Goal: Task Accomplishment & Management: Use online tool/utility

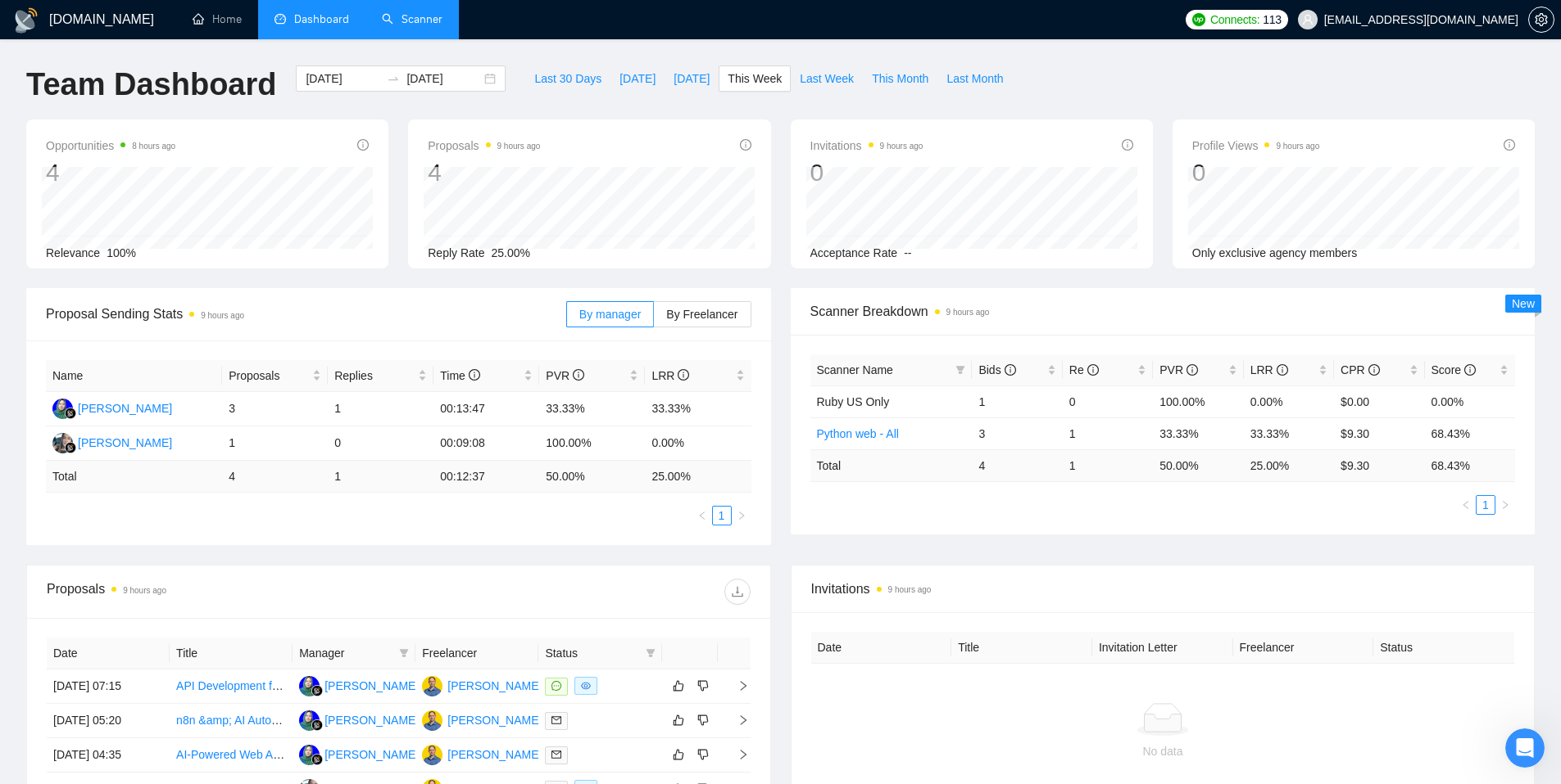
click at [437, 24] on link "Scanner" at bounding box center [412, 19] width 61 height 14
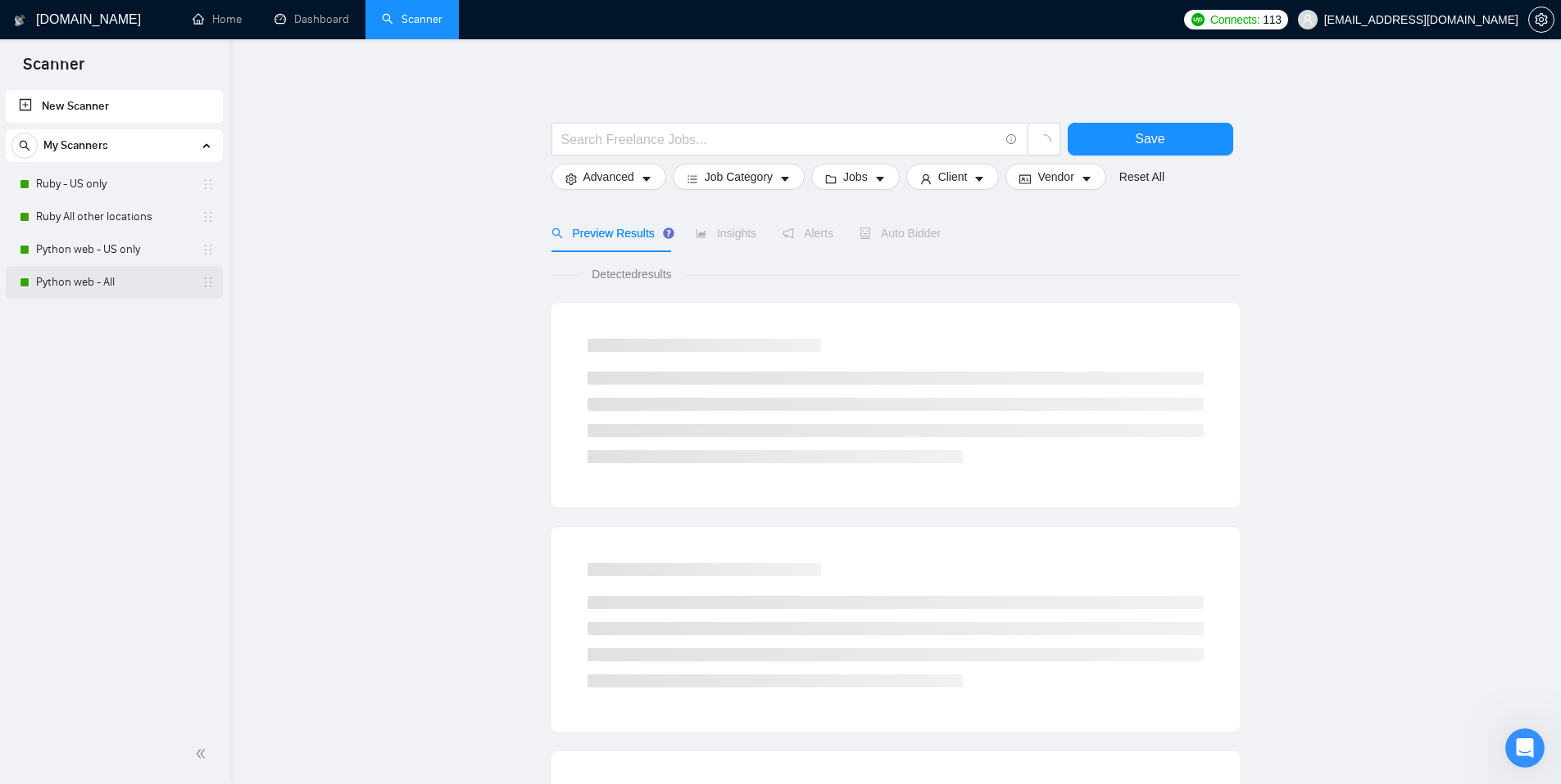
click at [76, 281] on link "Python web - All" at bounding box center [114, 282] width 156 height 33
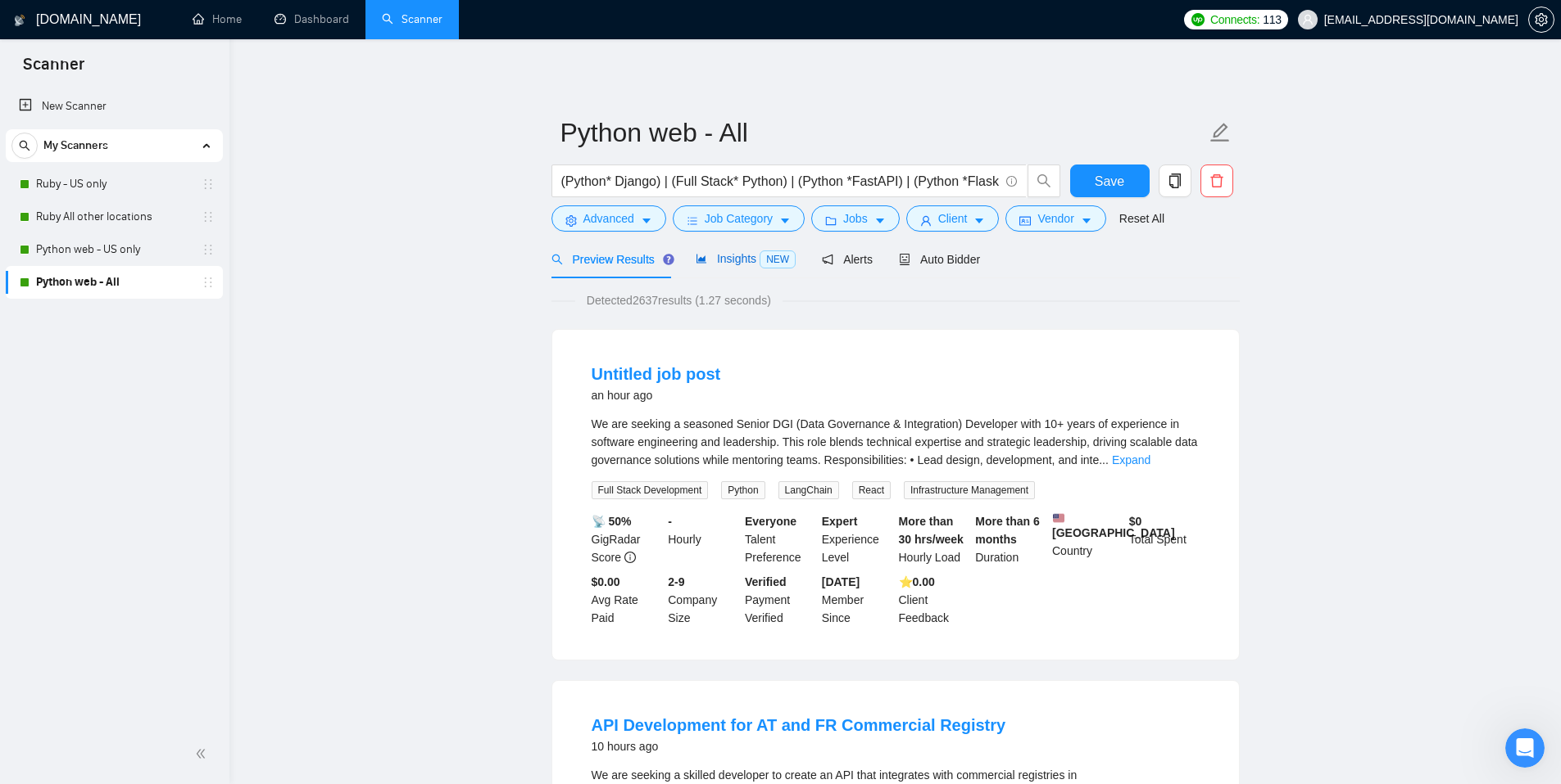
click at [728, 262] on span "Insights NEW" at bounding box center [745, 258] width 100 height 13
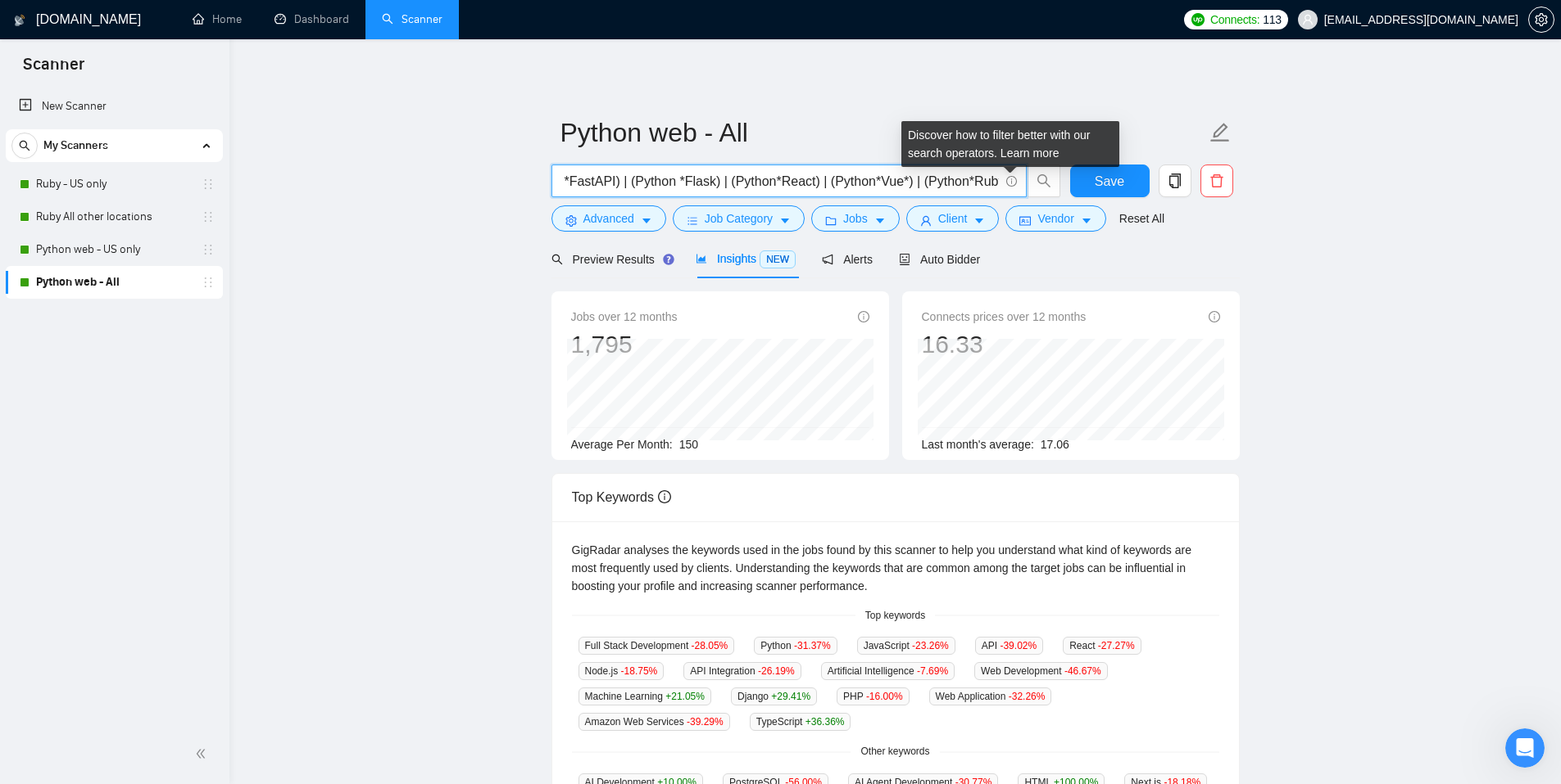
scroll to position [0, 306]
drag, startPoint x: 733, startPoint y: 183, endPoint x: 1006, endPoint y: 183, distance: 273.0
click at [1006, 183] on span "(Python* Django) | (Full Stack* Python) | (Python *FastAPI) | (Python *Flask) |…" at bounding box center [788, 180] width 475 height 33
click at [905, 183] on input "(Python* Django) | (Full Stack* Python) | (Python *FastAPI) | (Python *Flask) |…" at bounding box center [779, 181] width 438 height 20
drag, startPoint x: 815, startPoint y: 183, endPoint x: 900, endPoint y: 184, distance: 85.0
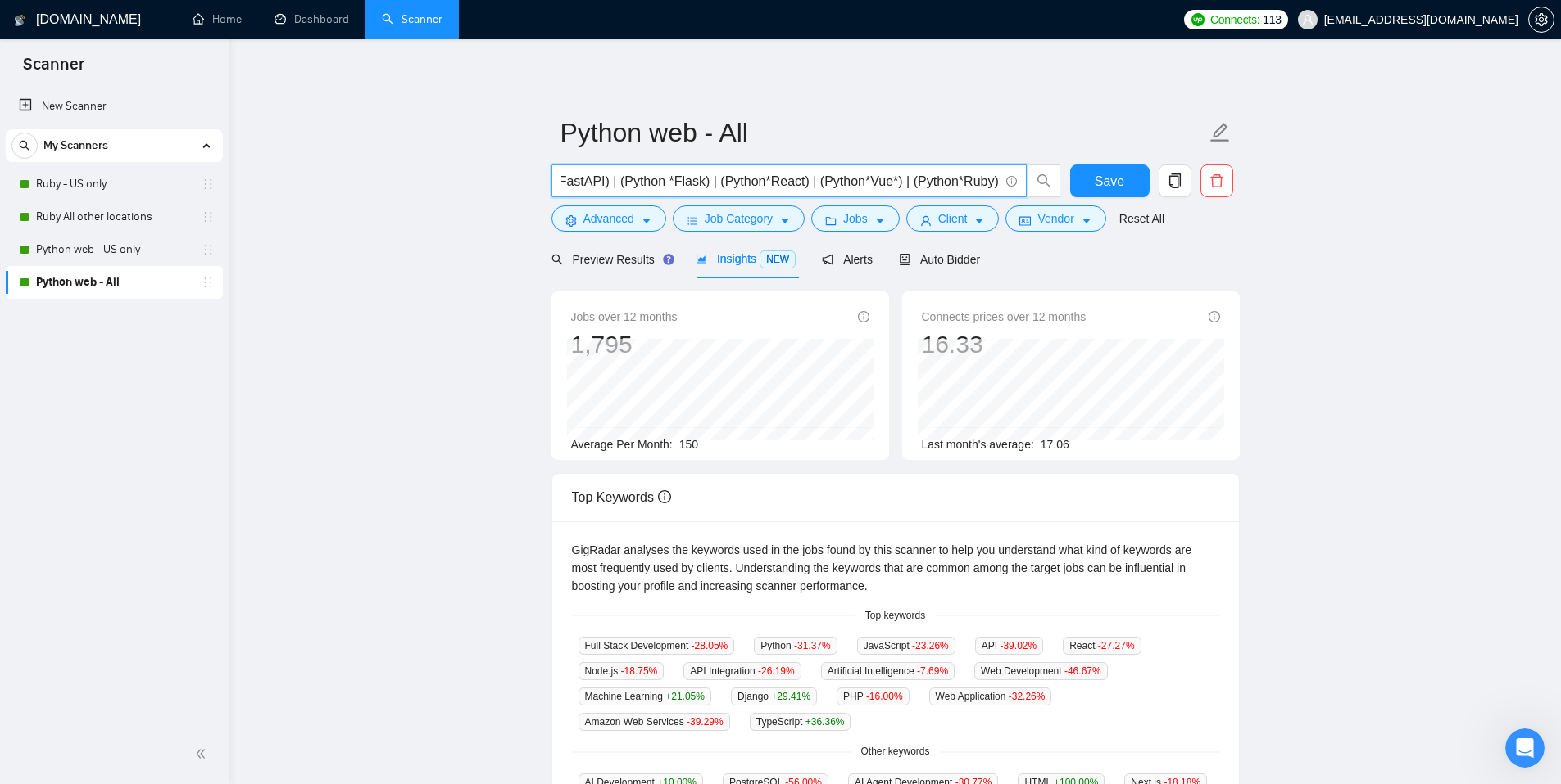
click at [900, 184] on input "(Python* Django) | (Full Stack* Python) | (Python *FastAPI) | (Python *Flask) |…" at bounding box center [779, 181] width 438 height 20
click at [103, 249] on link "Python web - US only" at bounding box center [114, 249] width 156 height 33
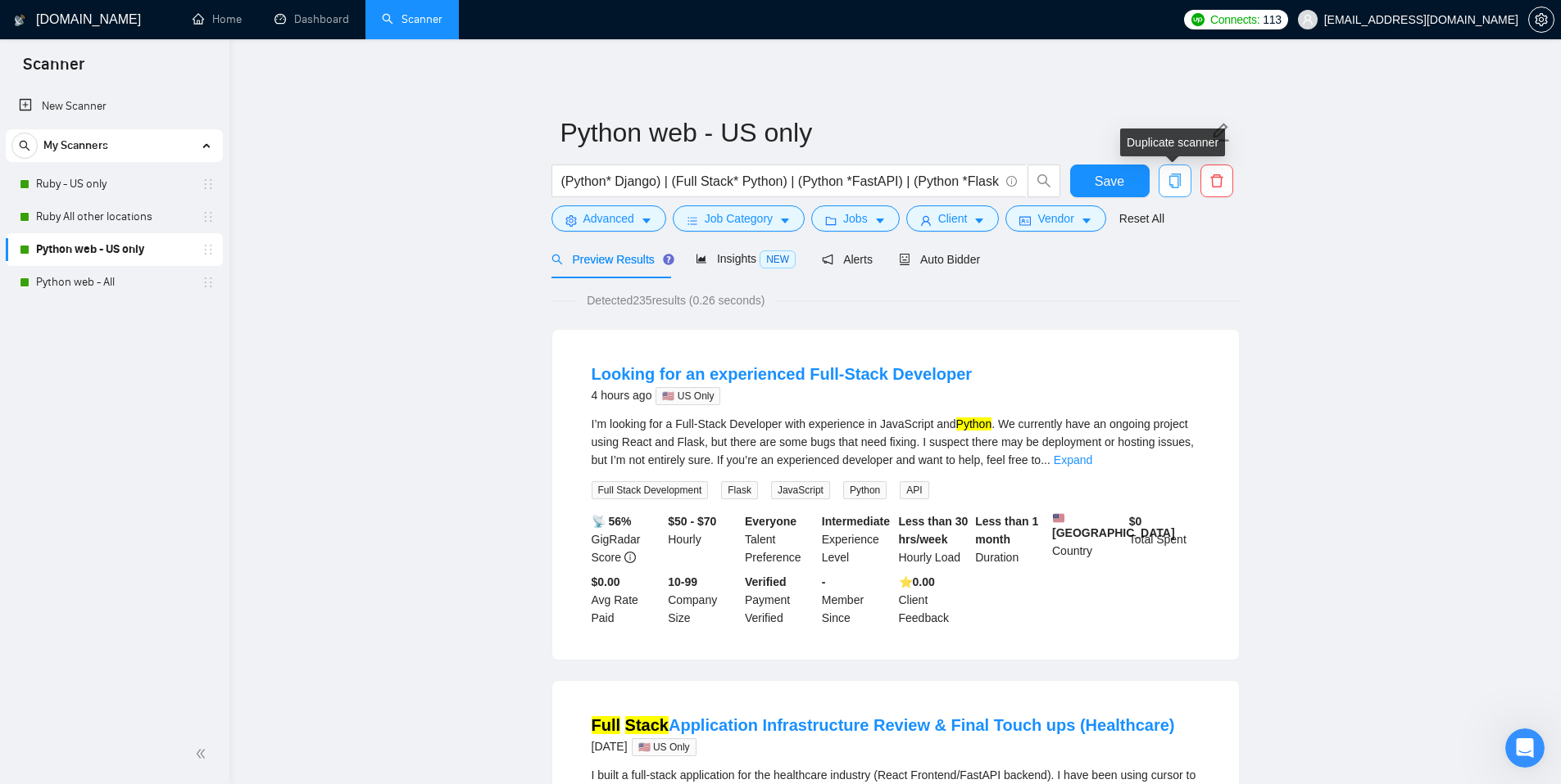
click at [1177, 187] on icon "copy" at bounding box center [1174, 180] width 11 height 15
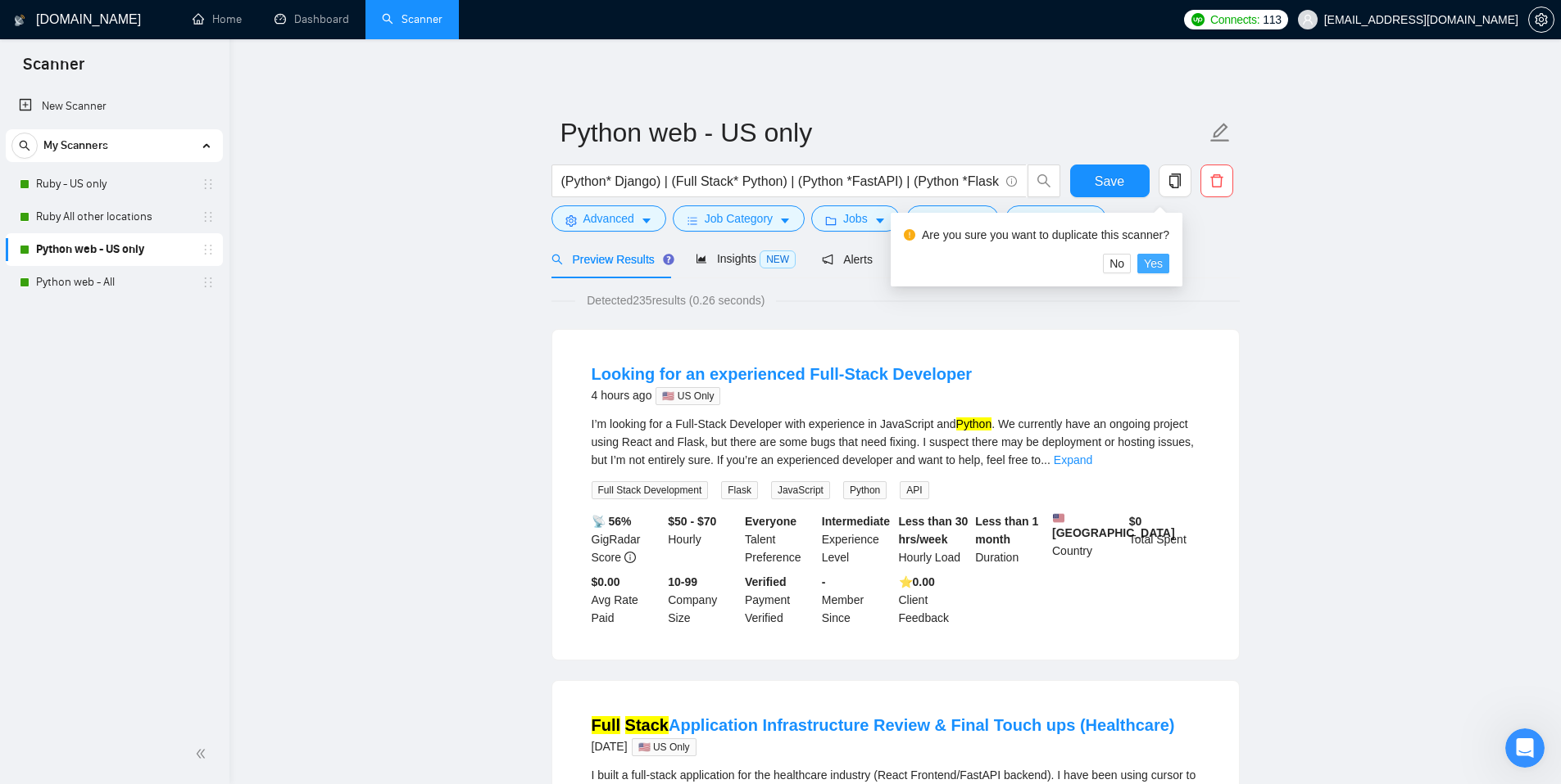
click at [1161, 268] on span "Yes" at bounding box center [1152, 263] width 19 height 18
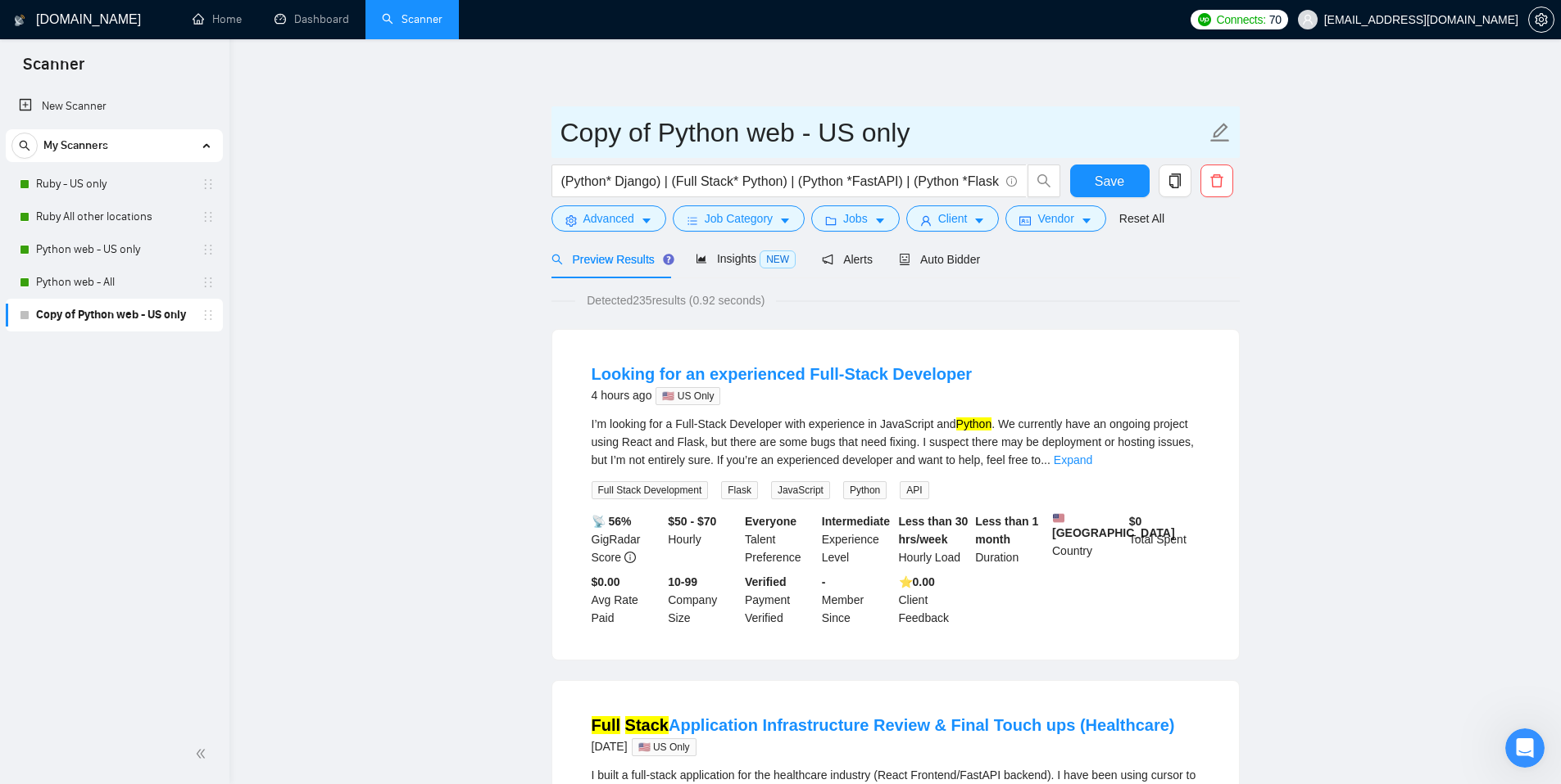
drag, startPoint x: 655, startPoint y: 136, endPoint x: 519, endPoint y: 132, distance: 136.1
click at [613, 132] on input "Python web - US only" at bounding box center [884, 133] width 646 height 41
type input "React web - US only"
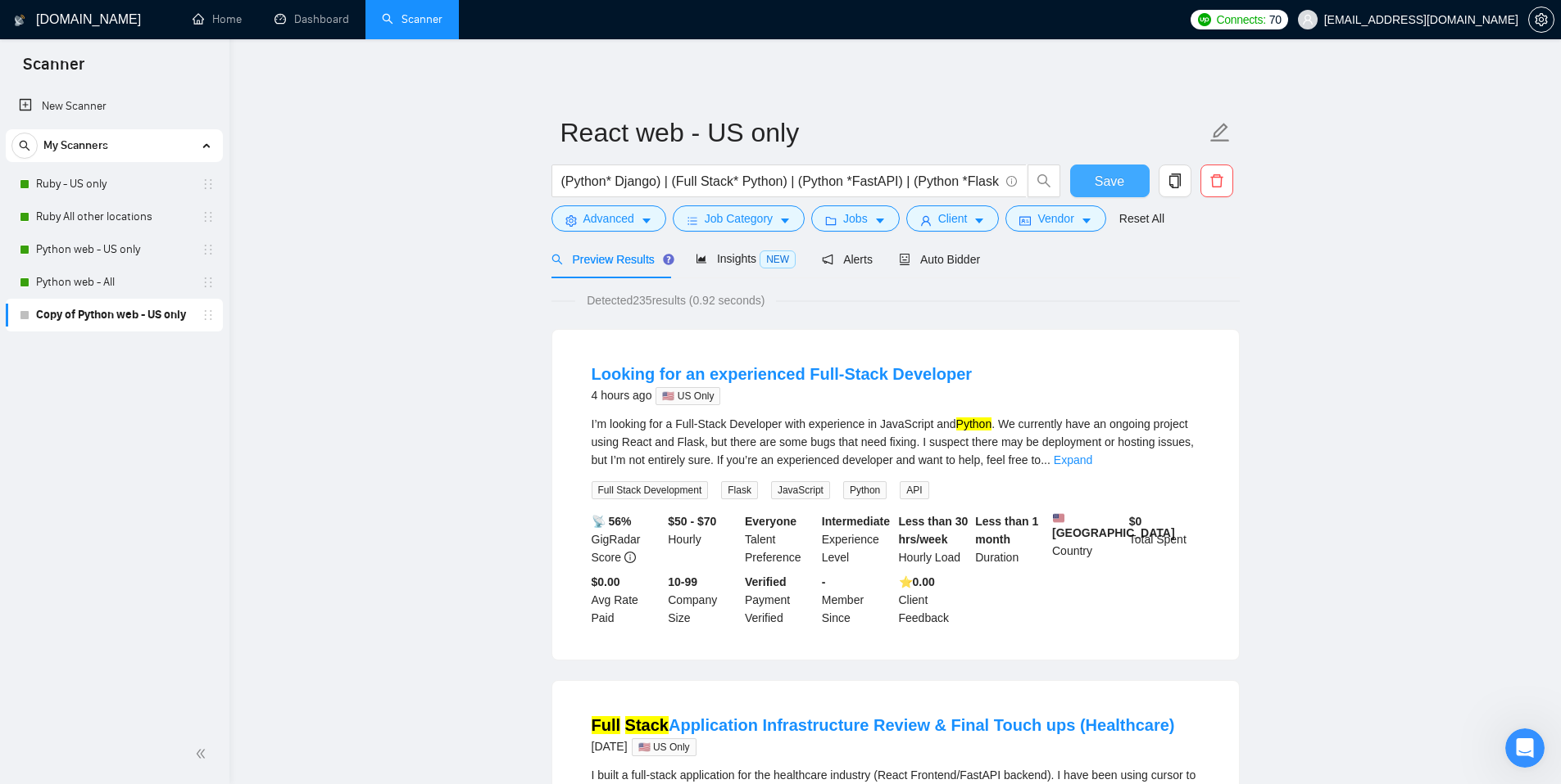
click at [1105, 177] on span "Save" at bounding box center [1109, 181] width 29 height 20
click at [587, 183] on input "(Python* Django) | (Full Stack* Python) | (Python *FastAPI) | (Python *Flask) |…" at bounding box center [779, 181] width 438 height 20
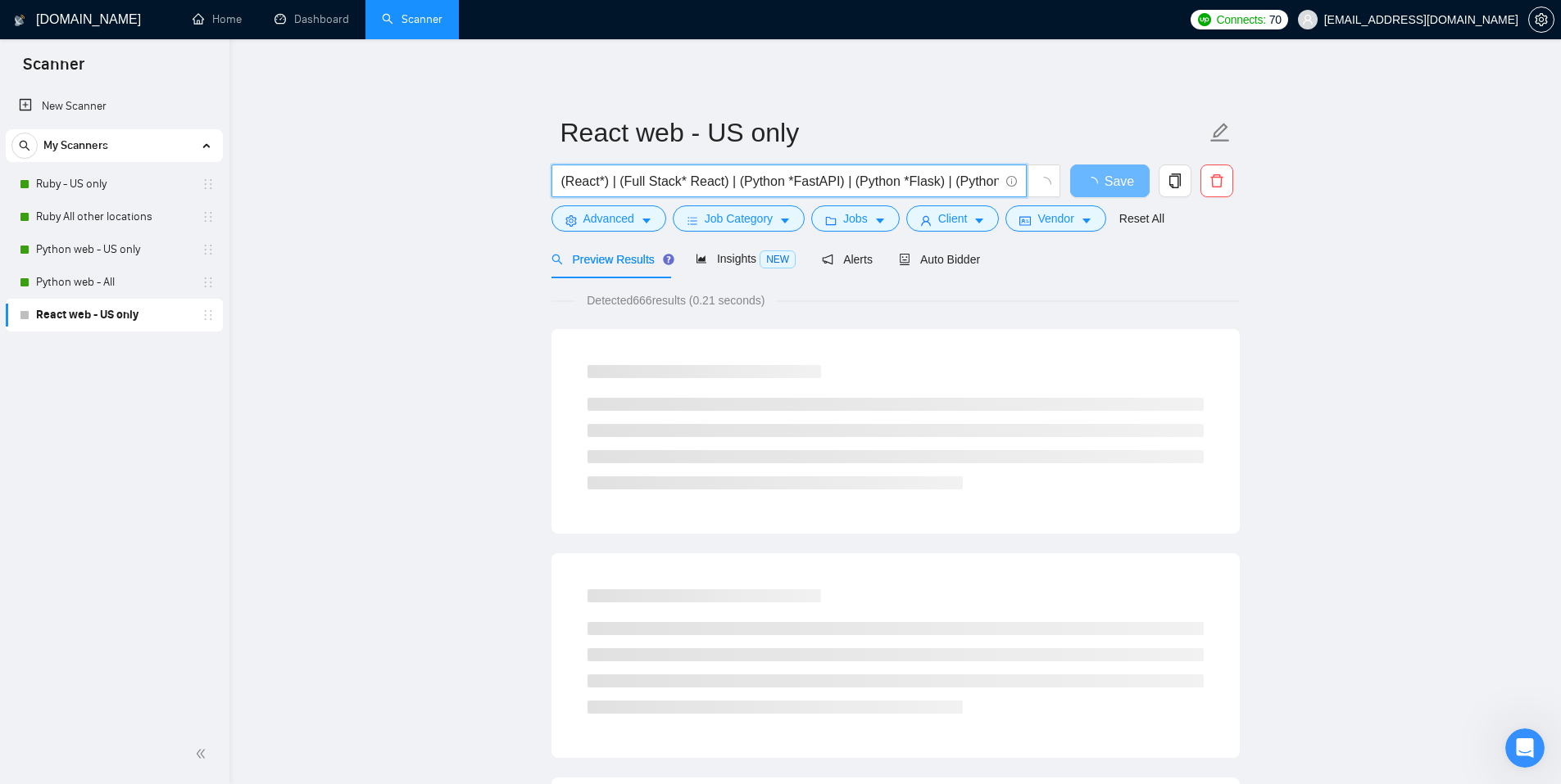
click at [765, 182] on input "(React*) | (Full Stack* React) | (Python *FastAPI) | (Python *Flask) | (Python*…" at bounding box center [779, 181] width 438 height 20
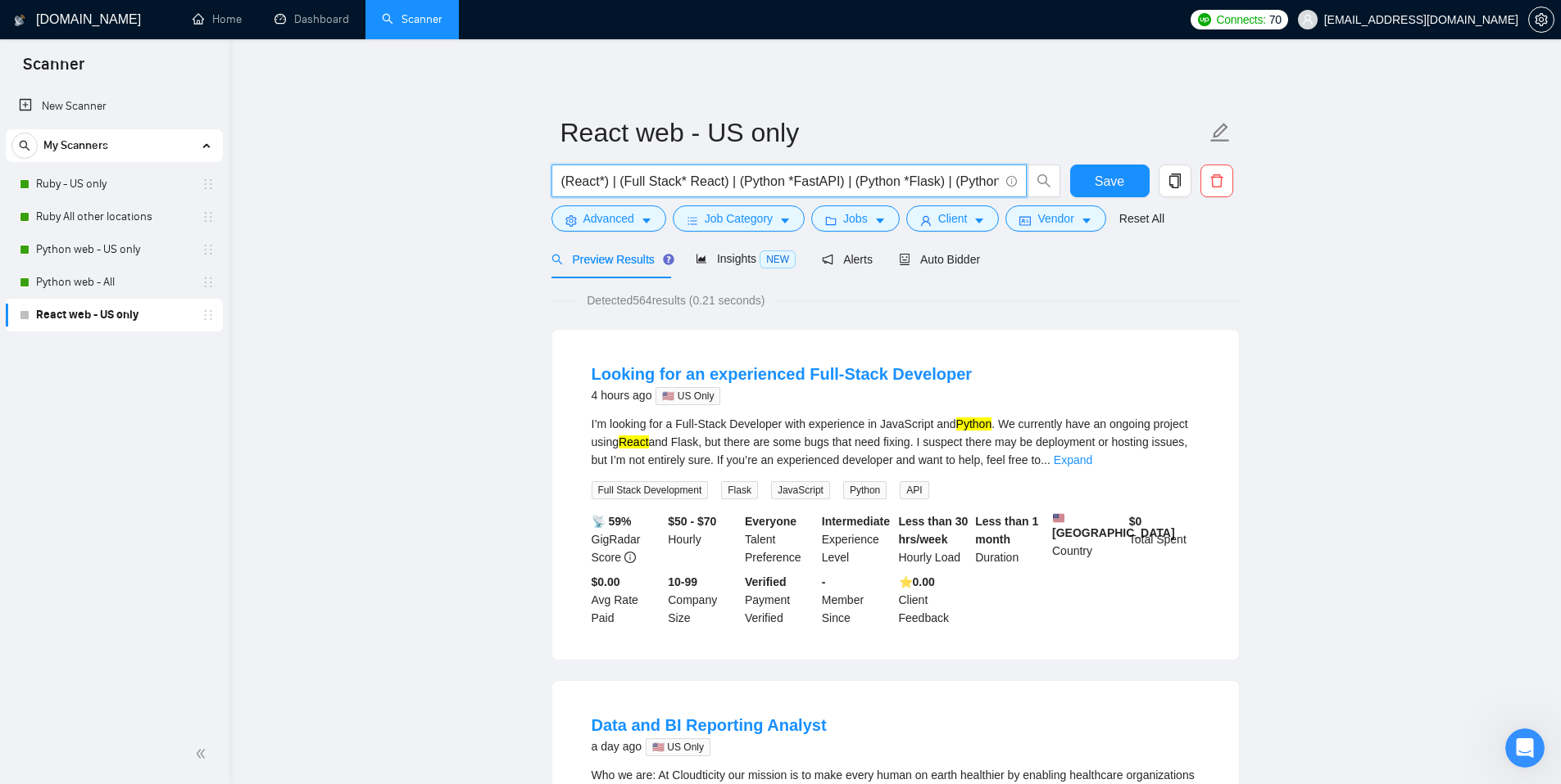
click at [843, 182] on input "(React*) | (Full Stack* React) | (Python *FastAPI) | (Python *Flask) | (Python*…" at bounding box center [779, 181] width 438 height 20
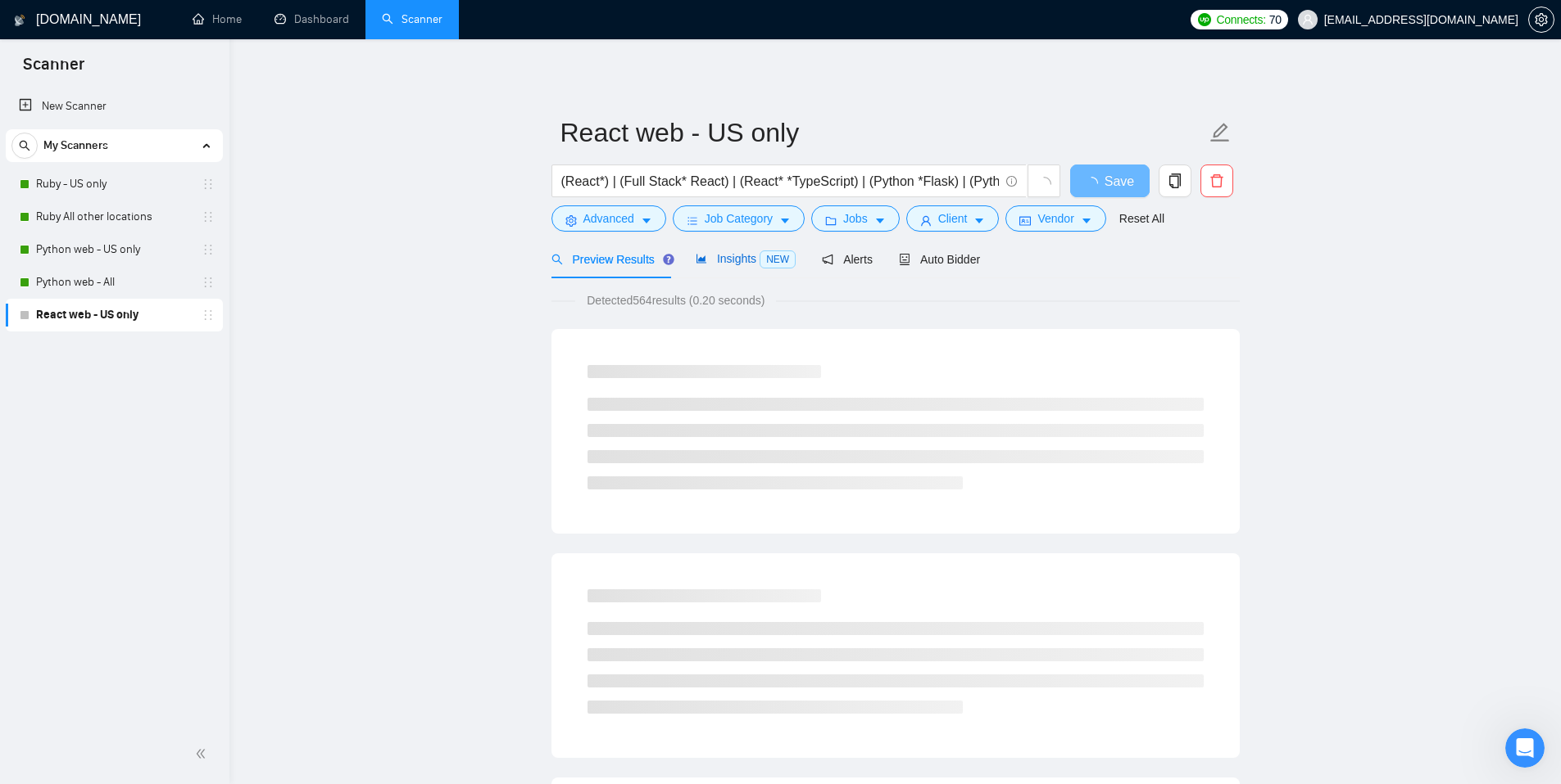
click at [738, 259] on span "Insights NEW" at bounding box center [745, 258] width 100 height 13
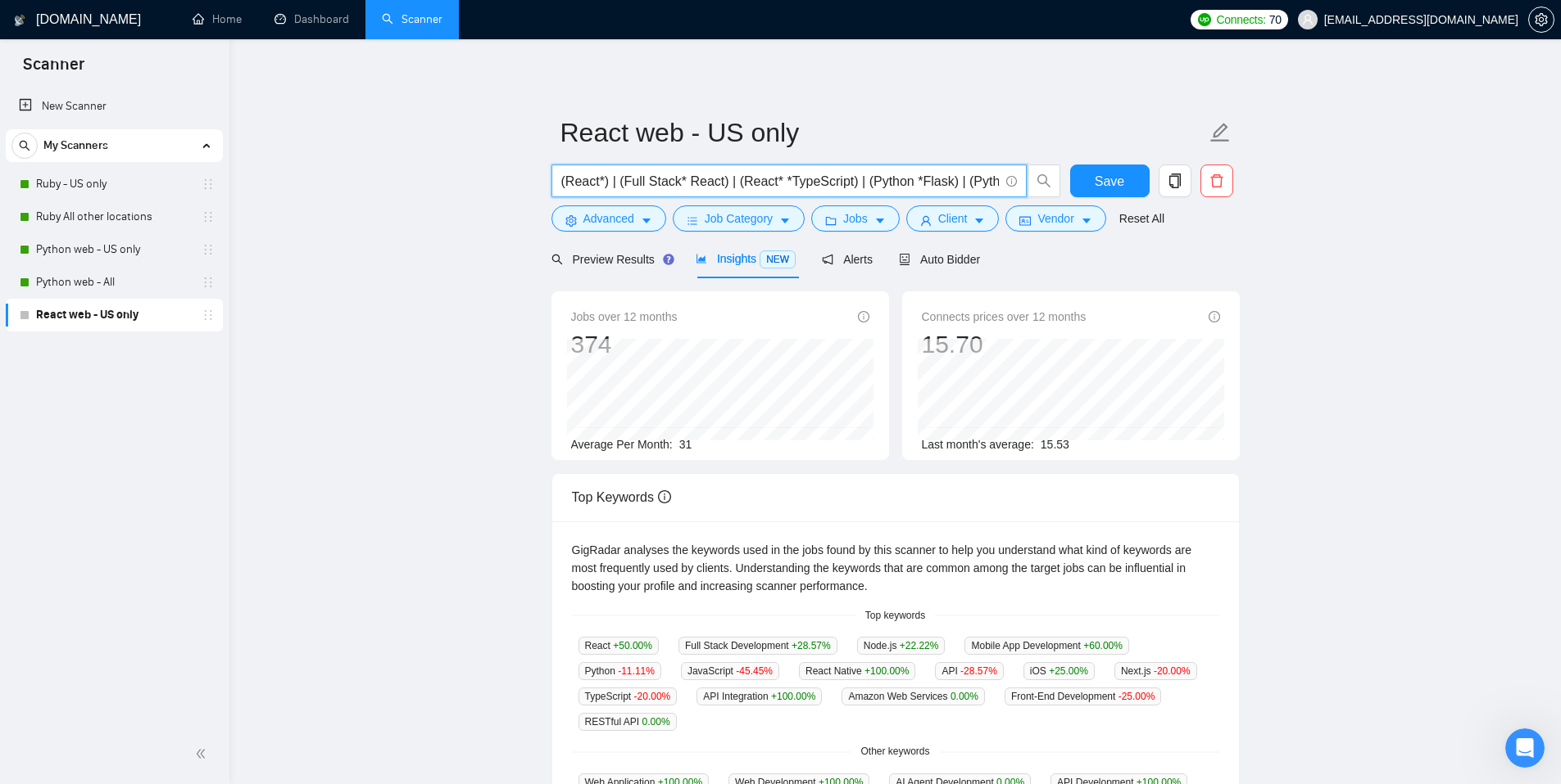
click at [896, 184] on input "(React*) | (Full Stack* React) | (React* *TypeScript) | (Python *Flask) | (Pyth…" at bounding box center [779, 181] width 438 height 20
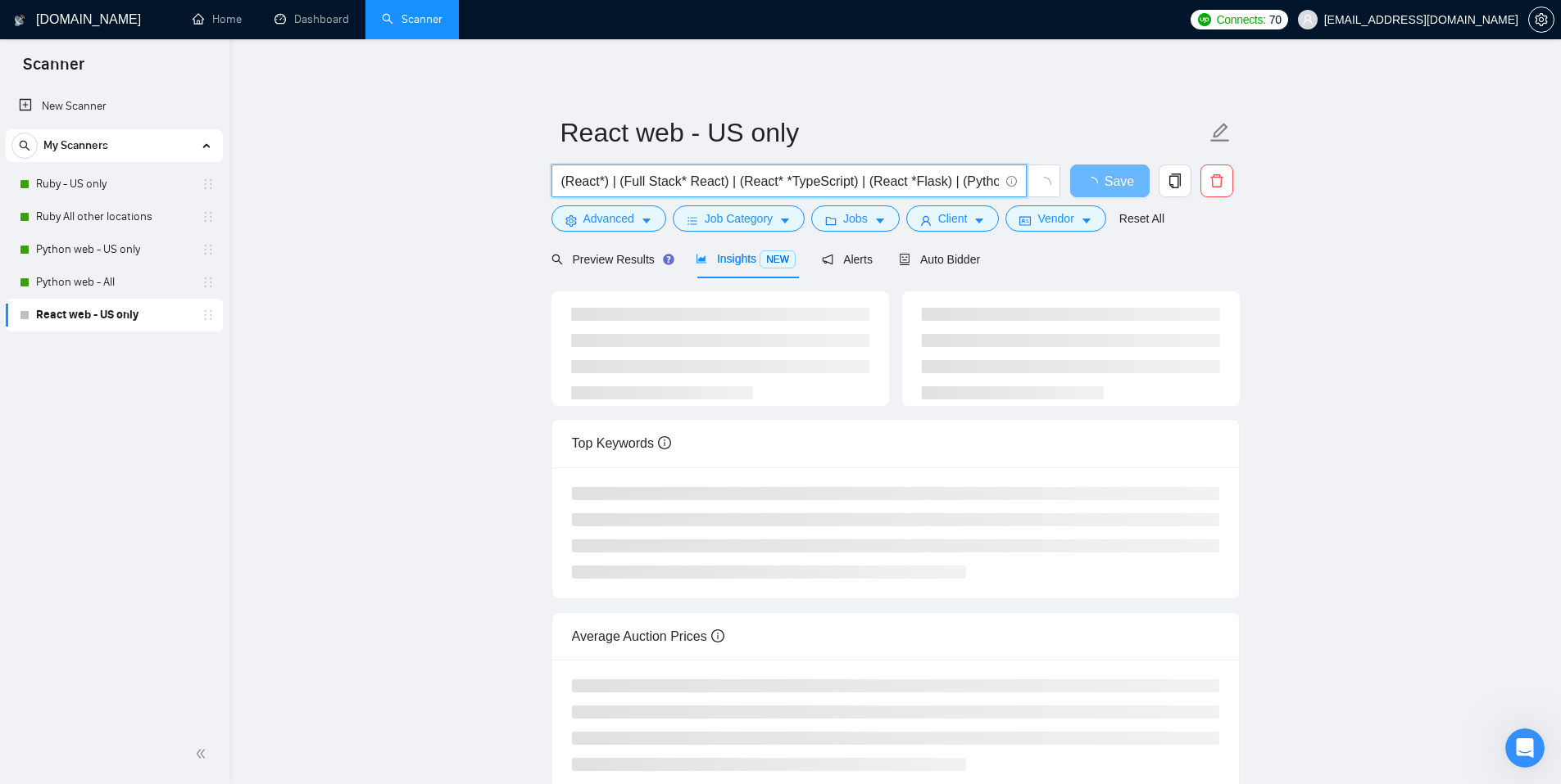
scroll to position [0, 219]
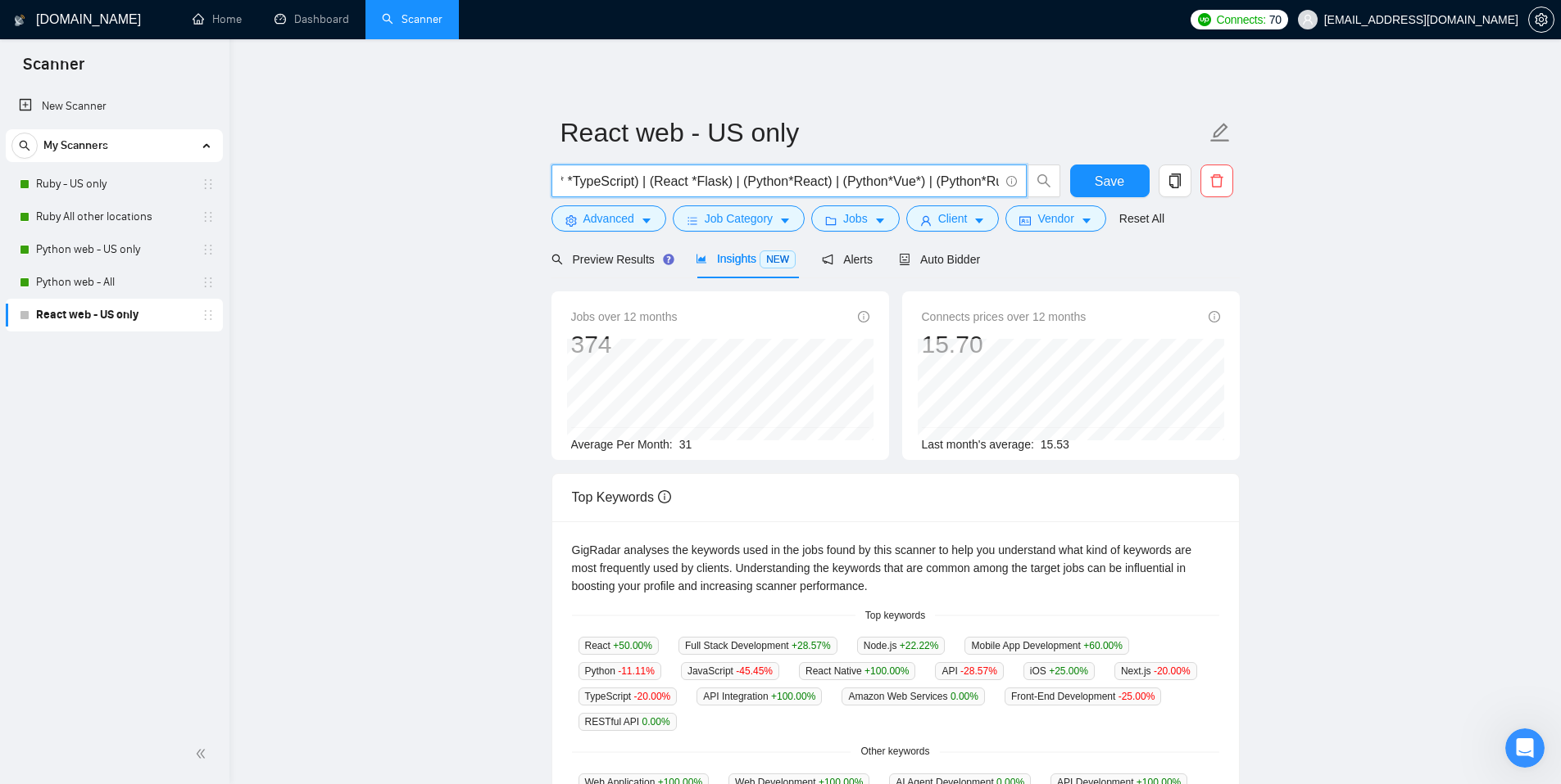
click at [775, 181] on input "(React*) | (Full Stack* React) | (React* *TypeScript) | (React *Flask) | (Pytho…" at bounding box center [779, 181] width 438 height 20
drag, startPoint x: 839, startPoint y: 184, endPoint x: 748, endPoint y: 182, distance: 91.0
click at [748, 182] on input "(React*) | (Full Stack* React) | (React* *TypeScript) | (React *Flask) | (Pytho…" at bounding box center [779, 181] width 438 height 20
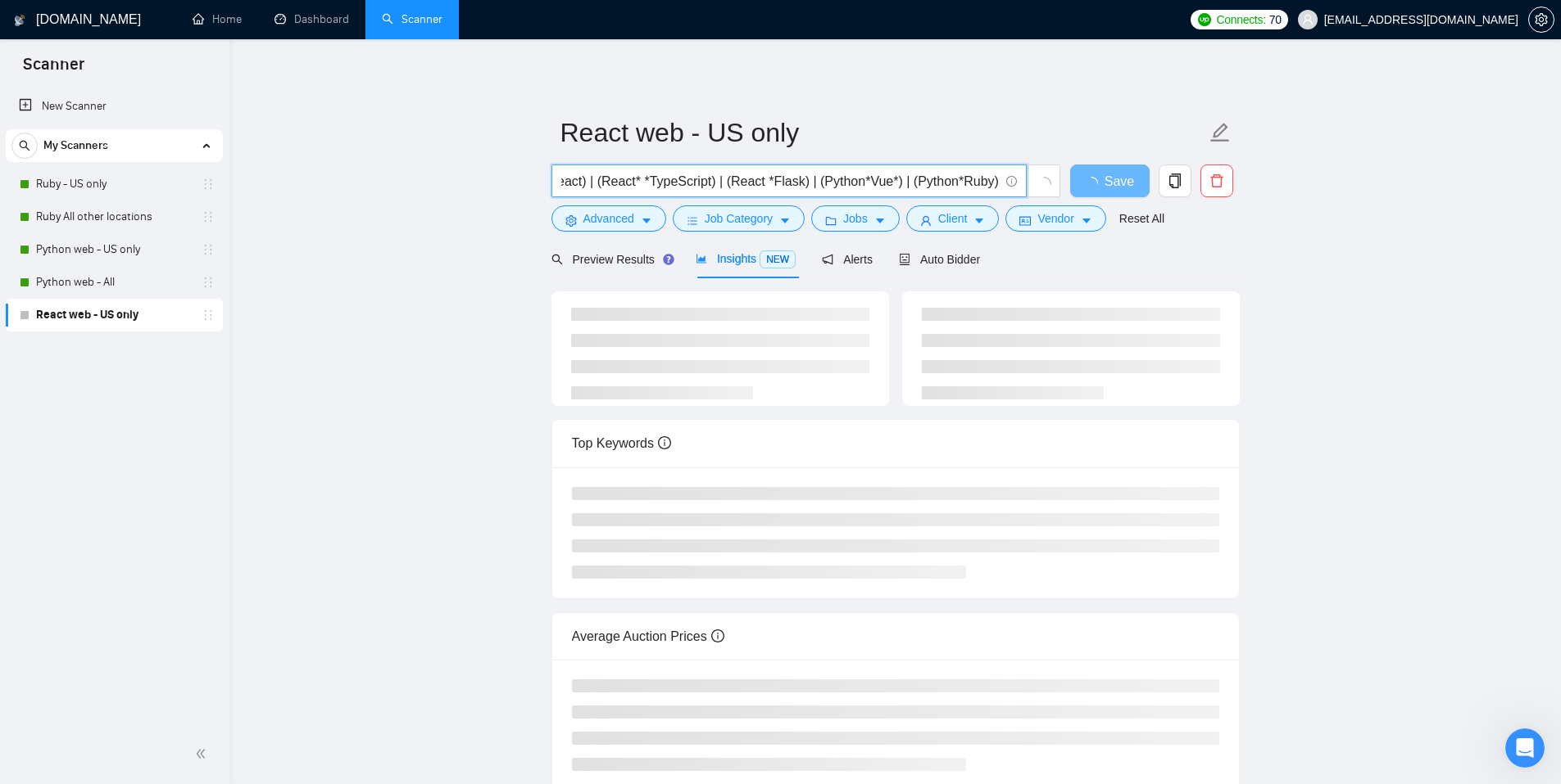
click at [831, 183] on input "(React*) | (Full Stack* React) | (React* *TypeScript) | (React *Flask) | (Pytho…" at bounding box center [779, 181] width 438 height 20
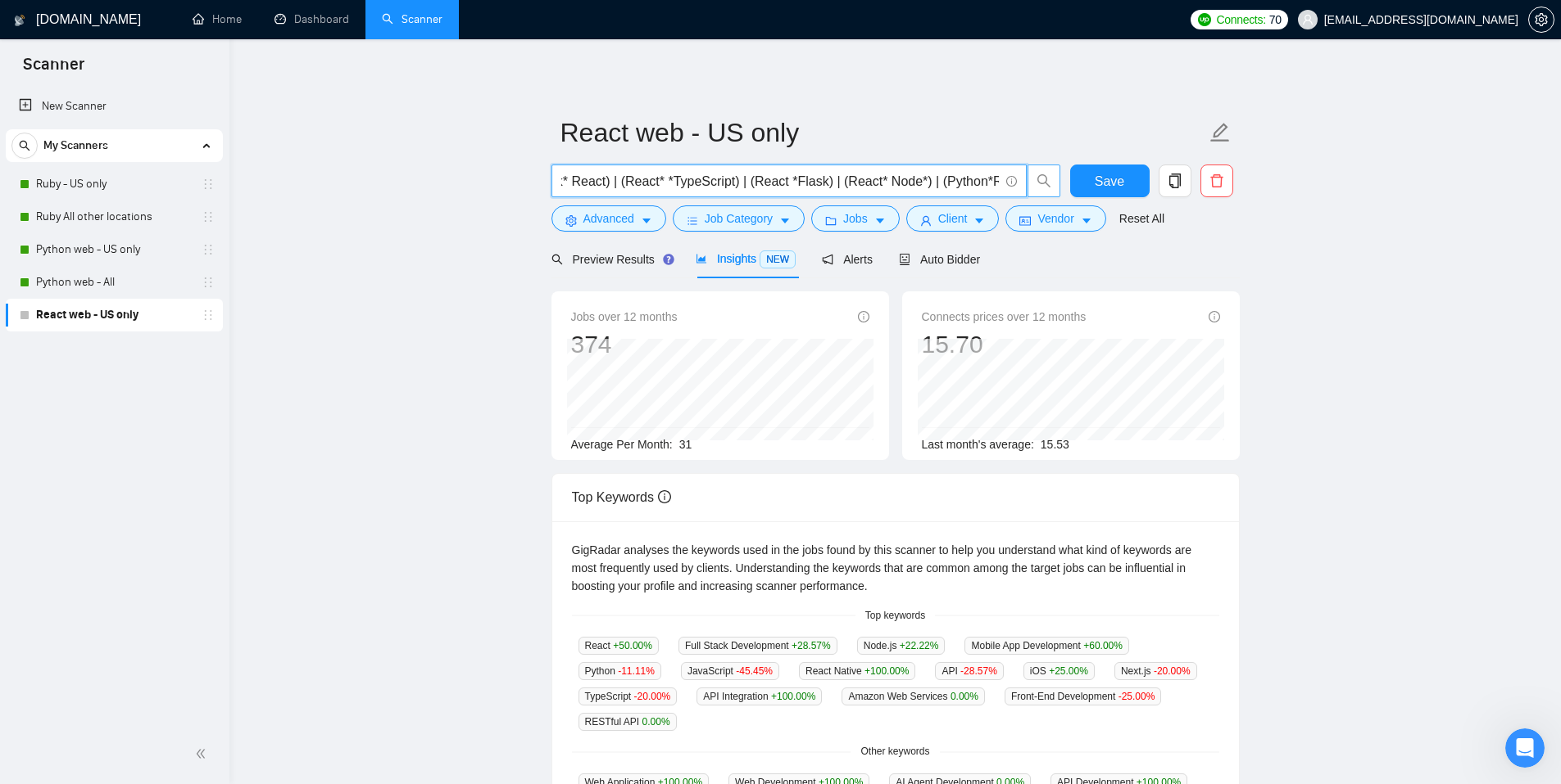
scroll to position [0, 157]
drag, startPoint x: 963, startPoint y: 183, endPoint x: 1032, endPoint y: 179, distance: 69.1
click at [1032, 179] on span "(React*) | (Full Stack* React) | (React* *TypeScript) | (React *Flask) | (React…" at bounding box center [806, 180] width 509 height 33
click at [939, 183] on input "(React*) | (Full Stack* React) | (React* *TypeScript) | (React *Flask) | (React…" at bounding box center [779, 181] width 438 height 20
drag, startPoint x: 911, startPoint y: 185, endPoint x: 1011, endPoint y: 178, distance: 100.2
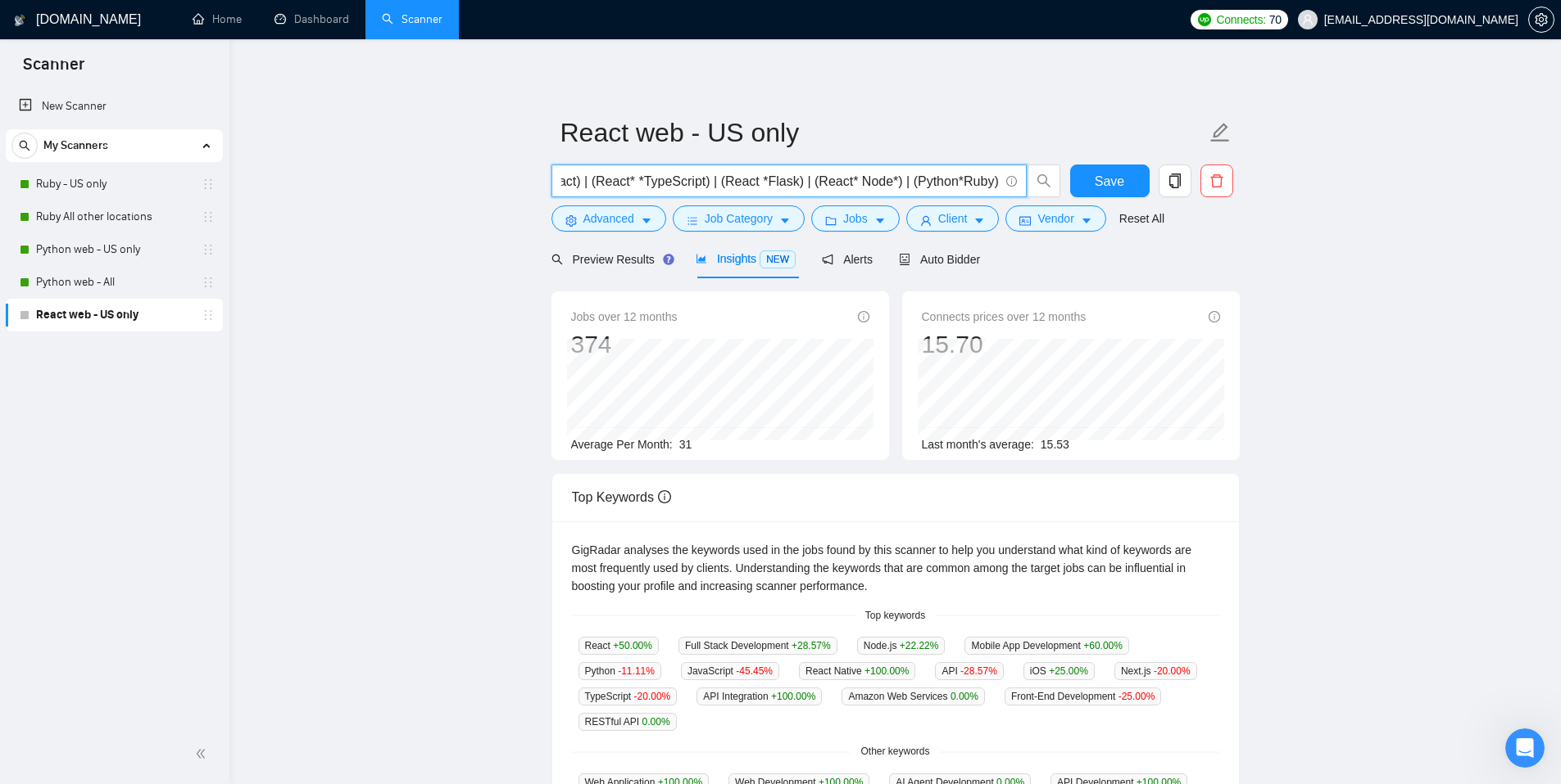
click at [1011, 178] on span "(React*) | (Full Stack* React) | (React* *TypeScript) | (React *Flask) | (React…" at bounding box center [788, 180] width 475 height 33
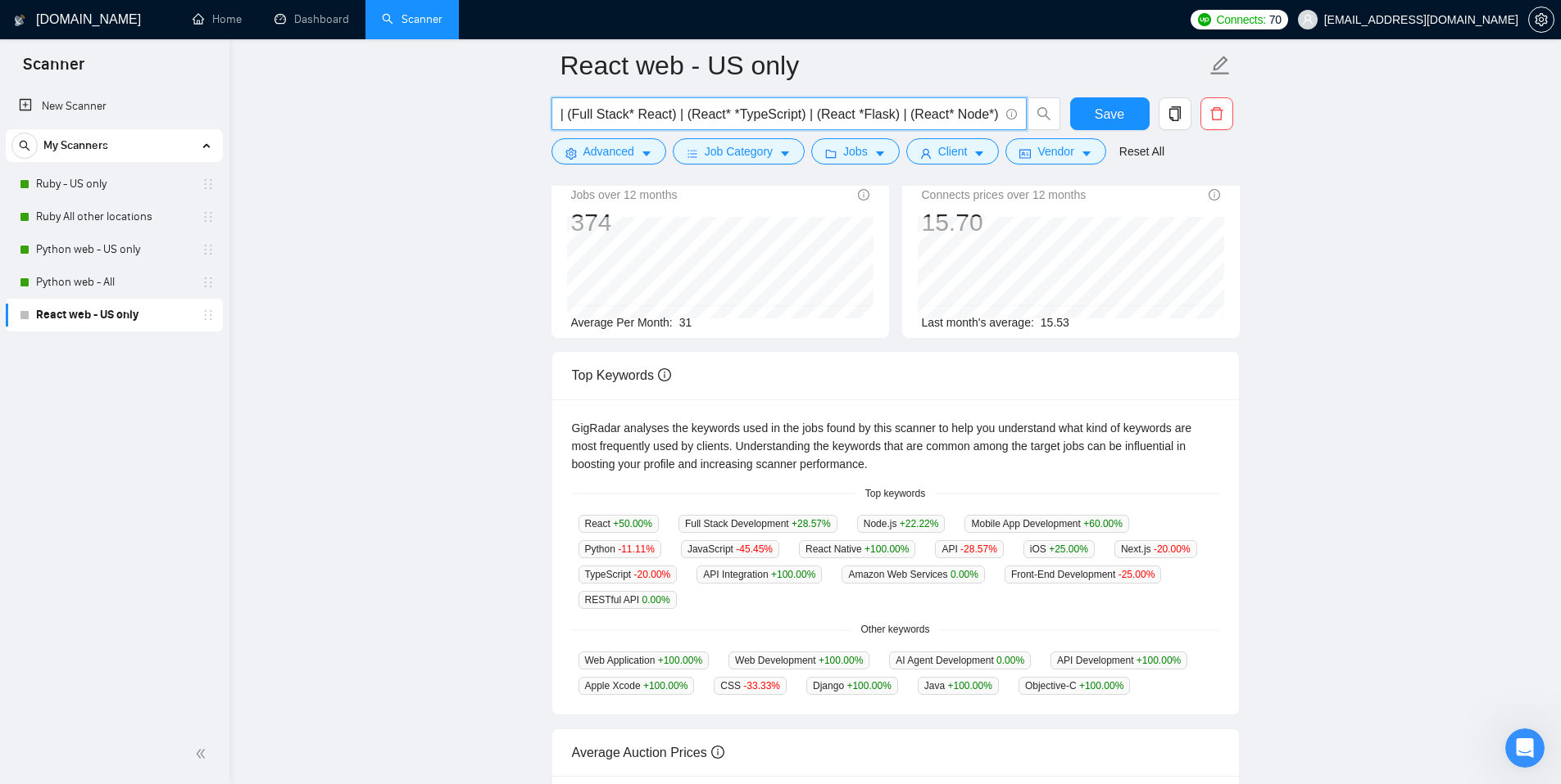
scroll to position [0, 0]
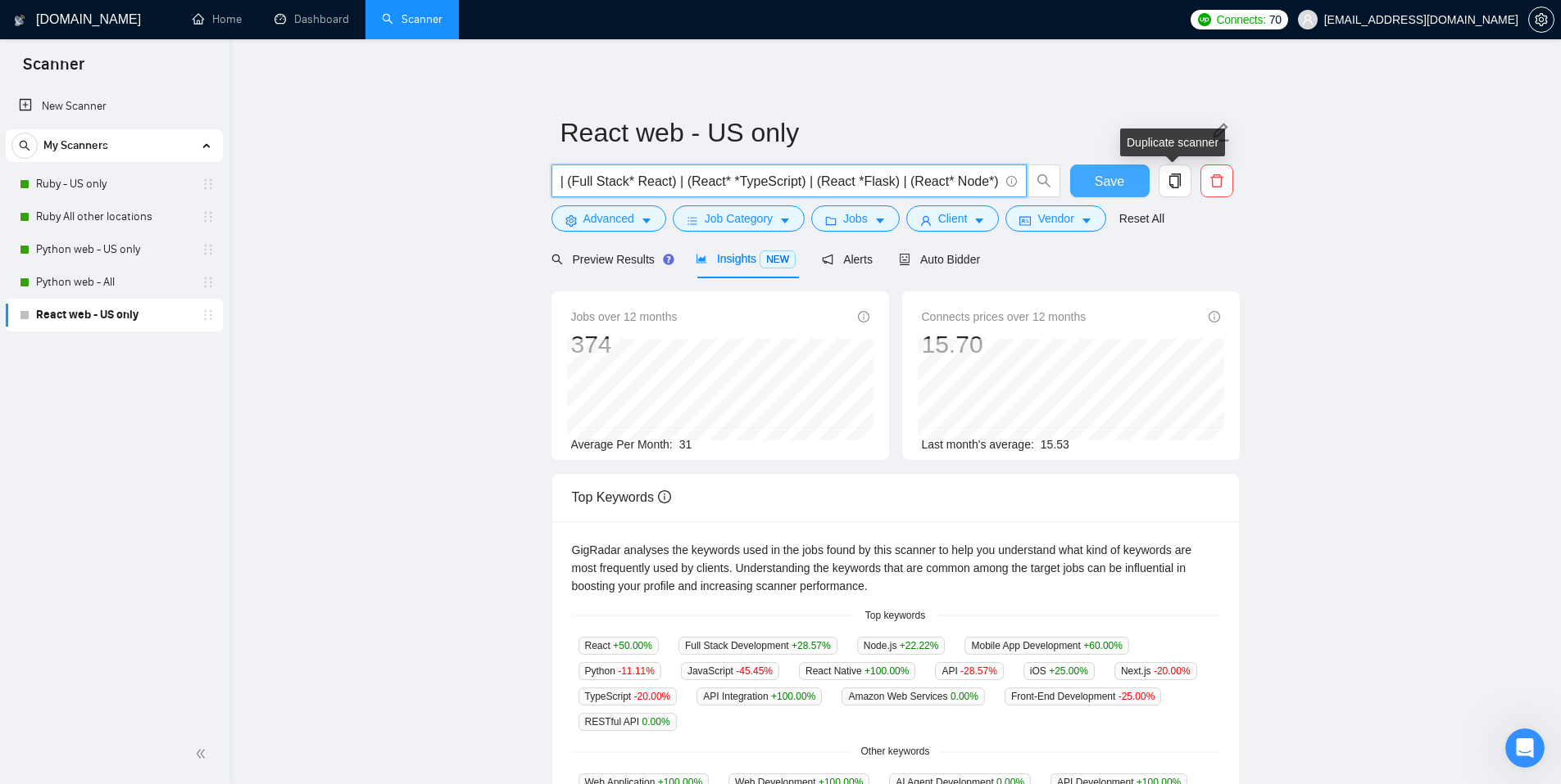
type input "(React*) | (Full Stack* React) | (React* *TypeScript) | (React *Flask) | (React…"
click at [1117, 183] on span "Save" at bounding box center [1109, 181] width 29 height 20
click at [951, 261] on span "Auto Bidder" at bounding box center [939, 259] width 81 height 13
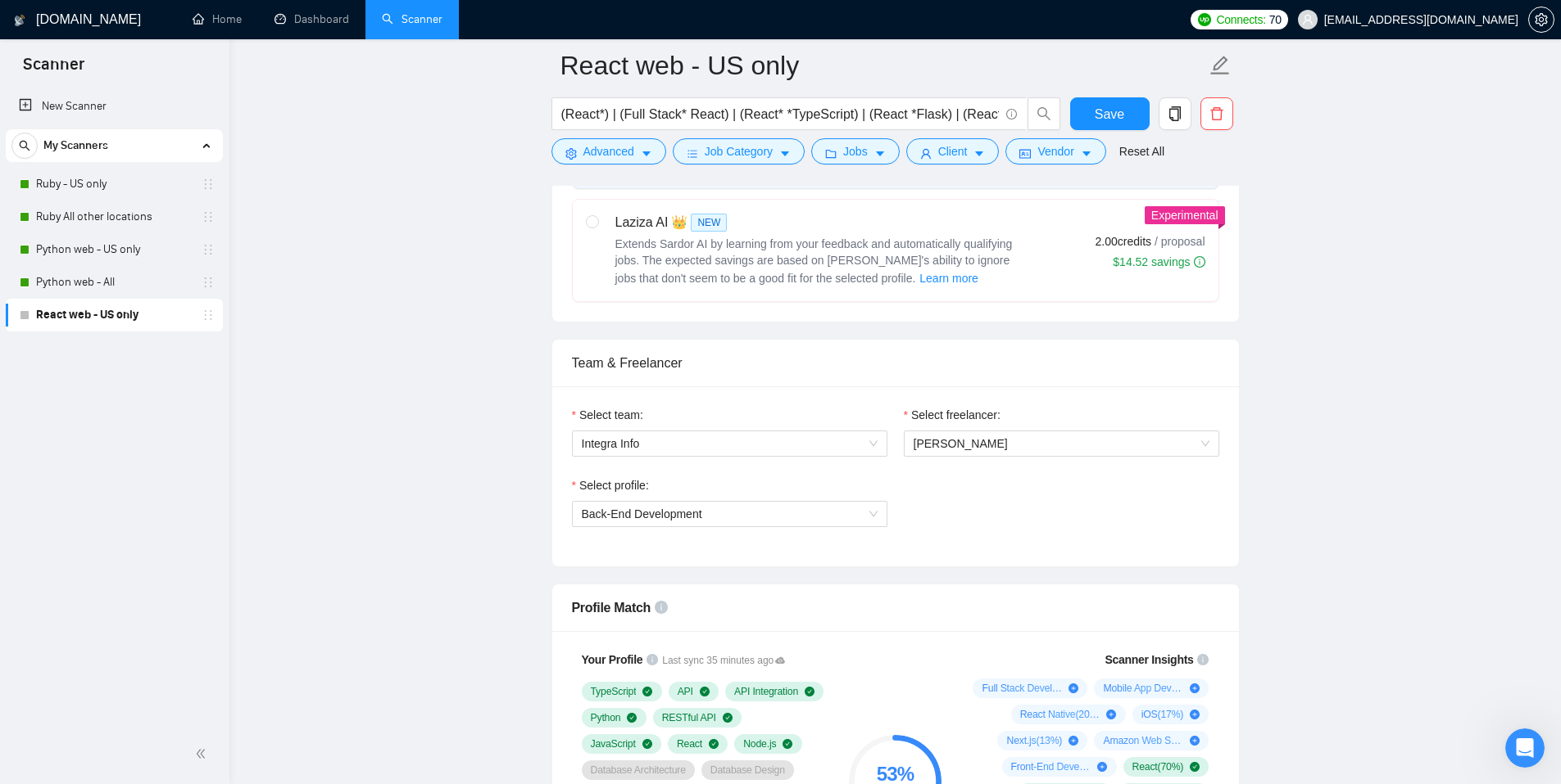
scroll to position [884, 0]
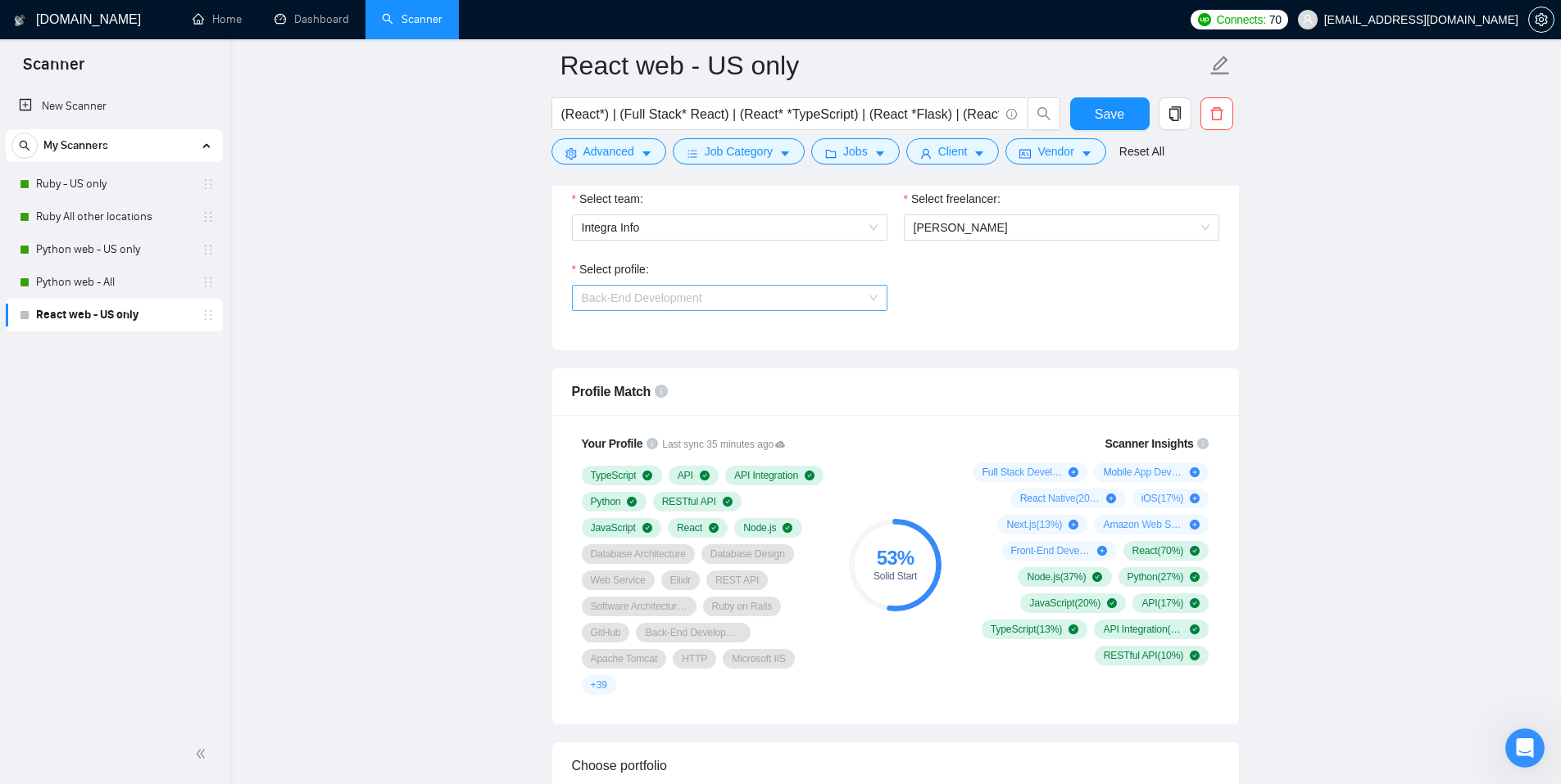
click at [774, 303] on span "Back-End Development" at bounding box center [730, 298] width 295 height 25
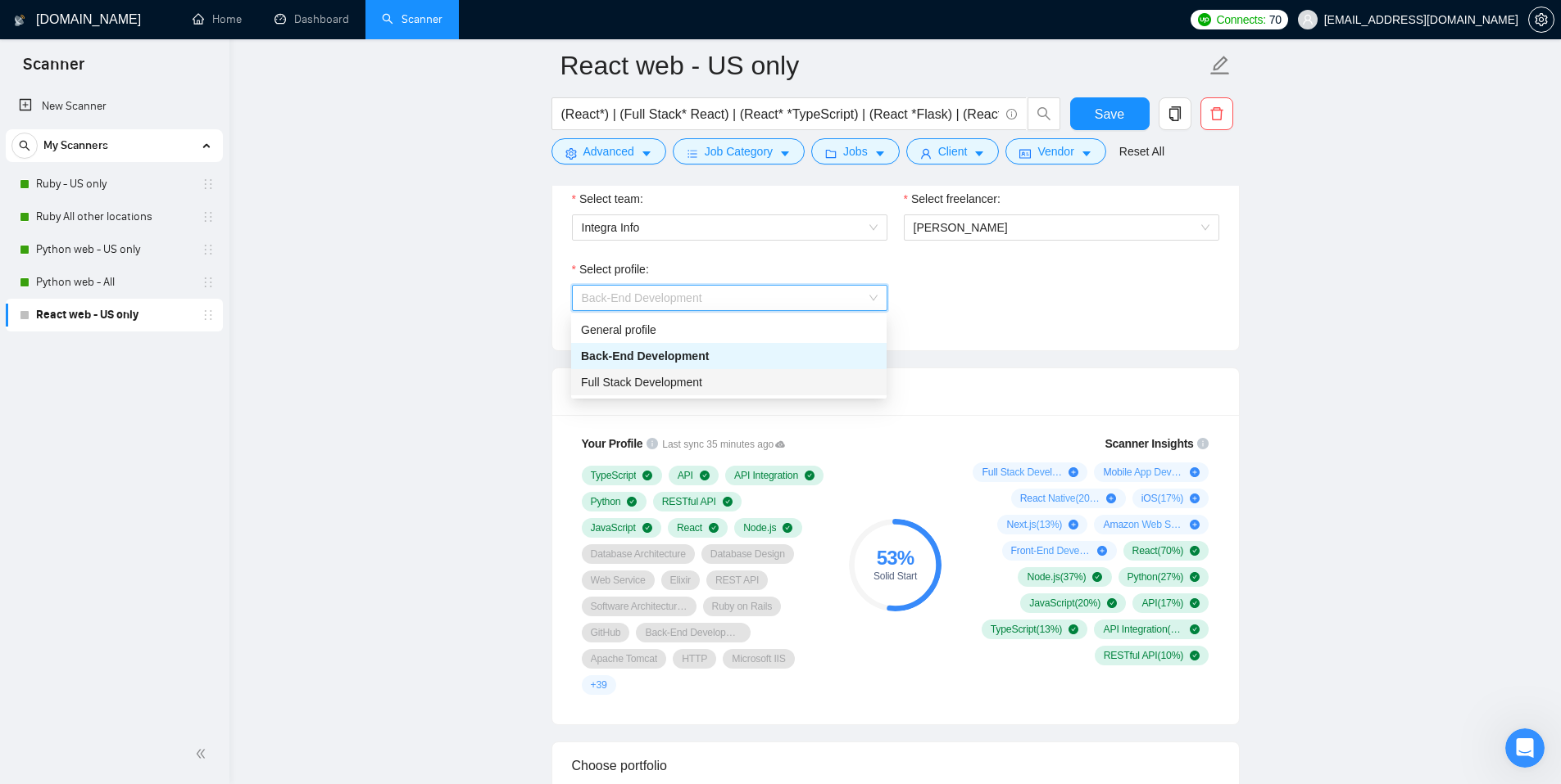
click at [696, 384] on span "Full Stack Development" at bounding box center [641, 382] width 121 height 13
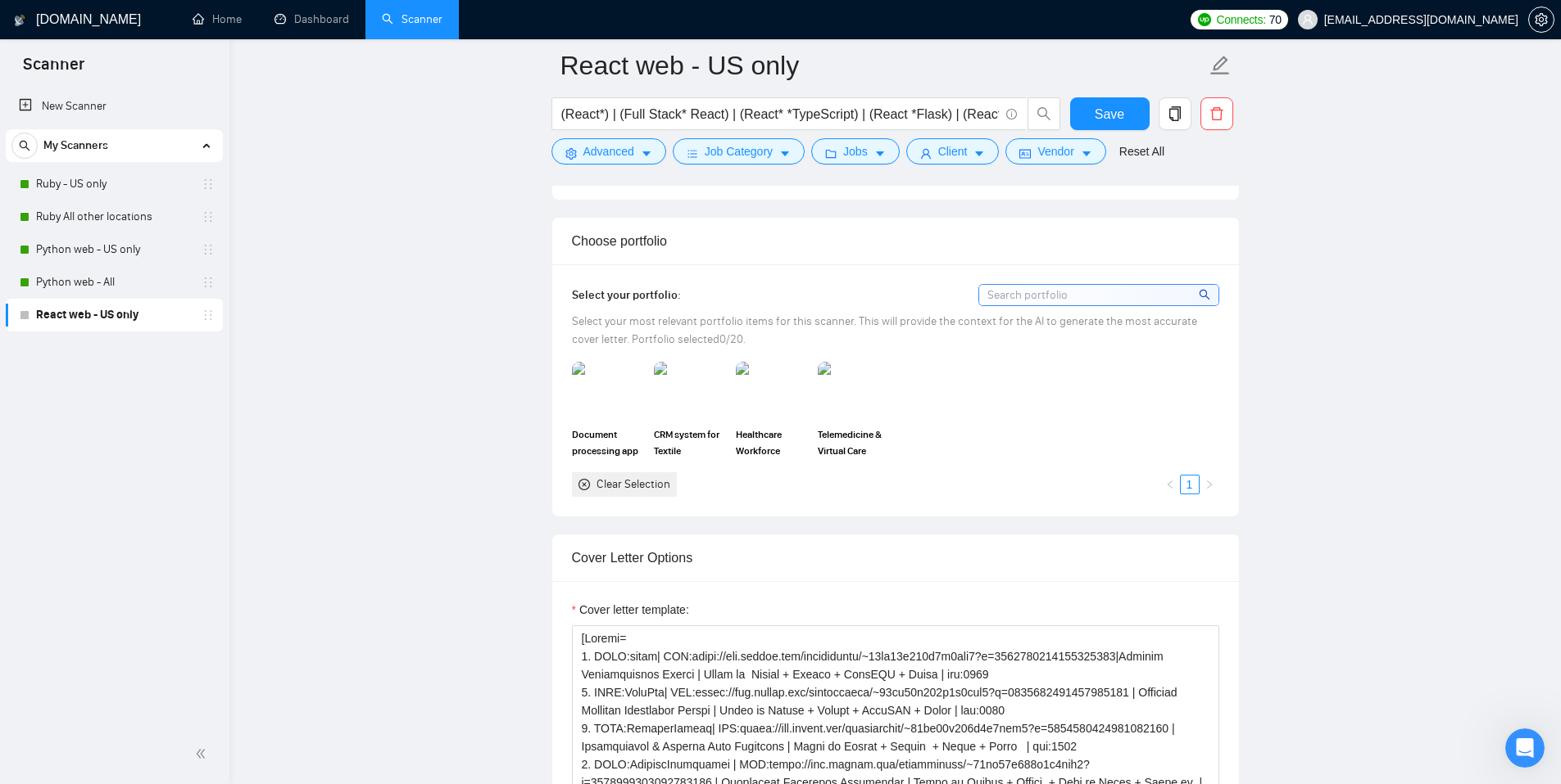
scroll to position [1382, 0]
click at [1108, 124] on span "Save" at bounding box center [1109, 114] width 29 height 20
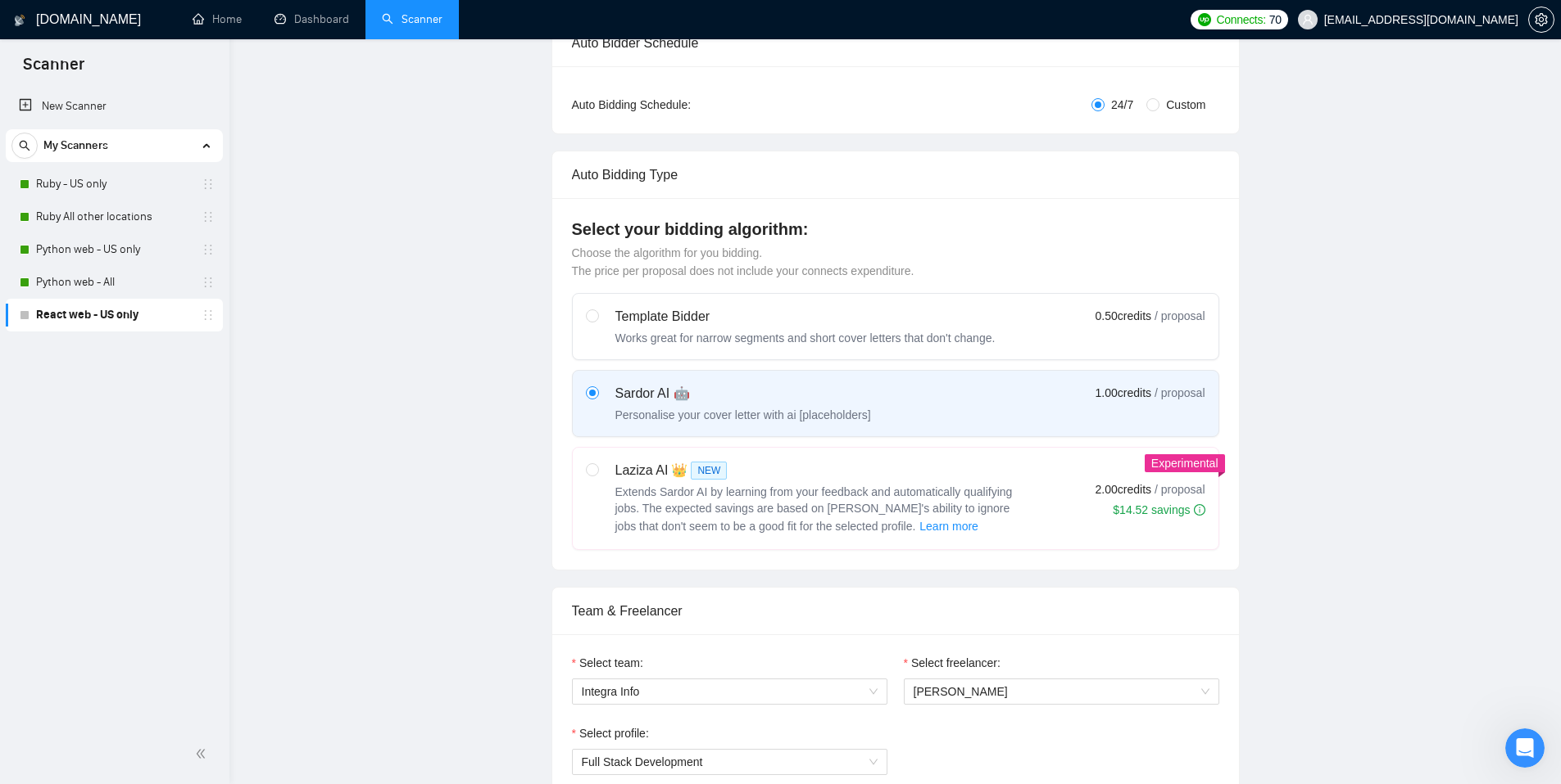
scroll to position [0, 0]
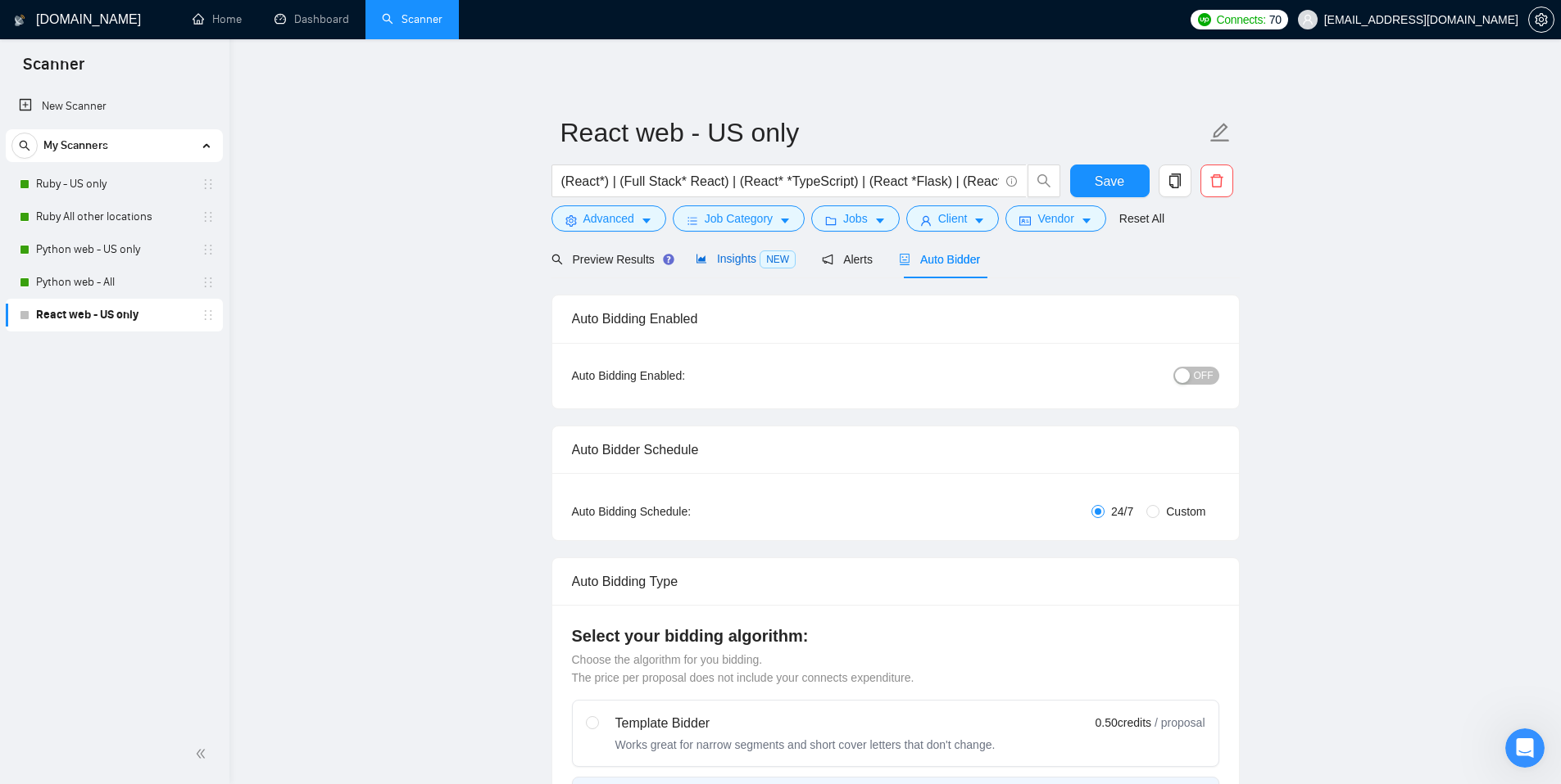
click at [734, 262] on span "Insights NEW" at bounding box center [745, 258] width 100 height 13
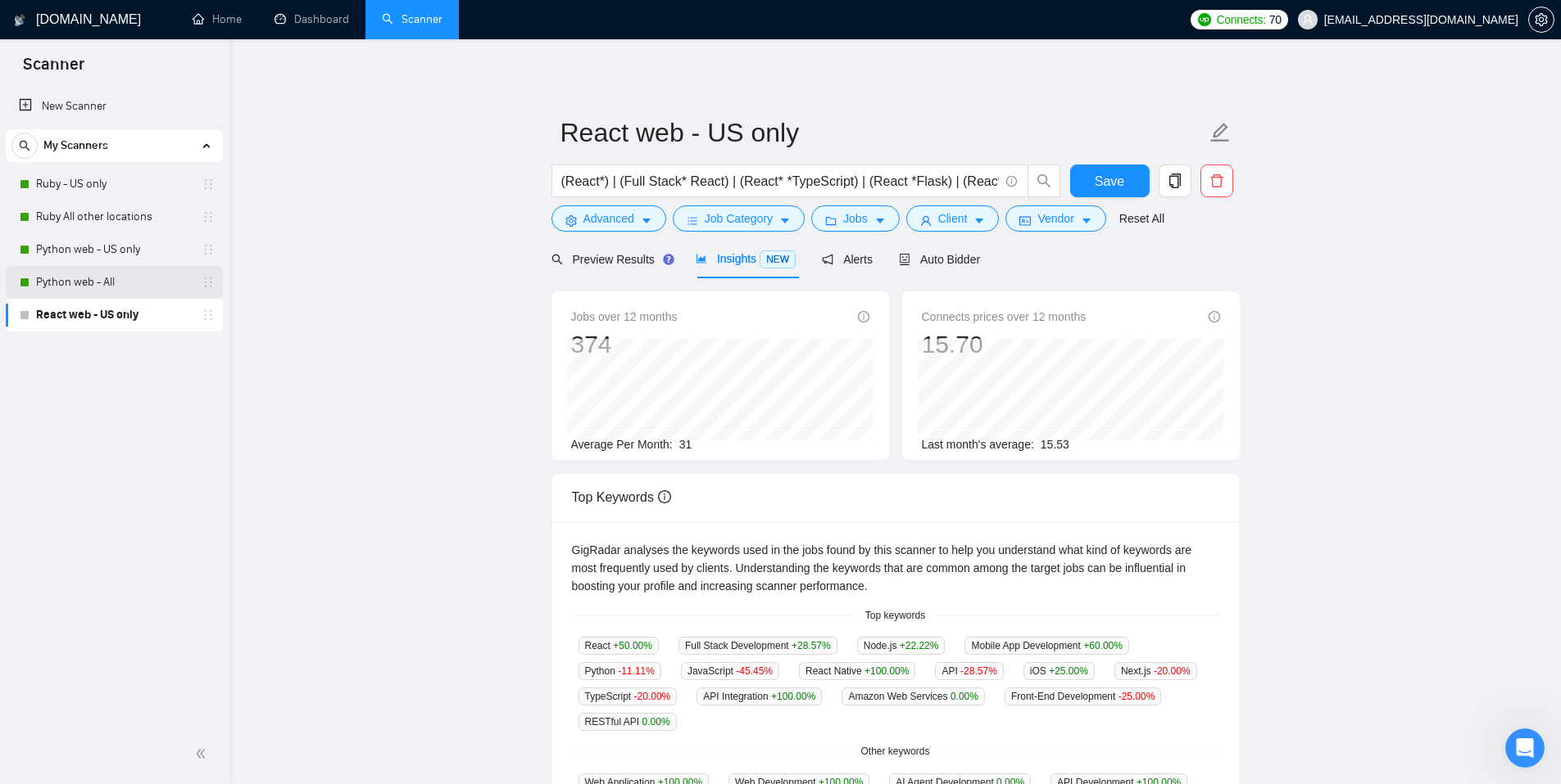
click at [117, 283] on link "Python web - All" at bounding box center [114, 282] width 156 height 33
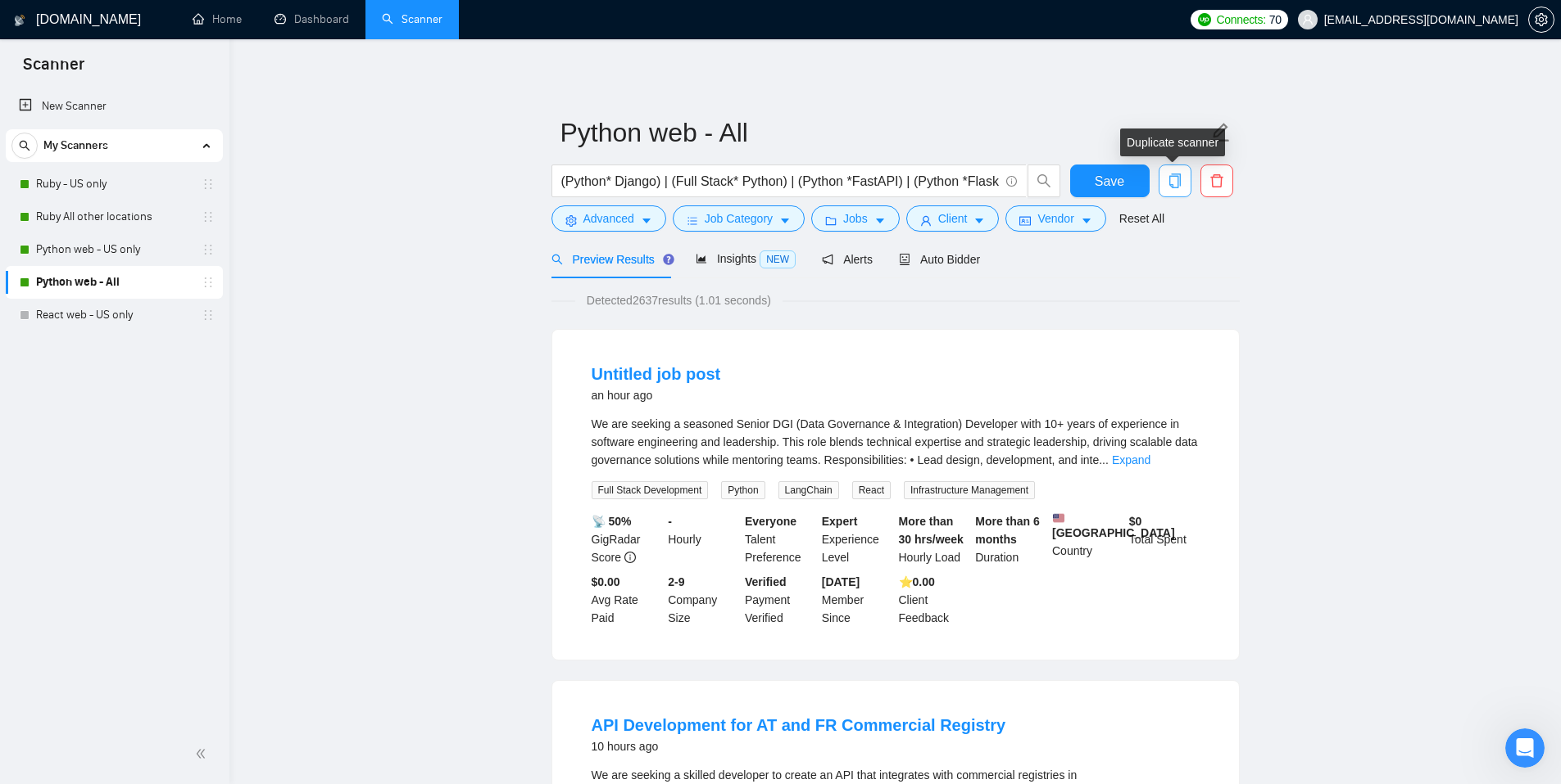
click at [1173, 183] on icon "copy" at bounding box center [1175, 180] width 15 height 15
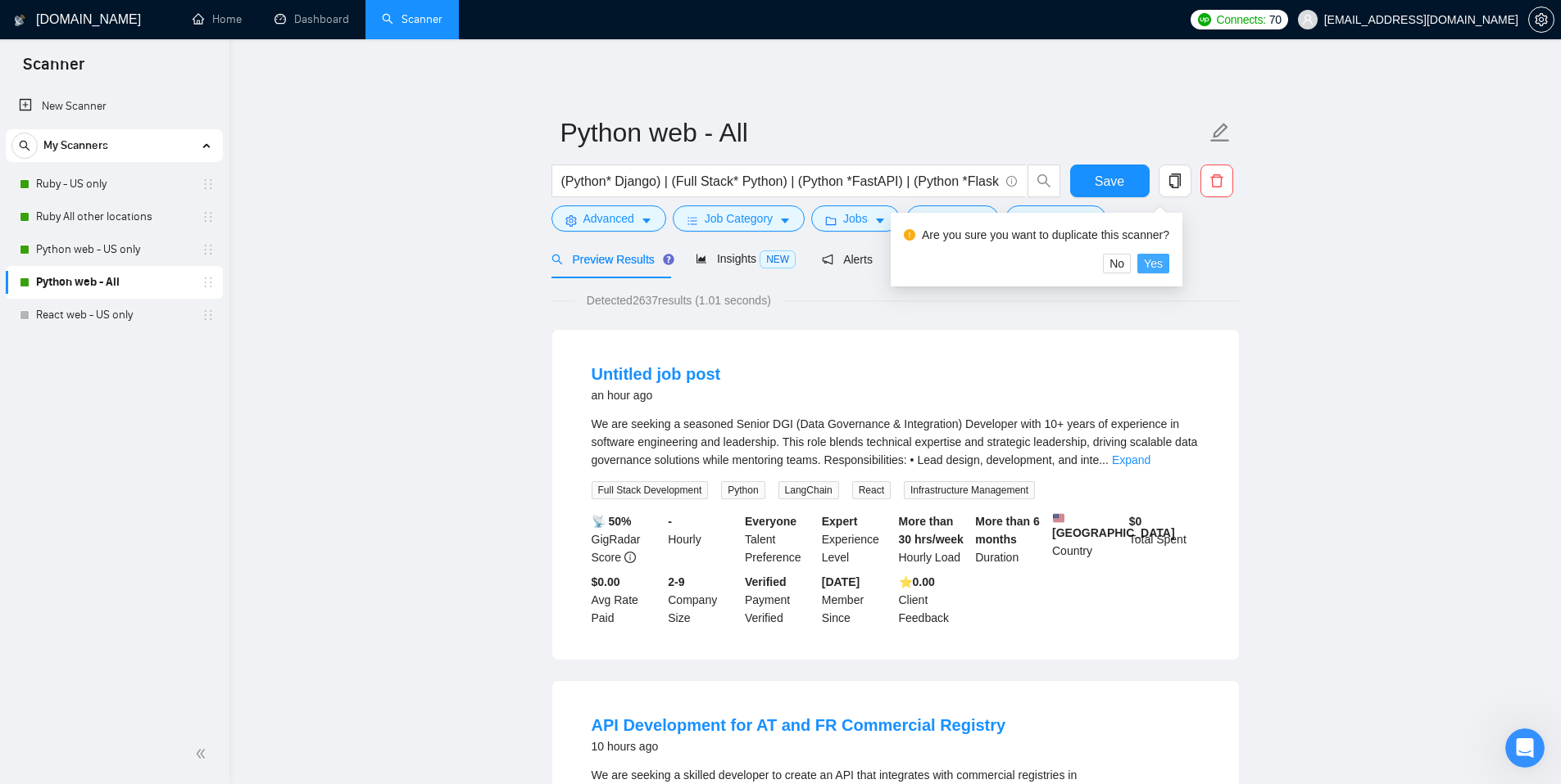
click at [1162, 267] on span "Yes" at bounding box center [1152, 263] width 19 height 18
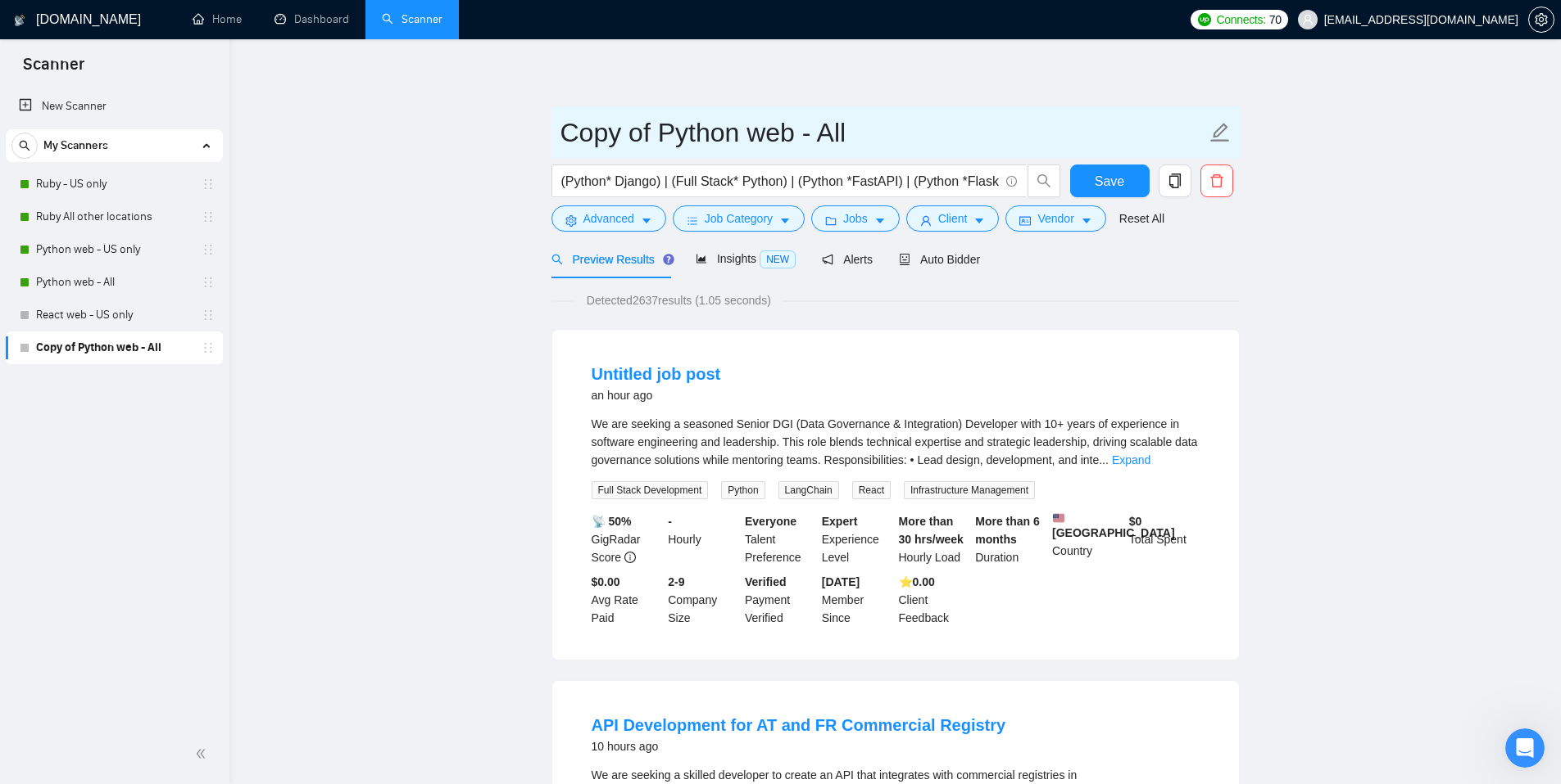
click at [730, 140] on input "Copy of Python web - All" at bounding box center [884, 133] width 646 height 41
drag, startPoint x: 739, startPoint y: 136, endPoint x: 517, endPoint y: 133, distance: 222.0
type input "React web - All"
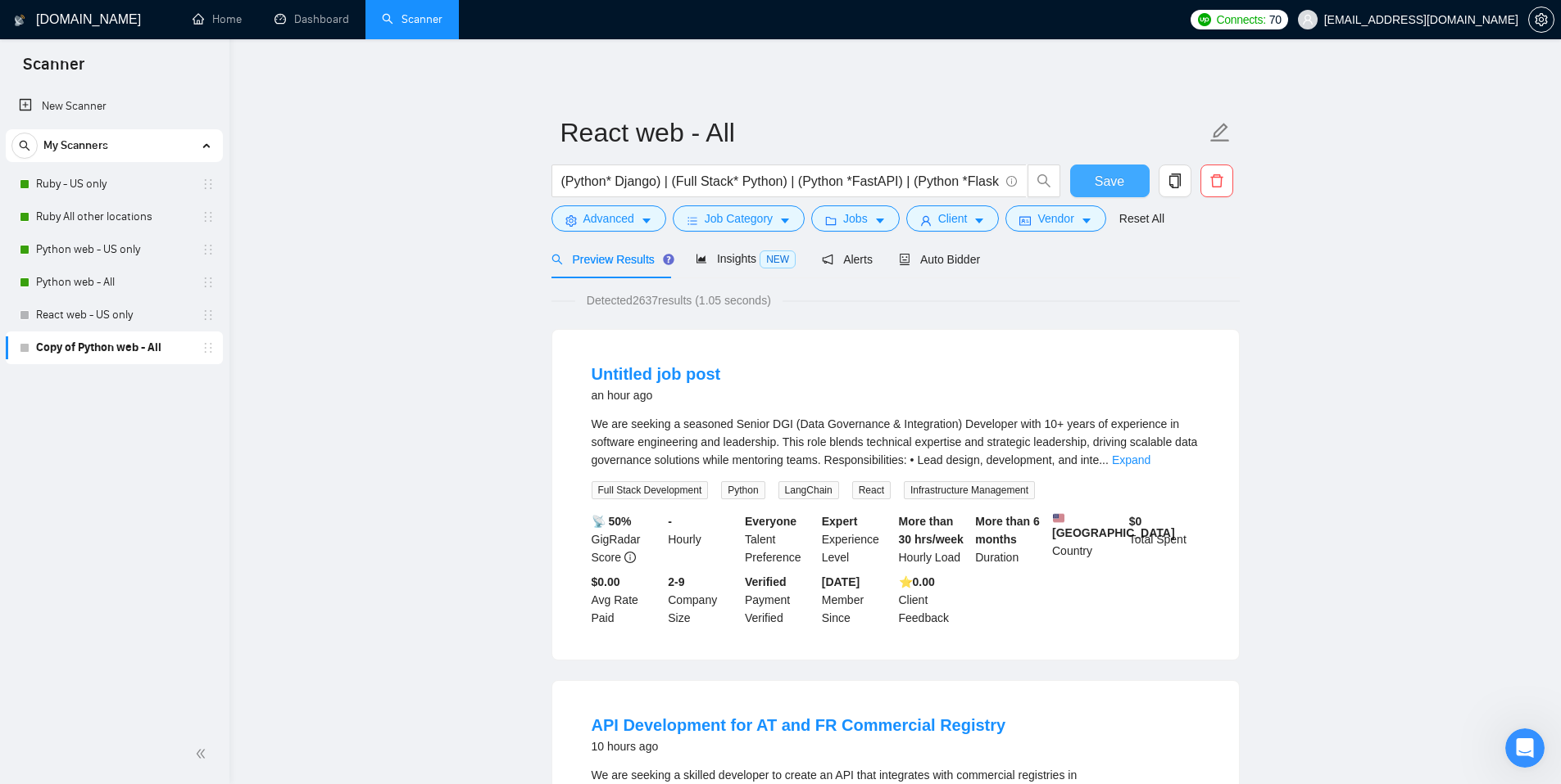
click at [1120, 187] on span "Save" at bounding box center [1109, 181] width 29 height 20
click at [96, 318] on link "React web - US only" at bounding box center [114, 315] width 156 height 33
click at [103, 315] on link "React web - US only" at bounding box center [114, 315] width 156 height 33
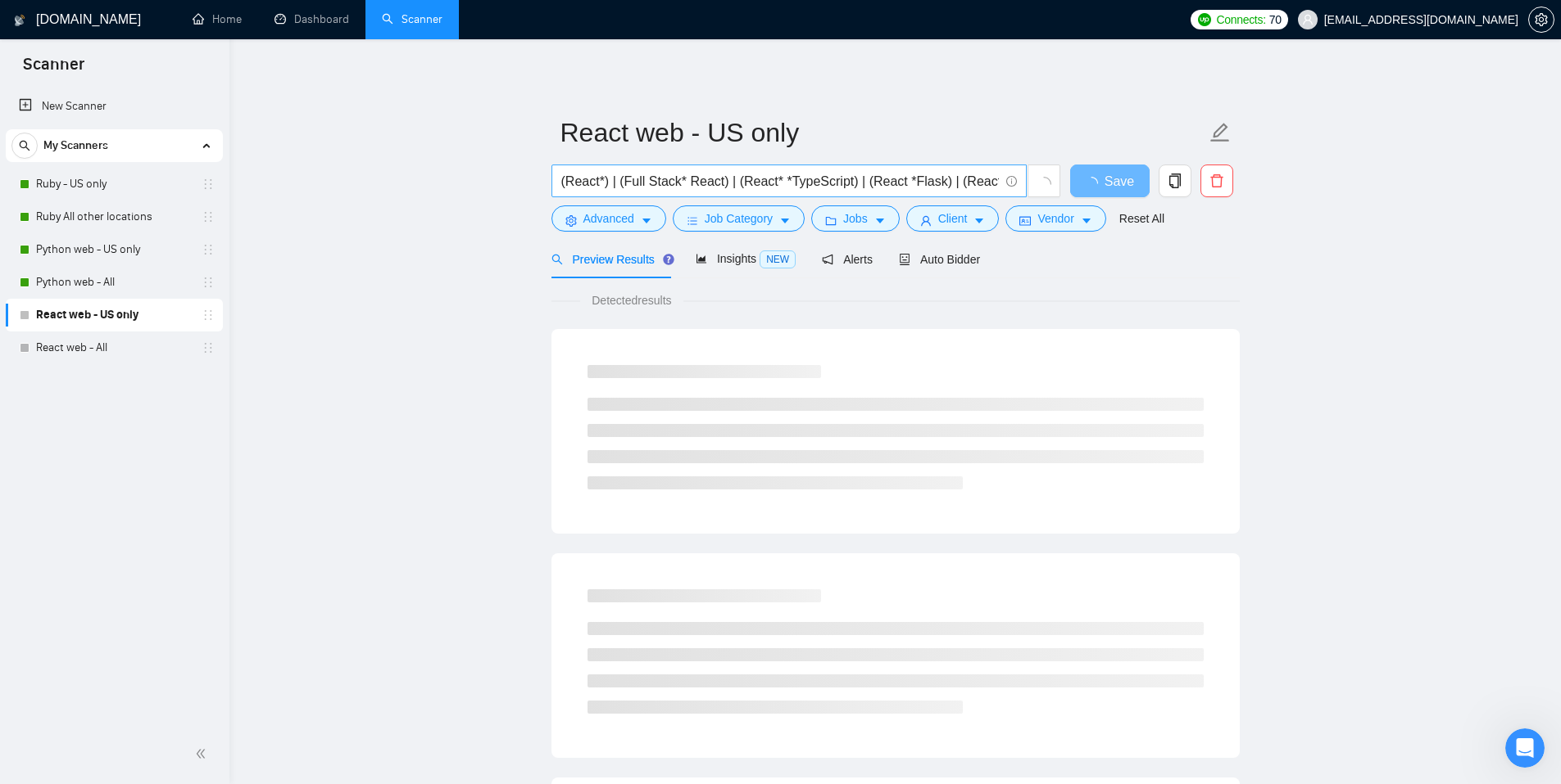
click at [662, 184] on input "(React*) | (Full Stack* React) | (React* *TypeScript) | (React *Flask) | (React…" at bounding box center [779, 181] width 438 height 20
click at [85, 343] on link "React web - All" at bounding box center [114, 347] width 156 height 33
click at [828, 187] on input "(Python* Django) | (Full Stack* Python) | (Python *FastAPI) | (Python *Flask) |…" at bounding box center [779, 181] width 438 height 20
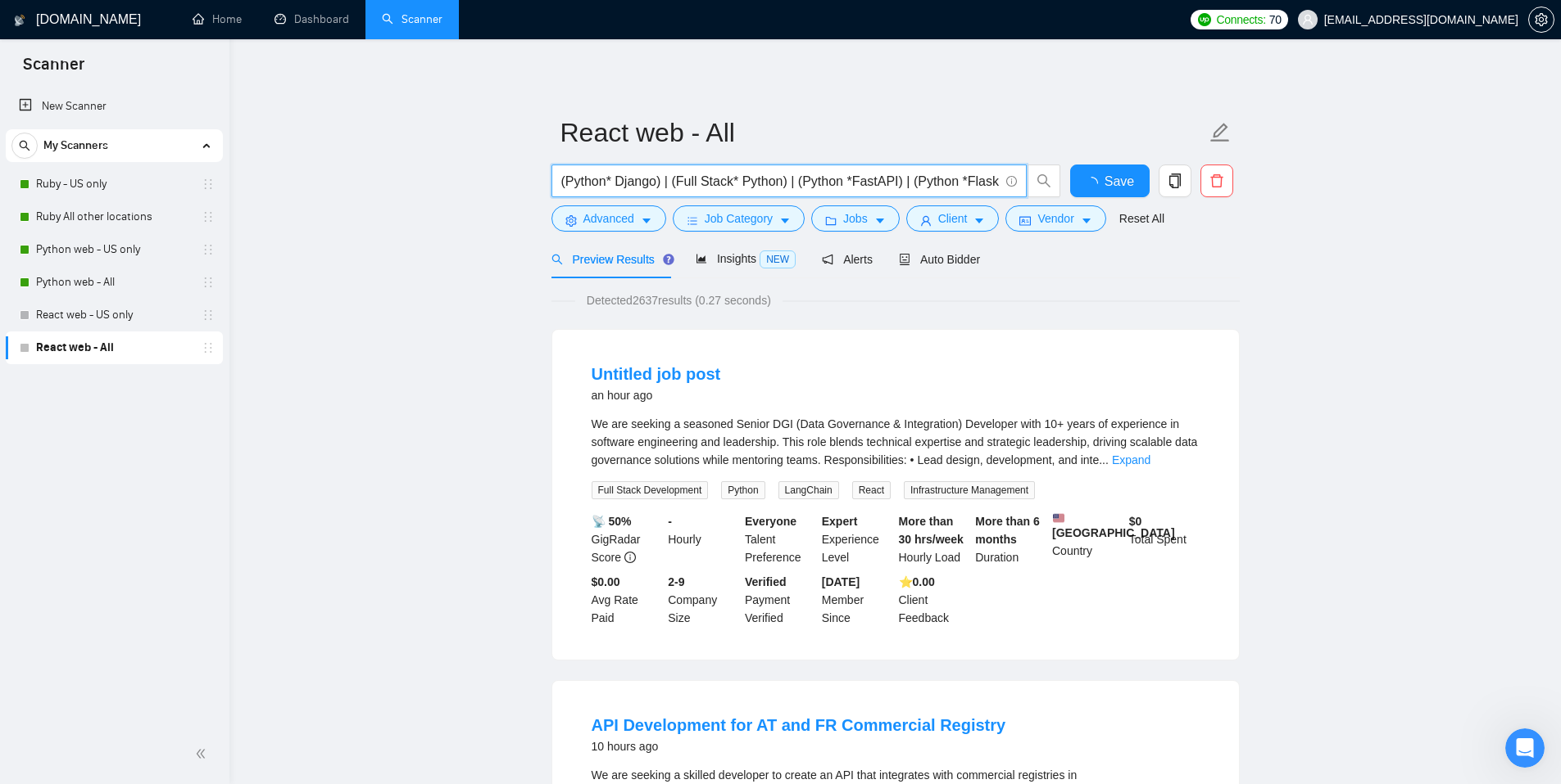
paste input "React*) | (Full Stack* React) | (React* *TypeScript) | (React *Flask) | (React*…"
type input "(React*) | (Full Stack* React) | (React* *TypeScript) | (React *Flask) | (React…"
click at [1110, 176] on span "Save" at bounding box center [1109, 181] width 29 height 20
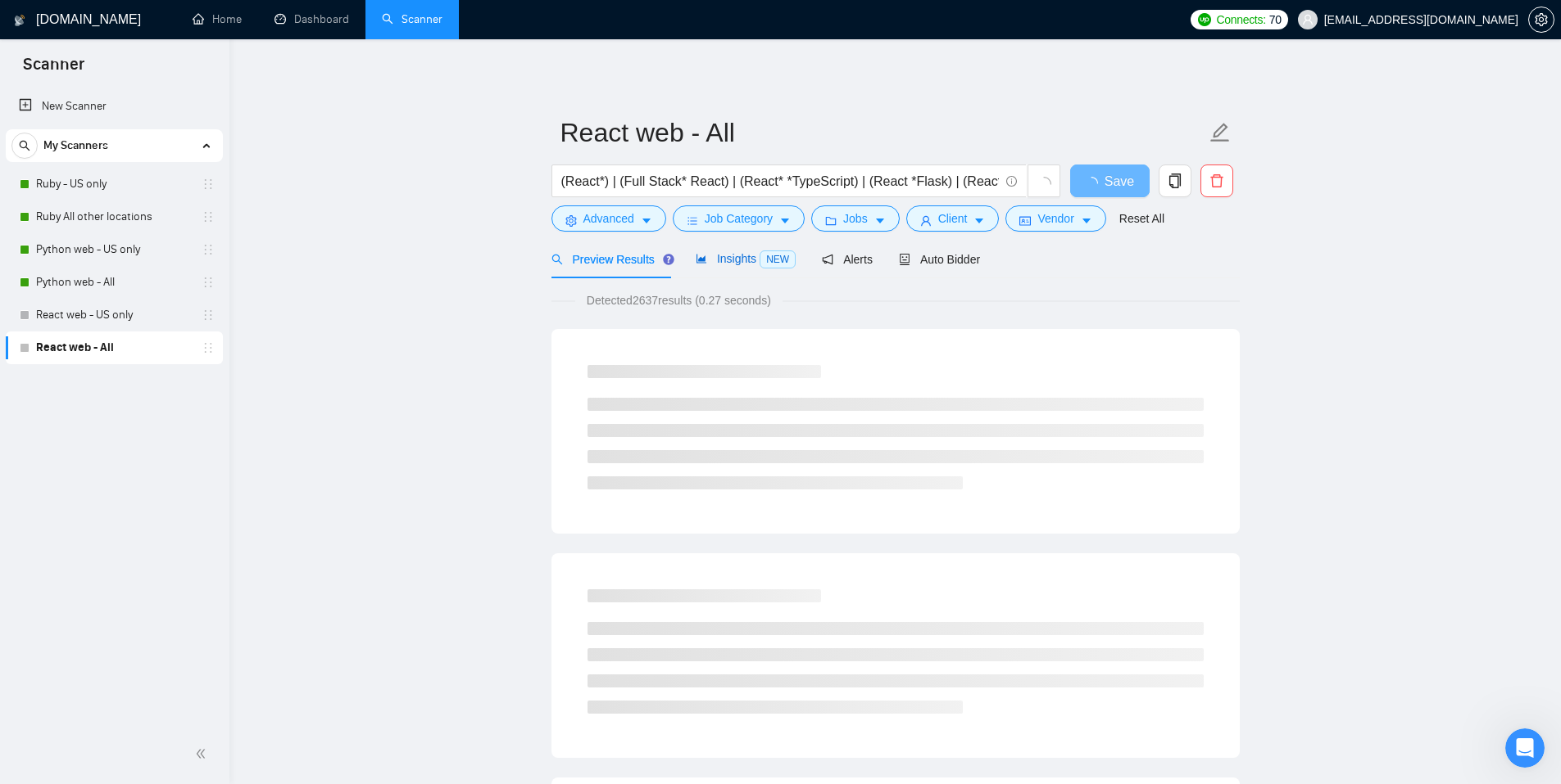
click at [746, 260] on span "Insights NEW" at bounding box center [745, 258] width 100 height 13
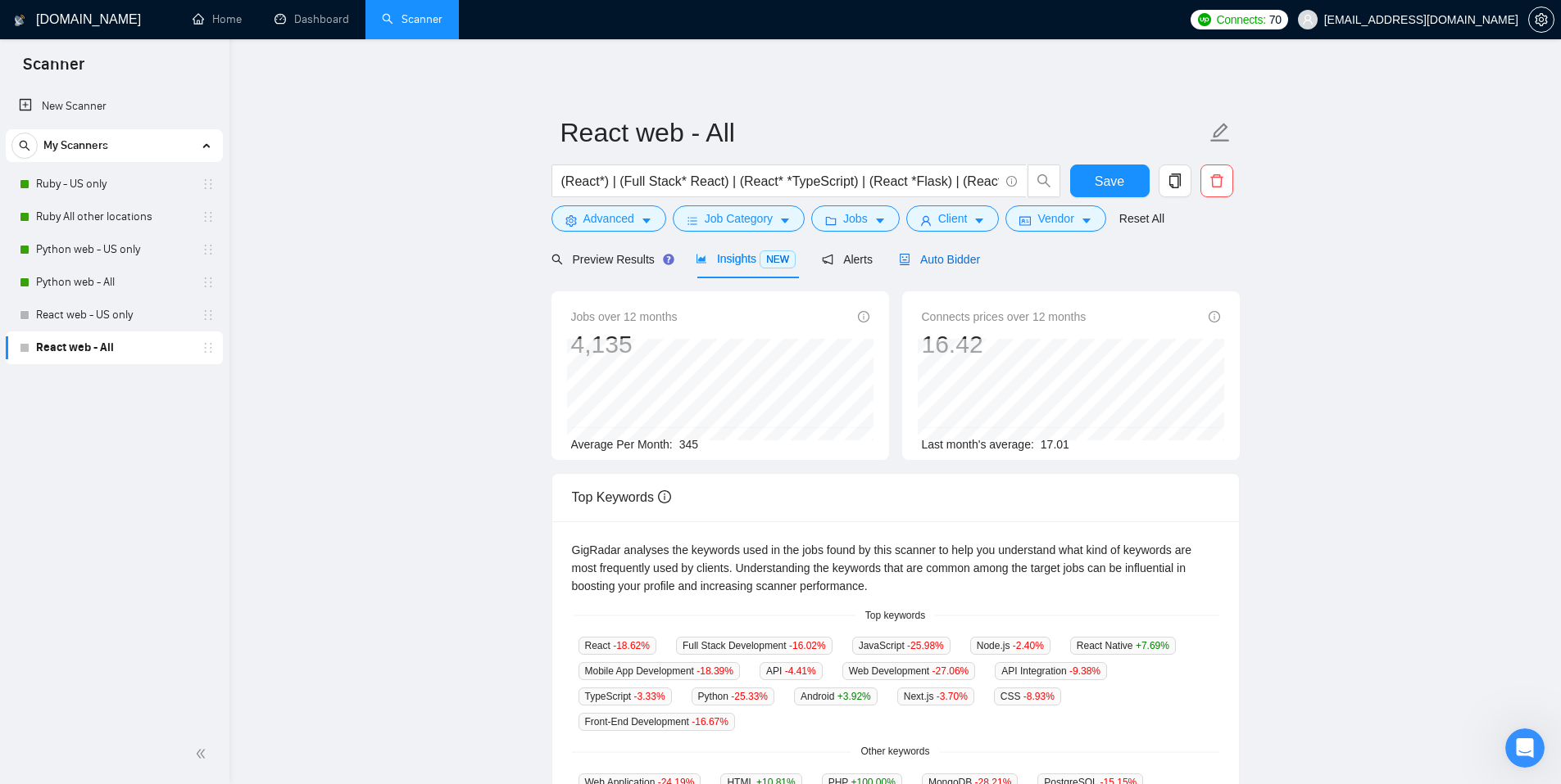
click at [950, 261] on span "Auto Bidder" at bounding box center [939, 259] width 81 height 13
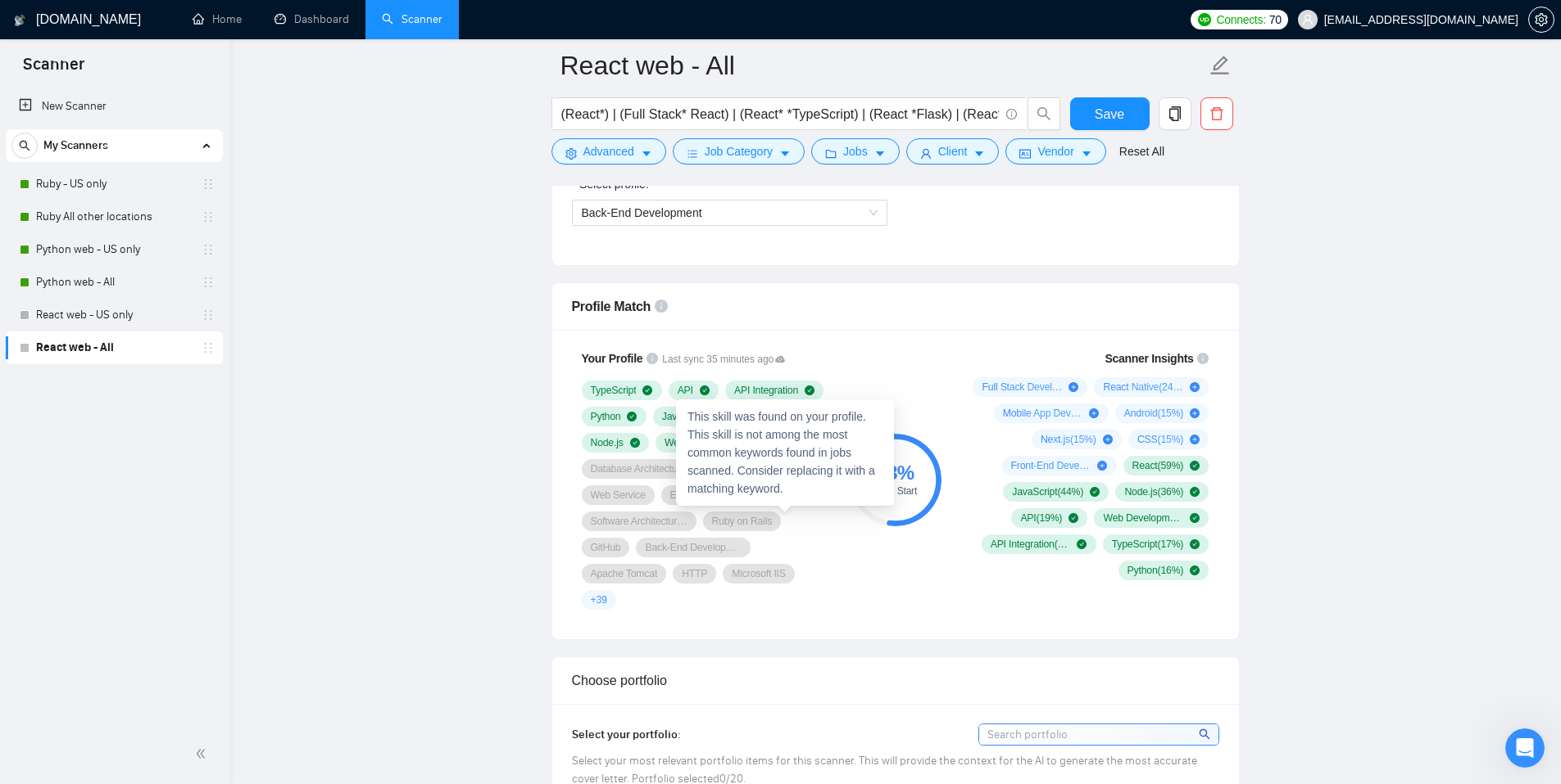
scroll to position [961, 0]
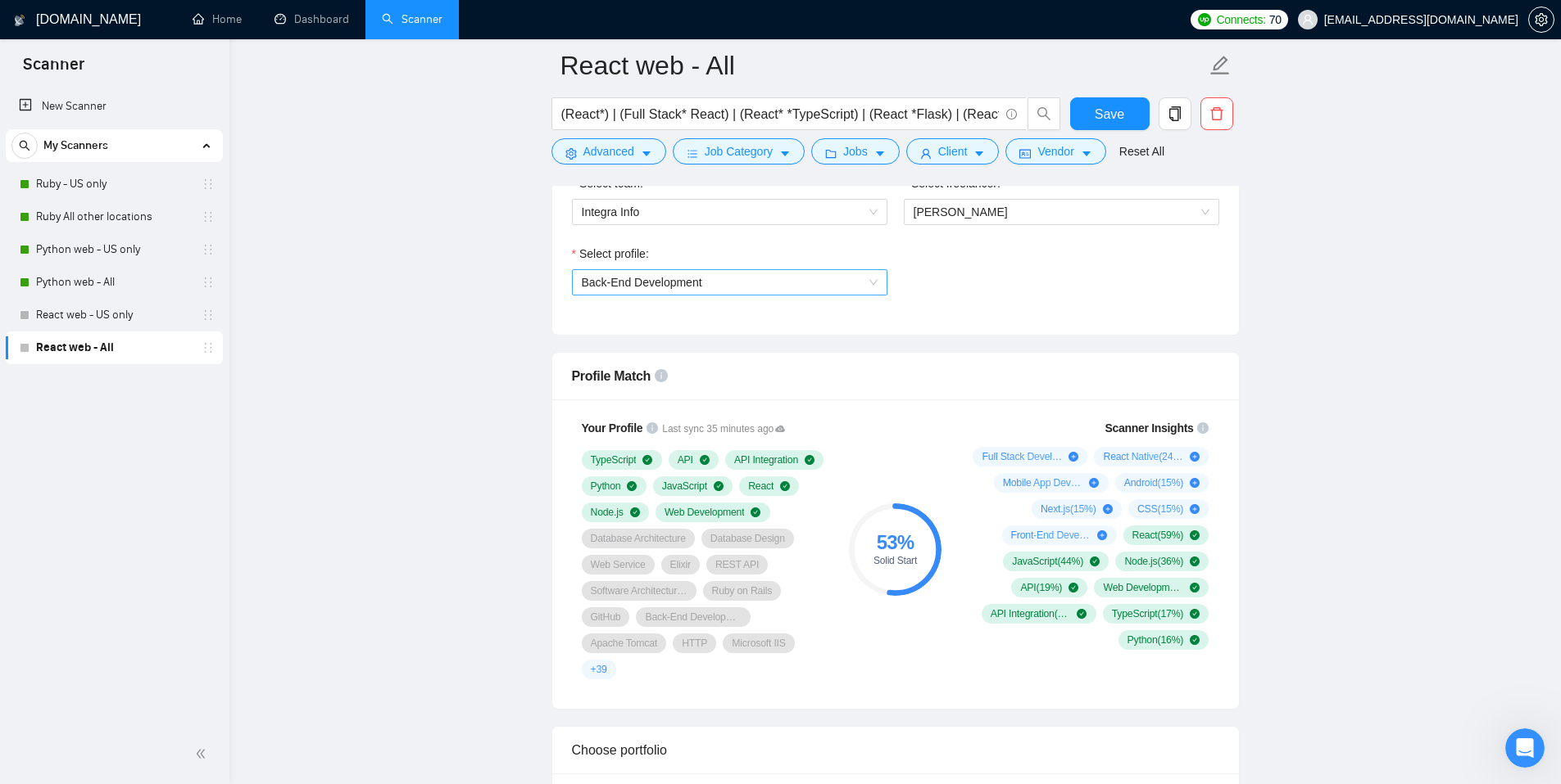
click at [782, 294] on span "Back-End Development" at bounding box center [730, 283] width 295 height 25
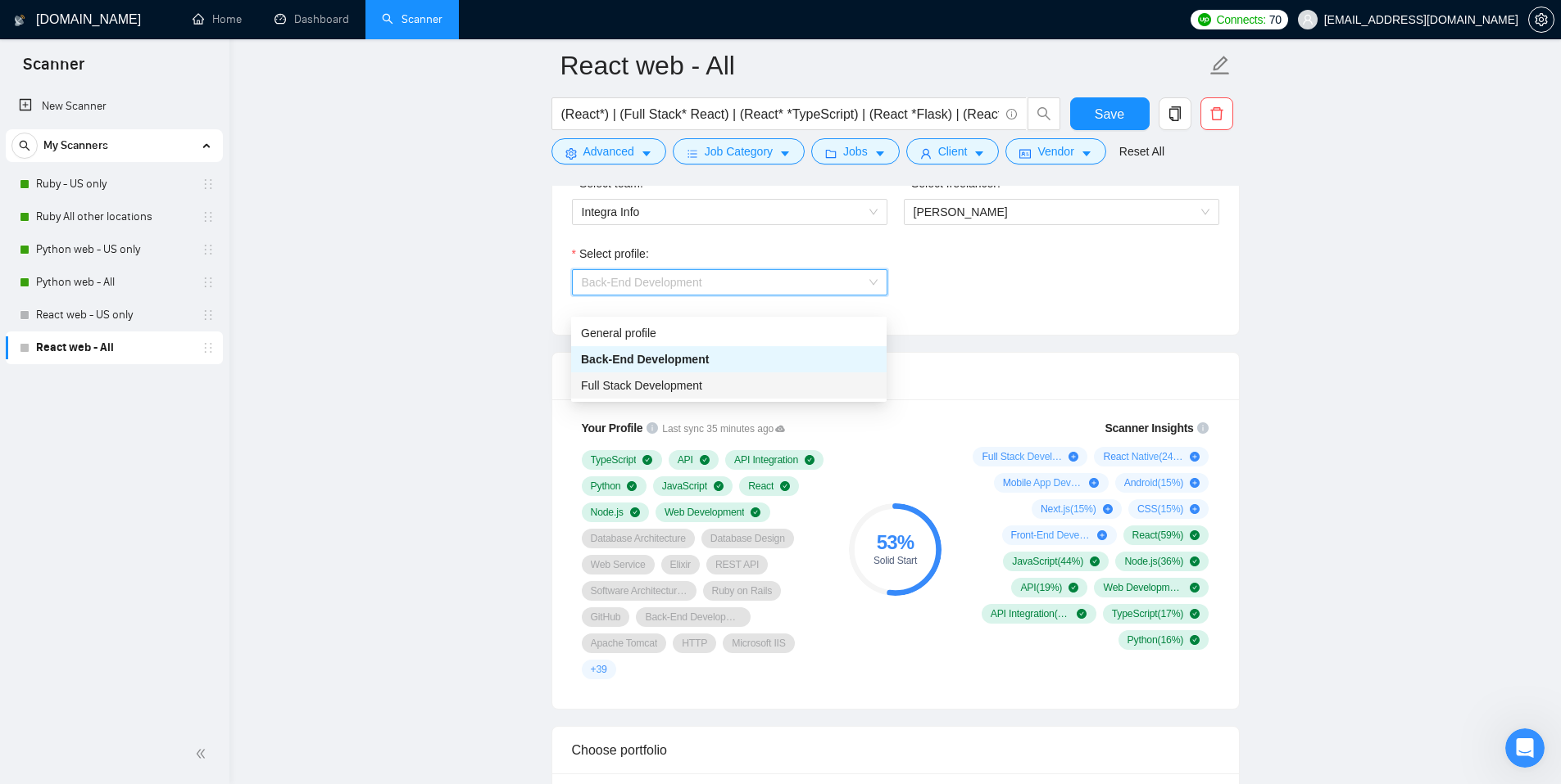
click at [700, 385] on span "Full Stack Development" at bounding box center [641, 385] width 121 height 13
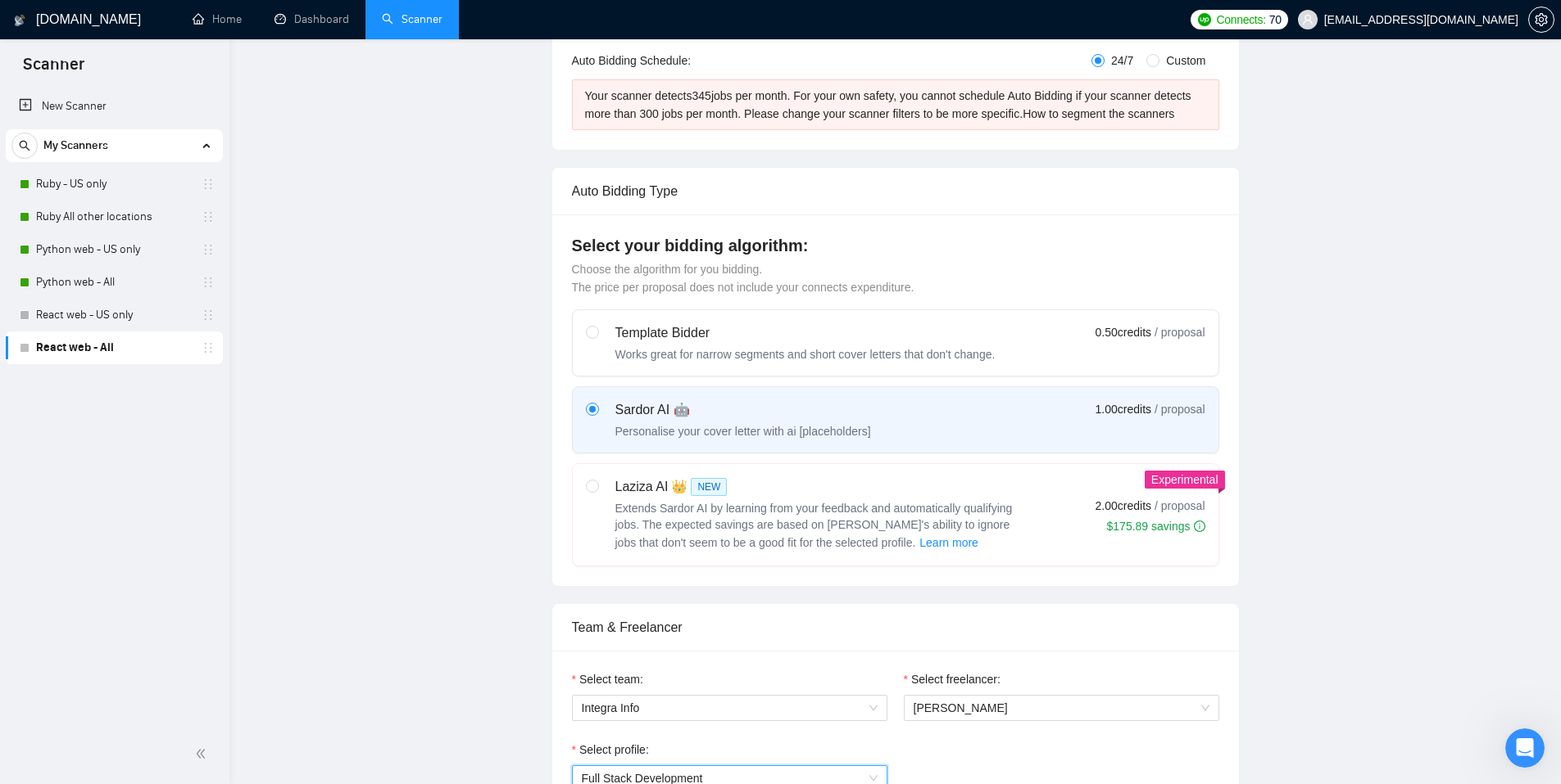
scroll to position [0, 0]
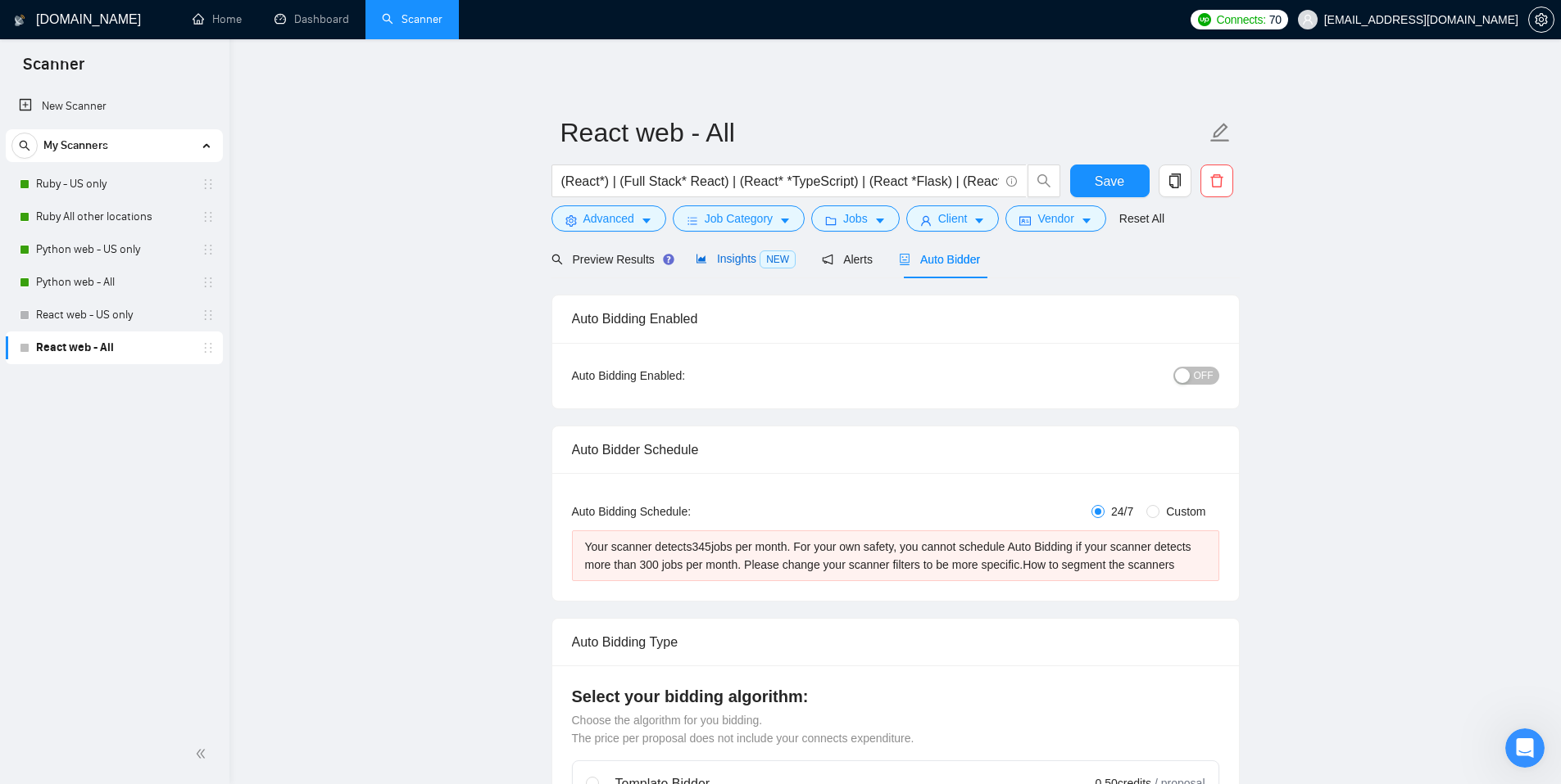
click at [737, 263] on span "Insights NEW" at bounding box center [745, 258] width 100 height 13
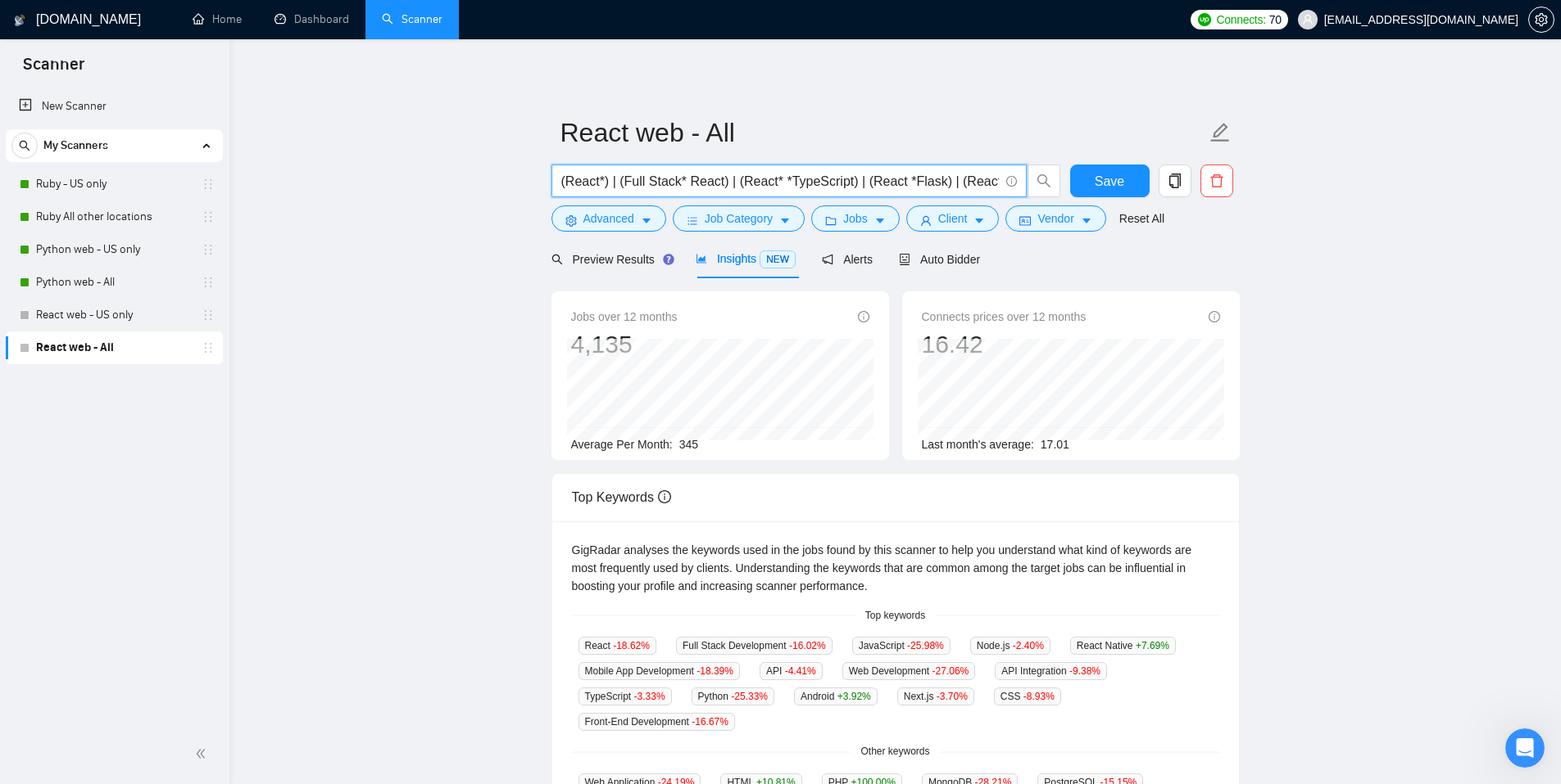
click at [605, 182] on input "(React*) | (Full Stack* React) | (React* *TypeScript) | (React *Flask) | (React…" at bounding box center [779, 181] width 438 height 20
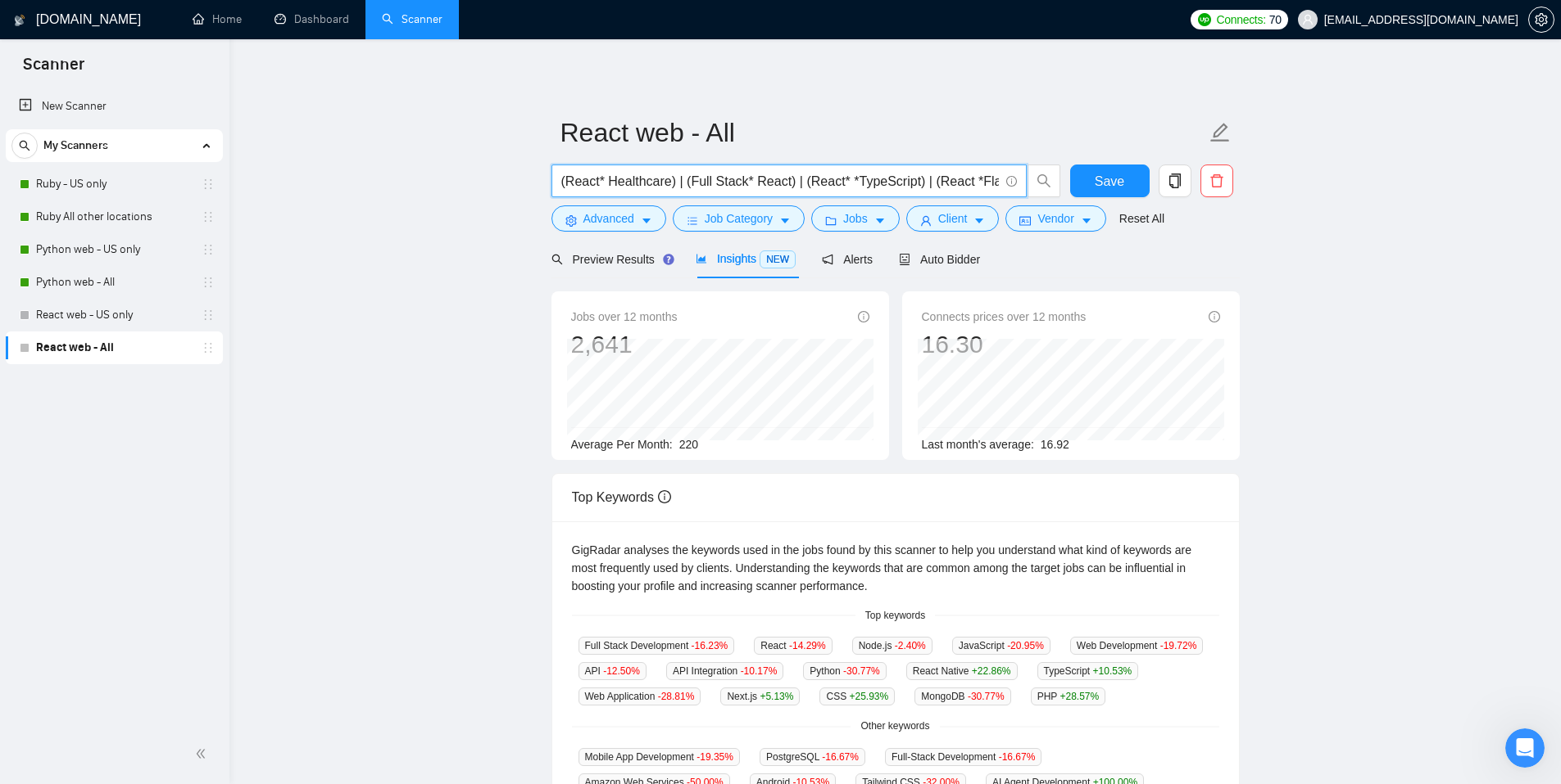
click at [657, 183] on input "(React* Healthcare) | (Full Stack* React) | (React* *TypeScript) | (React *Flas…" at bounding box center [779, 181] width 438 height 20
click at [658, 183] on input "(React* Healthcare) | (Full Stack* React) | (React* *TypeScript) | (React *Flas…" at bounding box center [779, 181] width 438 height 20
click at [793, 183] on input "(React* Healthcare) | (Full Stack* React) | (React* *TypeScript) | (React *Flas…" at bounding box center [779, 181] width 438 height 20
paste input "Healthcare"
type input "(React* Healthcare) | (Full Stack* React * Healthcare) | (React* *TypeScript) |…"
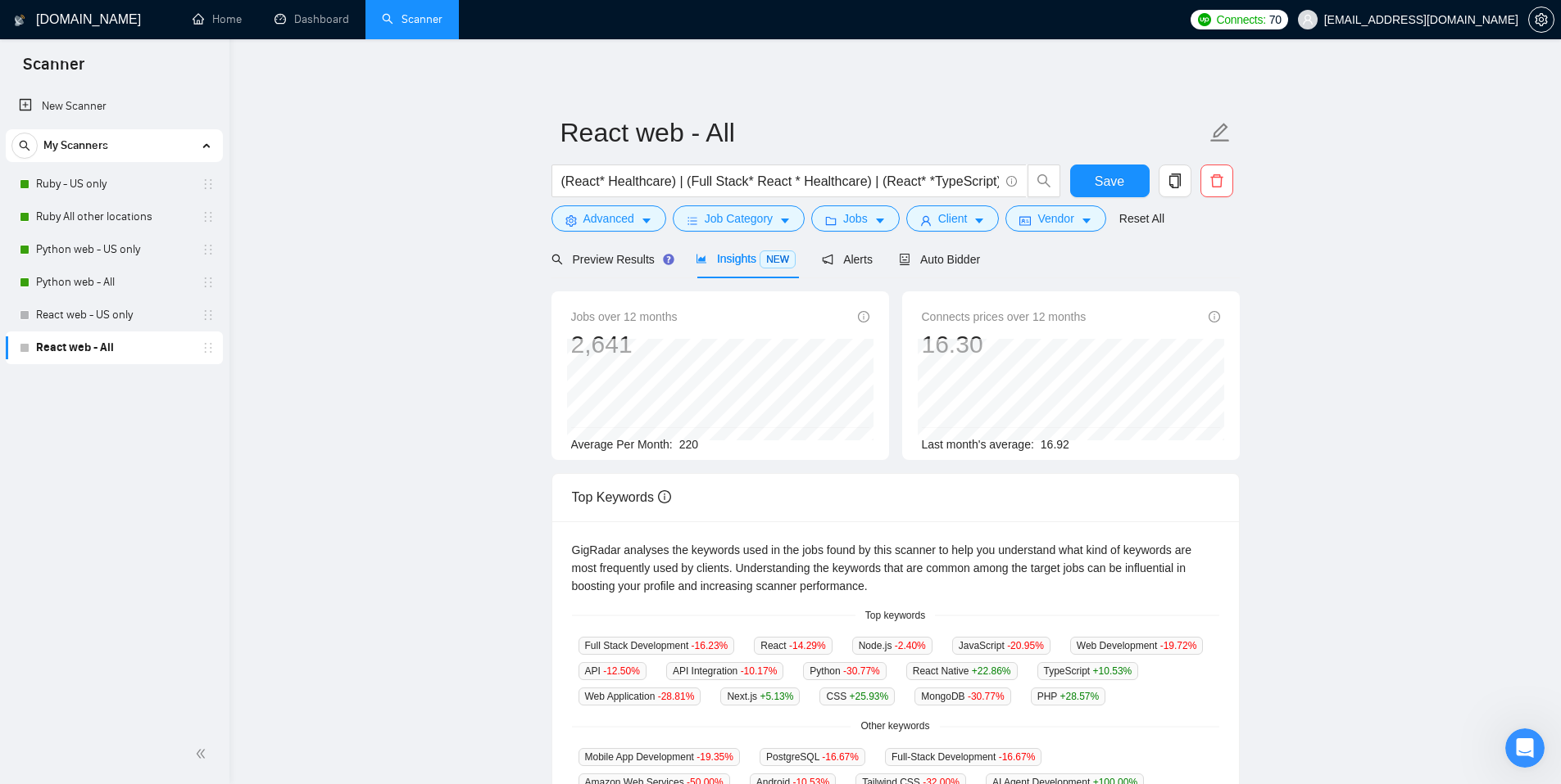
click at [482, 261] on main "React web - All (React* Healthcare) | (Full Stack* React * Healthcare) | (React…" at bounding box center [895, 614] width 1279 height 1098
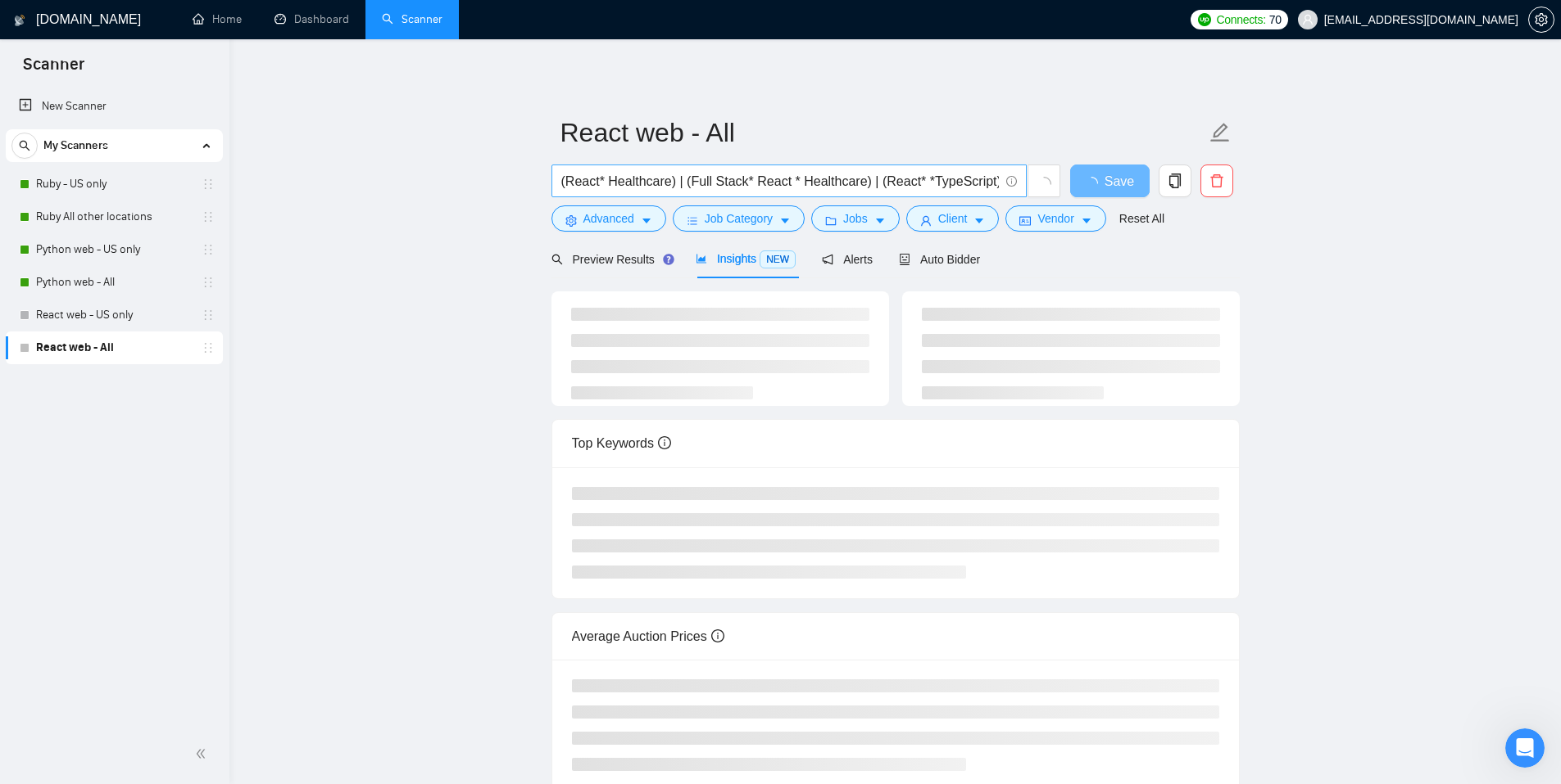
click at [907, 183] on input "(React* Healthcare) | (Full Stack* React * Healthcare) | (React* *TypeScript) |…" at bounding box center [779, 181] width 438 height 20
drag, startPoint x: 907, startPoint y: 183, endPoint x: 1010, endPoint y: 182, distance: 103.0
click at [1010, 182] on span "(React* Healthcare) | (Full Stack* React * Healthcare) | (React* *TypeScript) |…" at bounding box center [788, 180] width 475 height 33
click at [909, 186] on input "(React* Healthcare) | (Full Stack* React * Healthcare) | (React* *TypeScript) |…" at bounding box center [779, 181] width 438 height 20
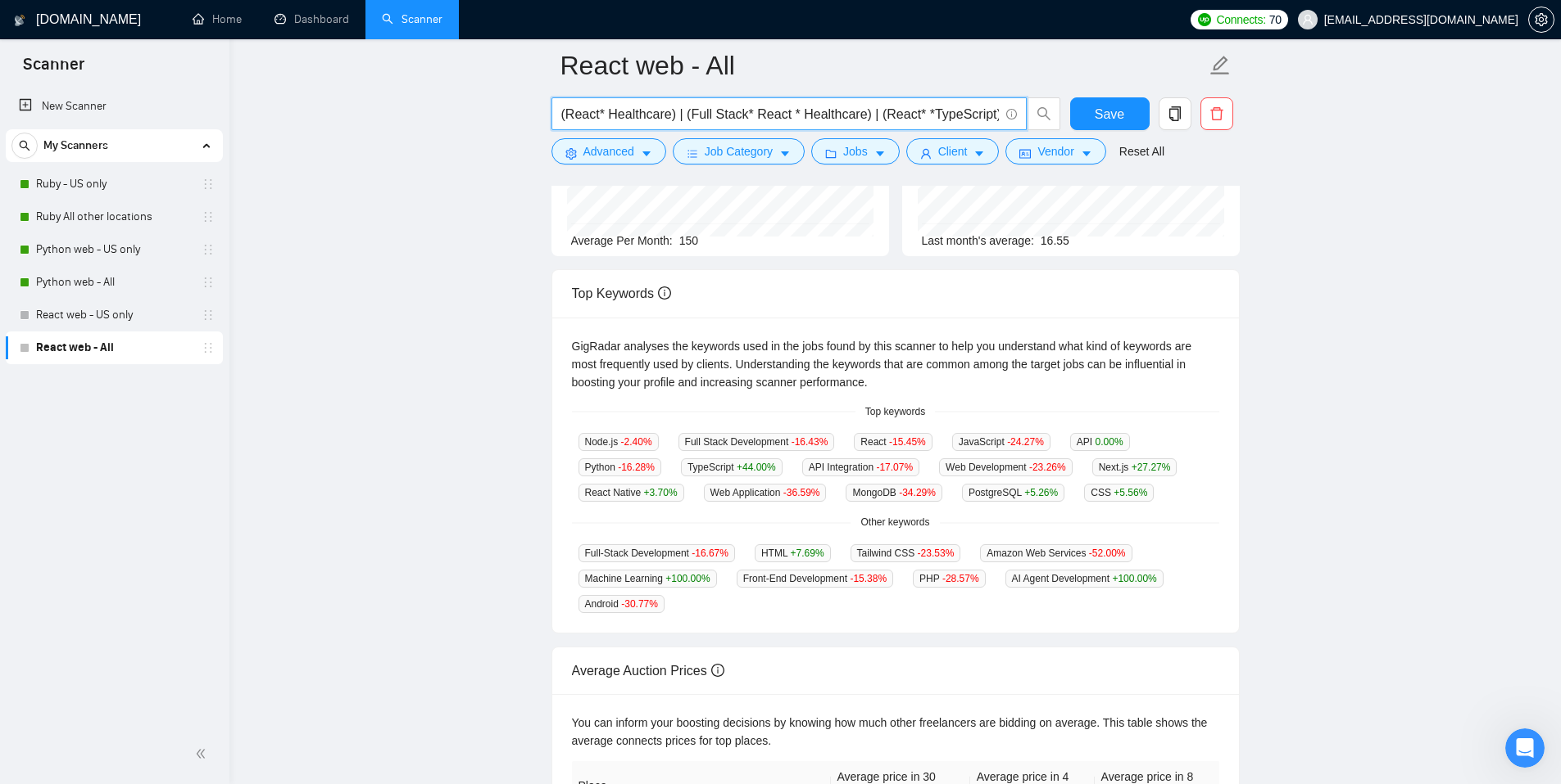
scroll to position [0, 0]
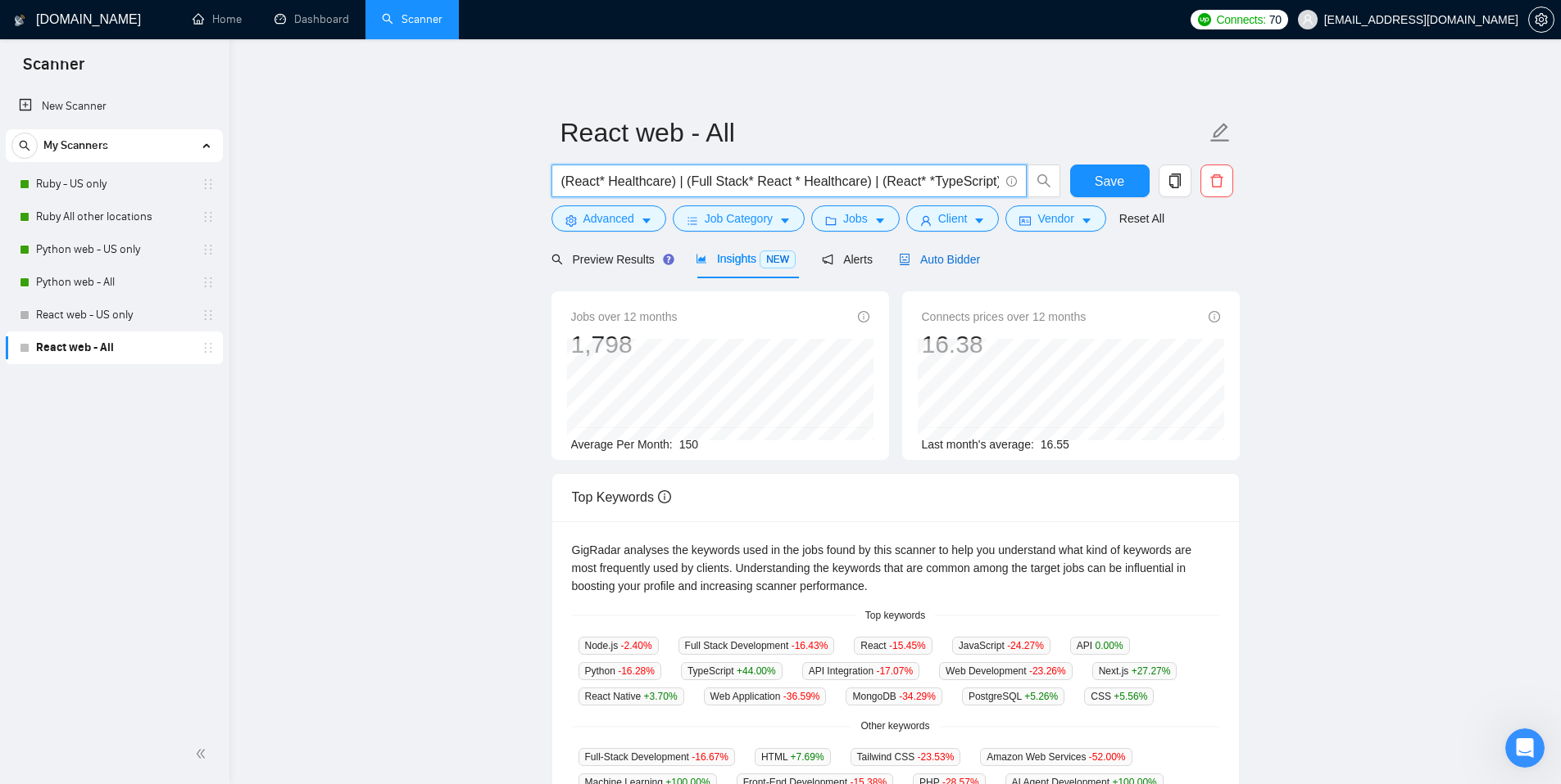
click at [953, 262] on span "Auto Bidder" at bounding box center [939, 259] width 81 height 13
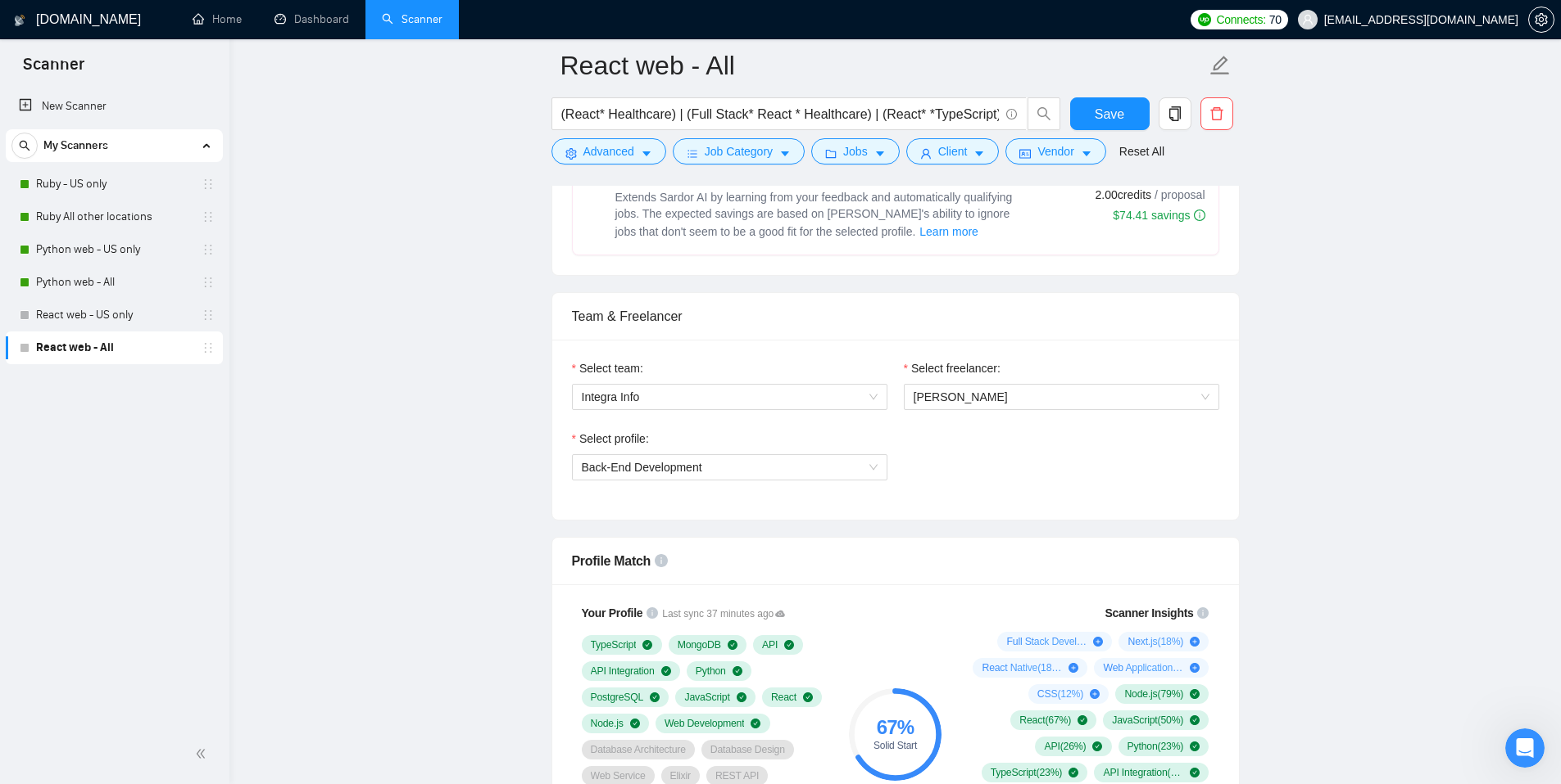
scroll to position [716, 0]
click at [714, 472] on span "Back-End Development" at bounding box center [730, 467] width 295 height 25
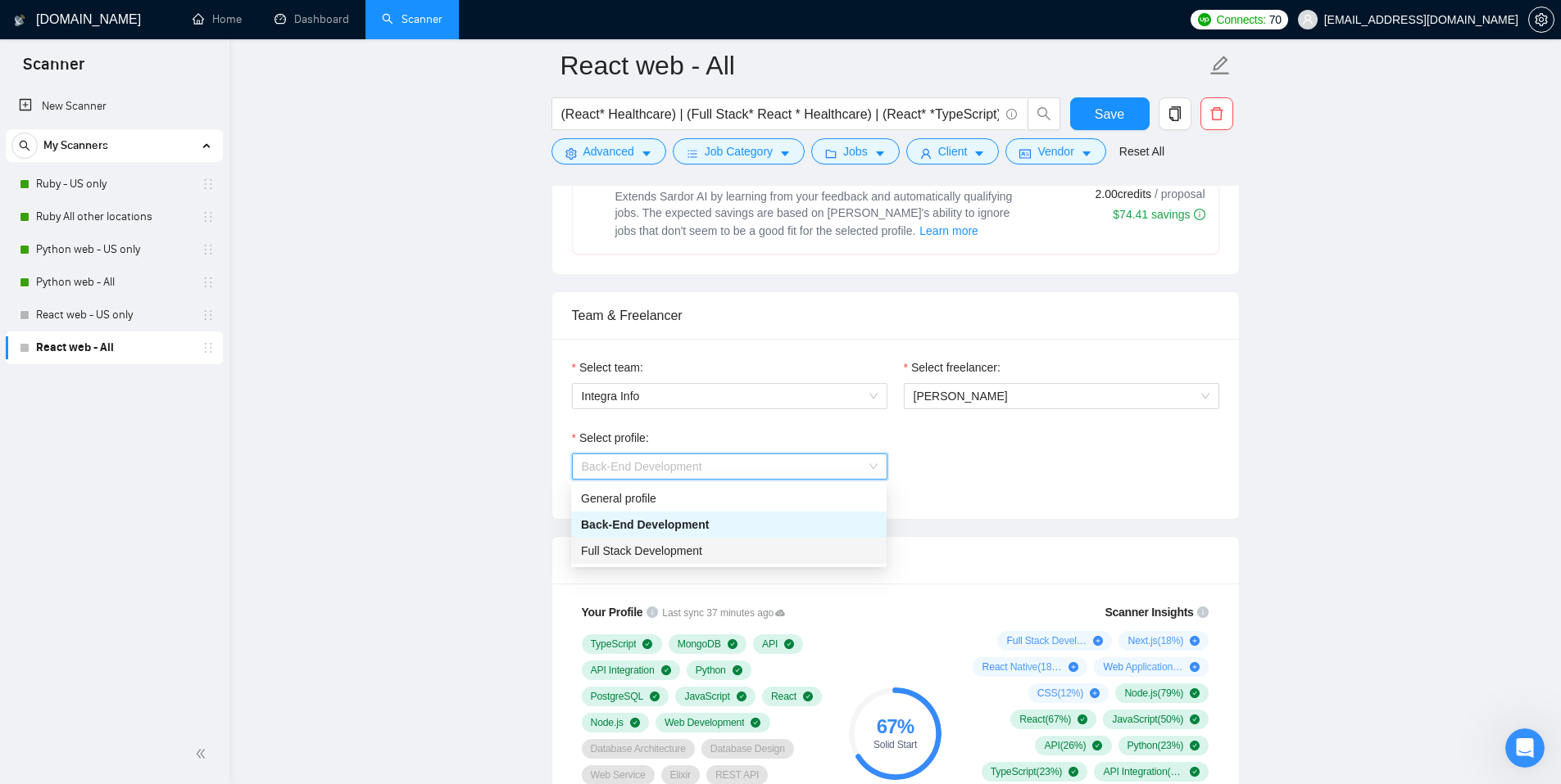
click at [631, 544] on span "Full Stack Development" at bounding box center [641, 551] width 121 height 13
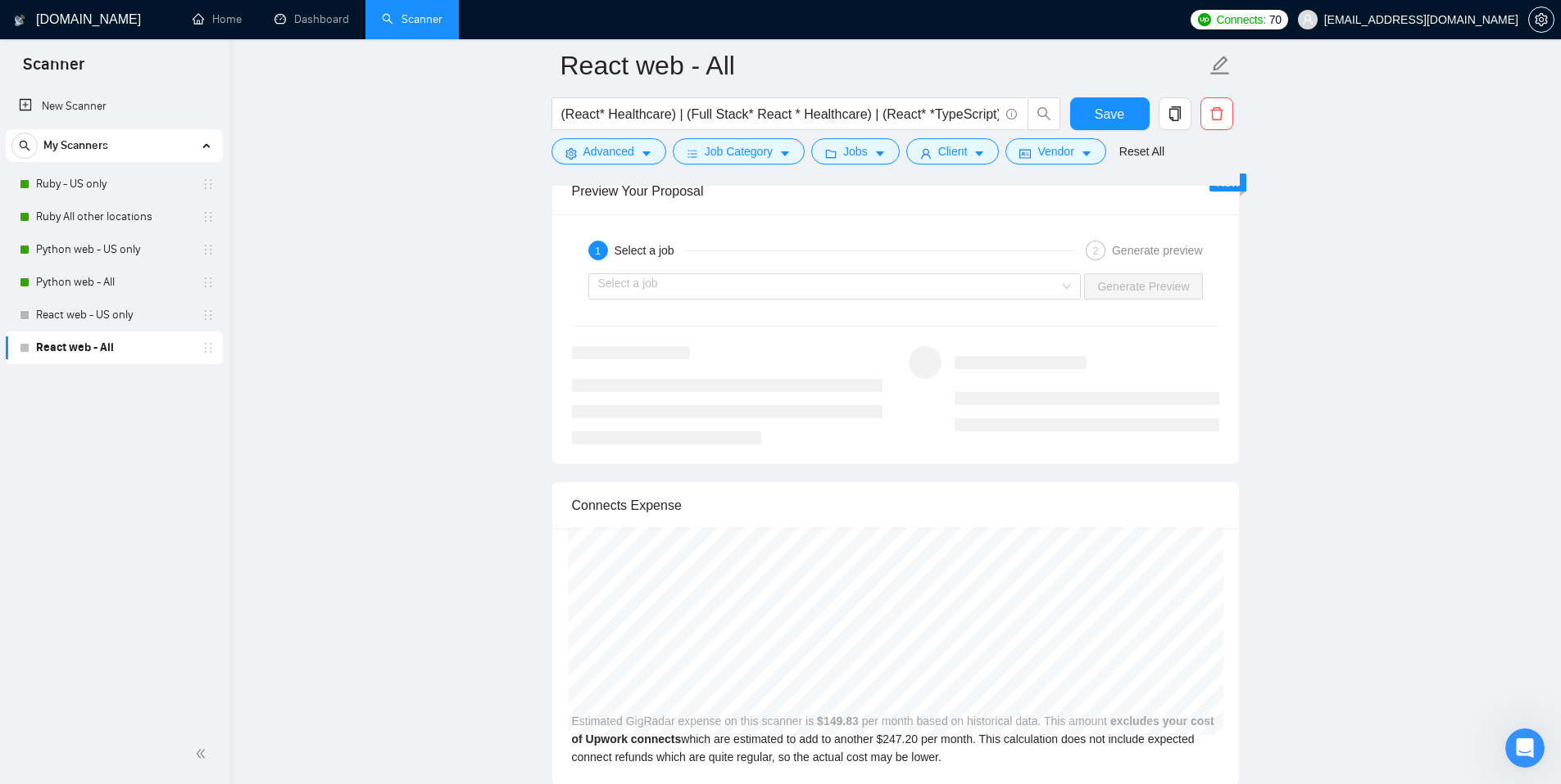
scroll to position [3414, 0]
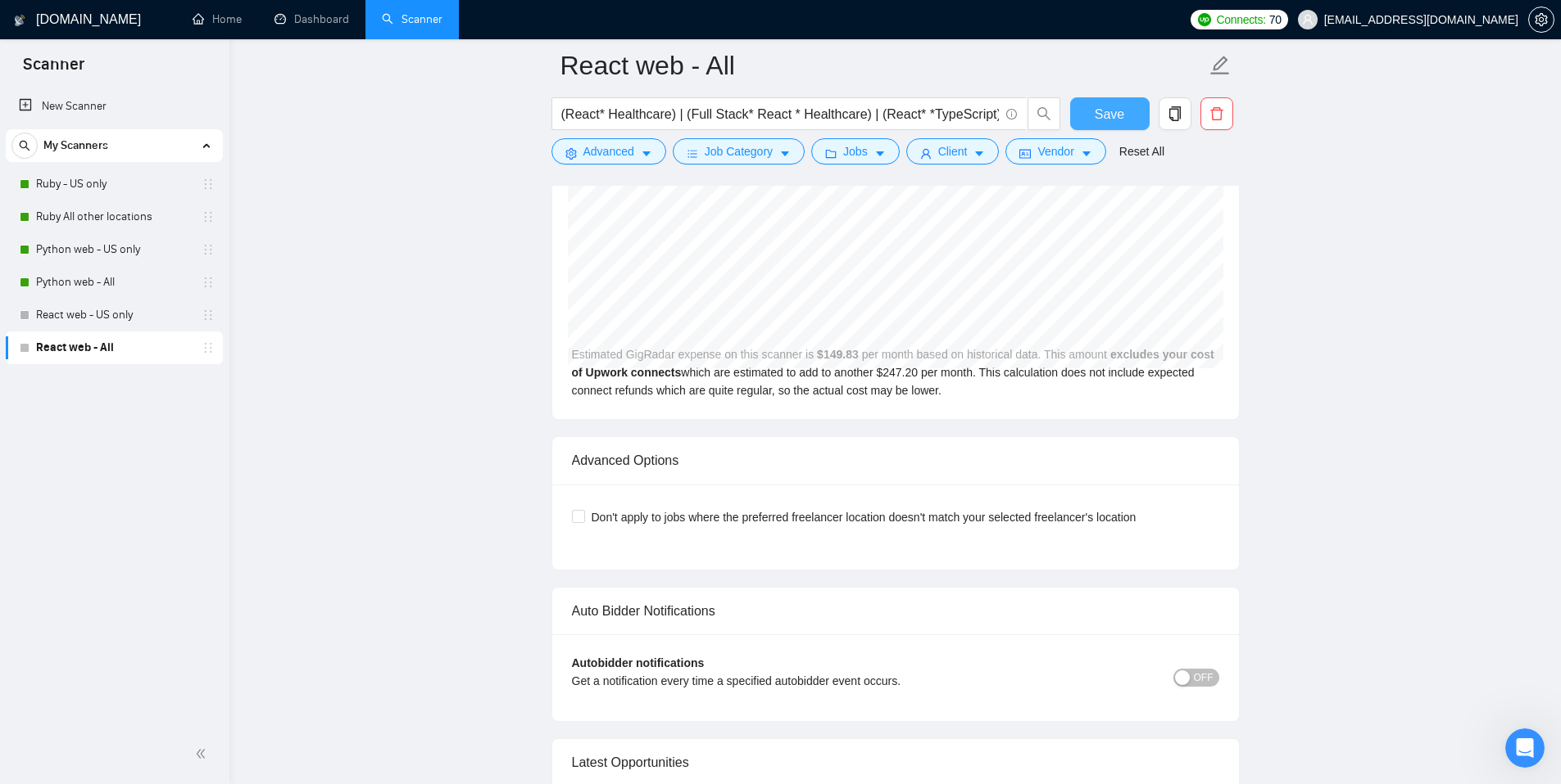
click at [1117, 118] on span "Save" at bounding box center [1109, 114] width 29 height 20
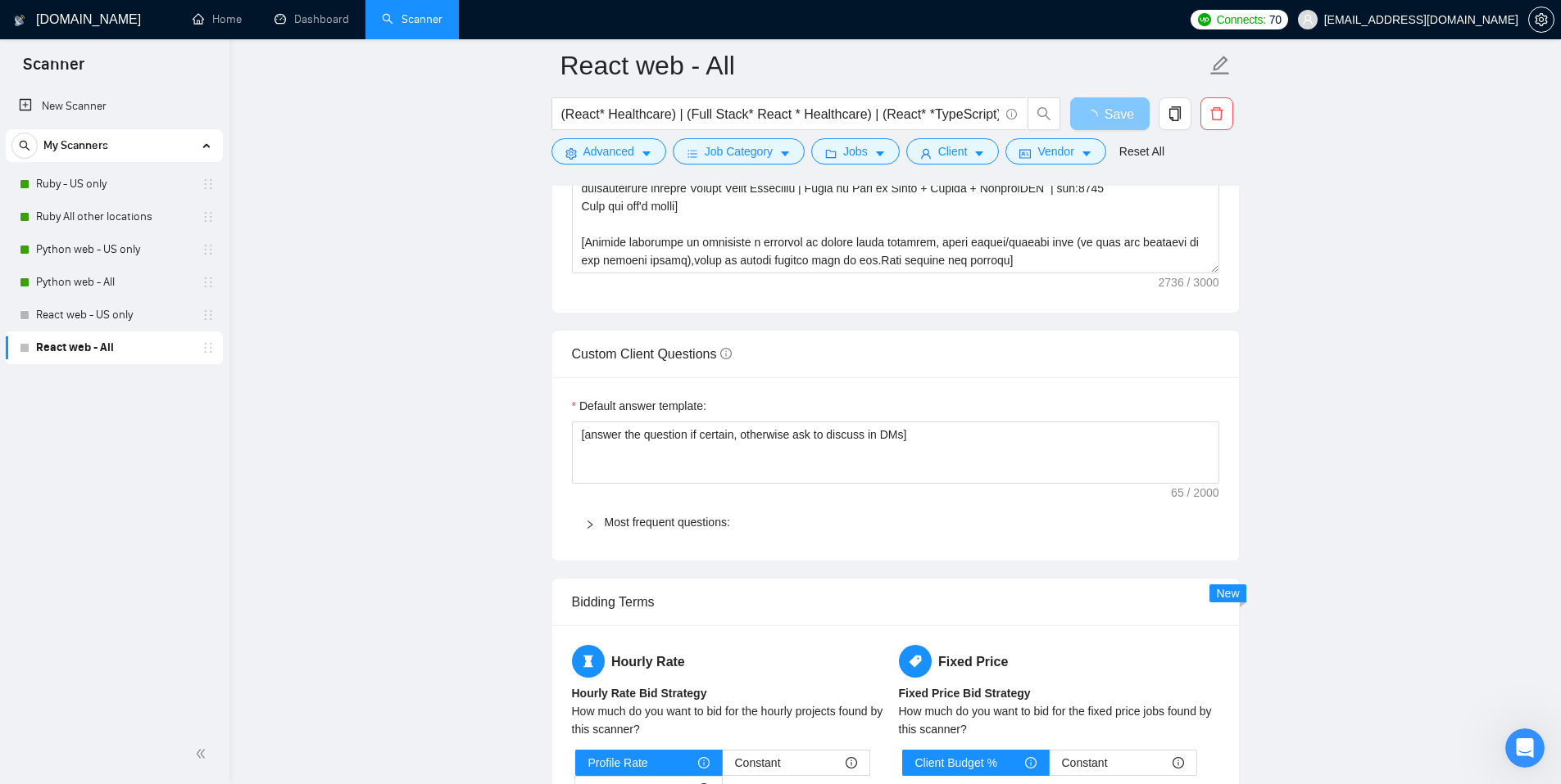
scroll to position [0, 0]
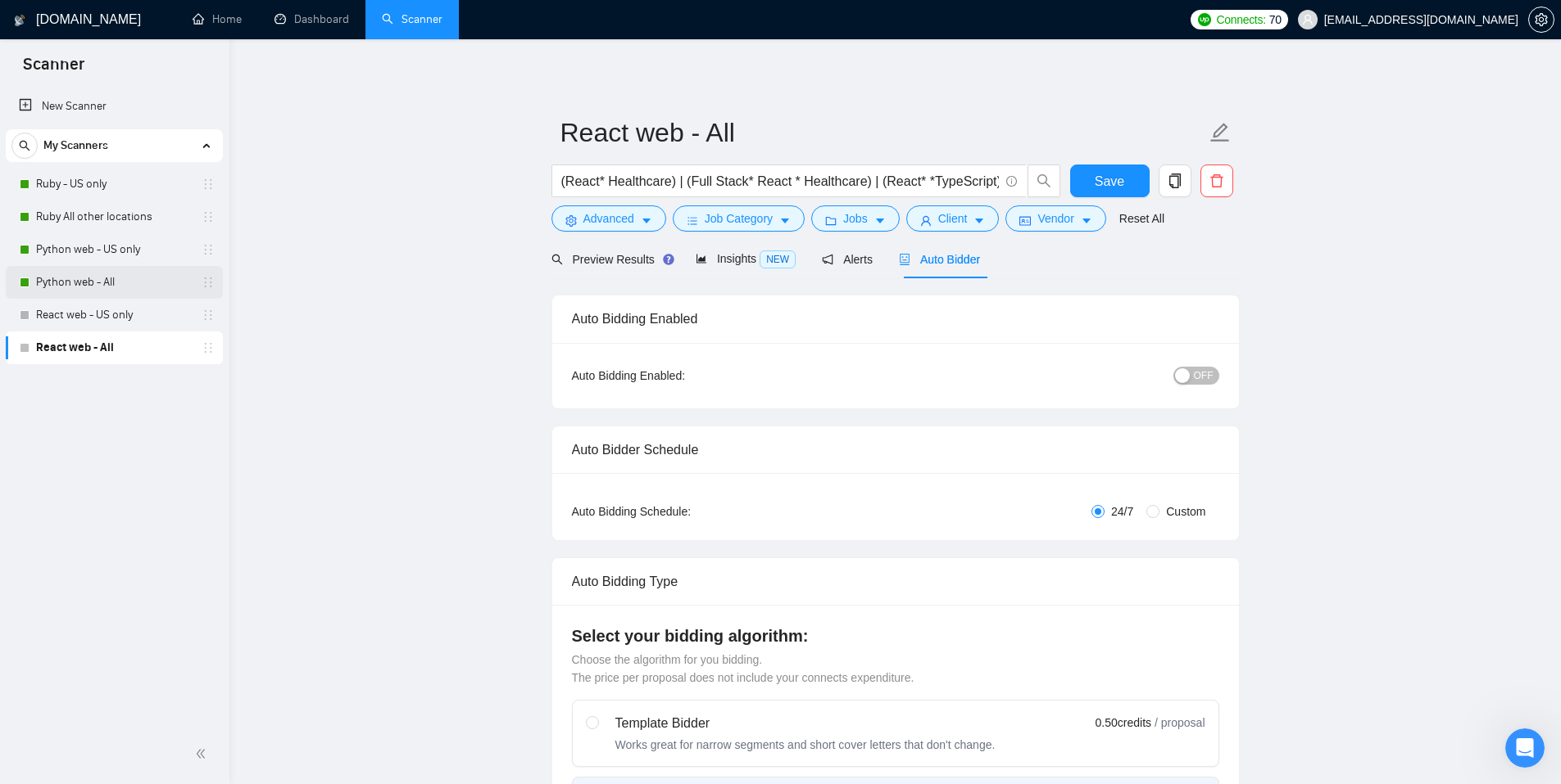
click at [150, 281] on link "Python web - All" at bounding box center [114, 282] width 156 height 33
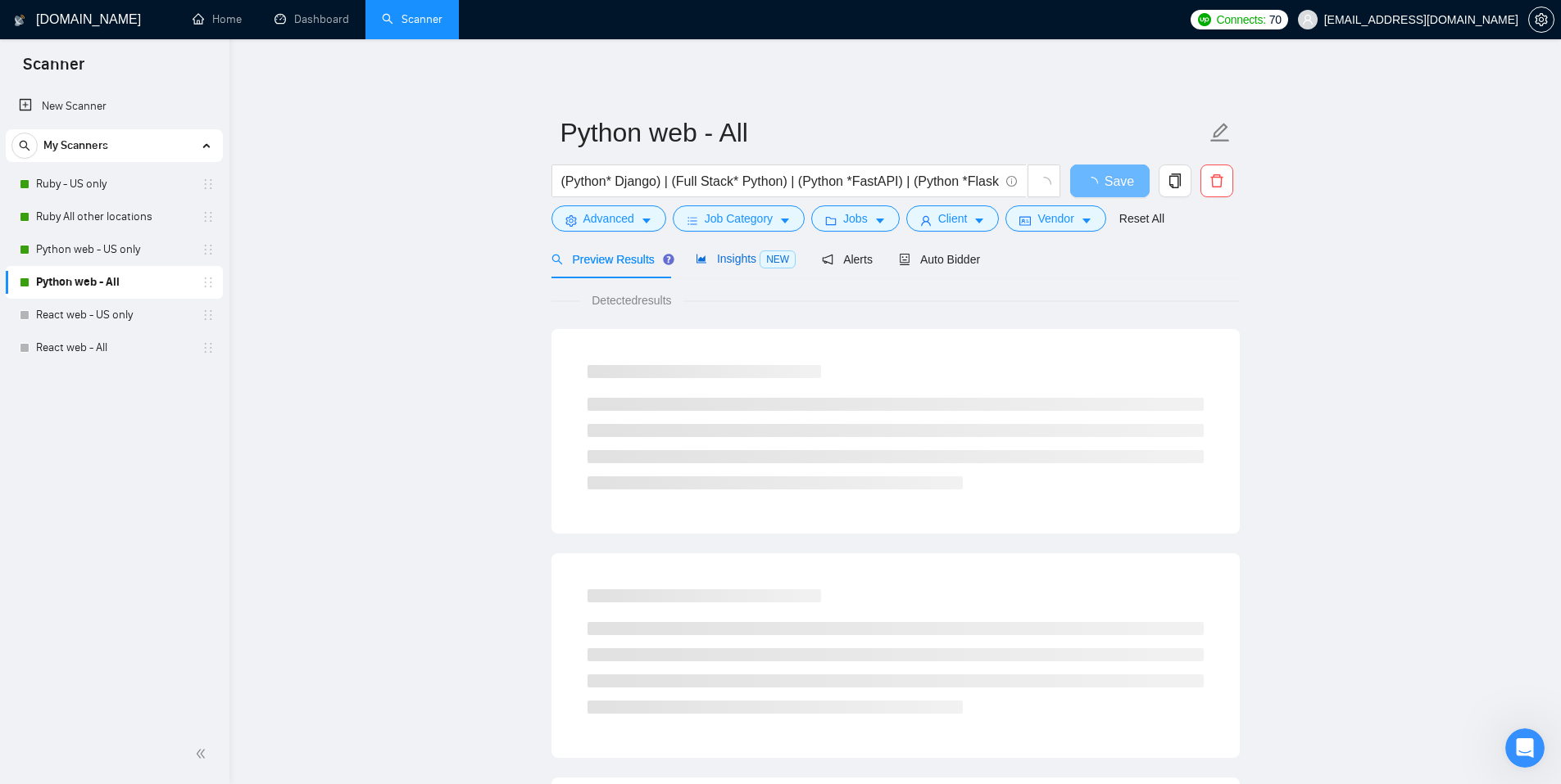
click at [737, 263] on span "Insights NEW" at bounding box center [745, 258] width 100 height 13
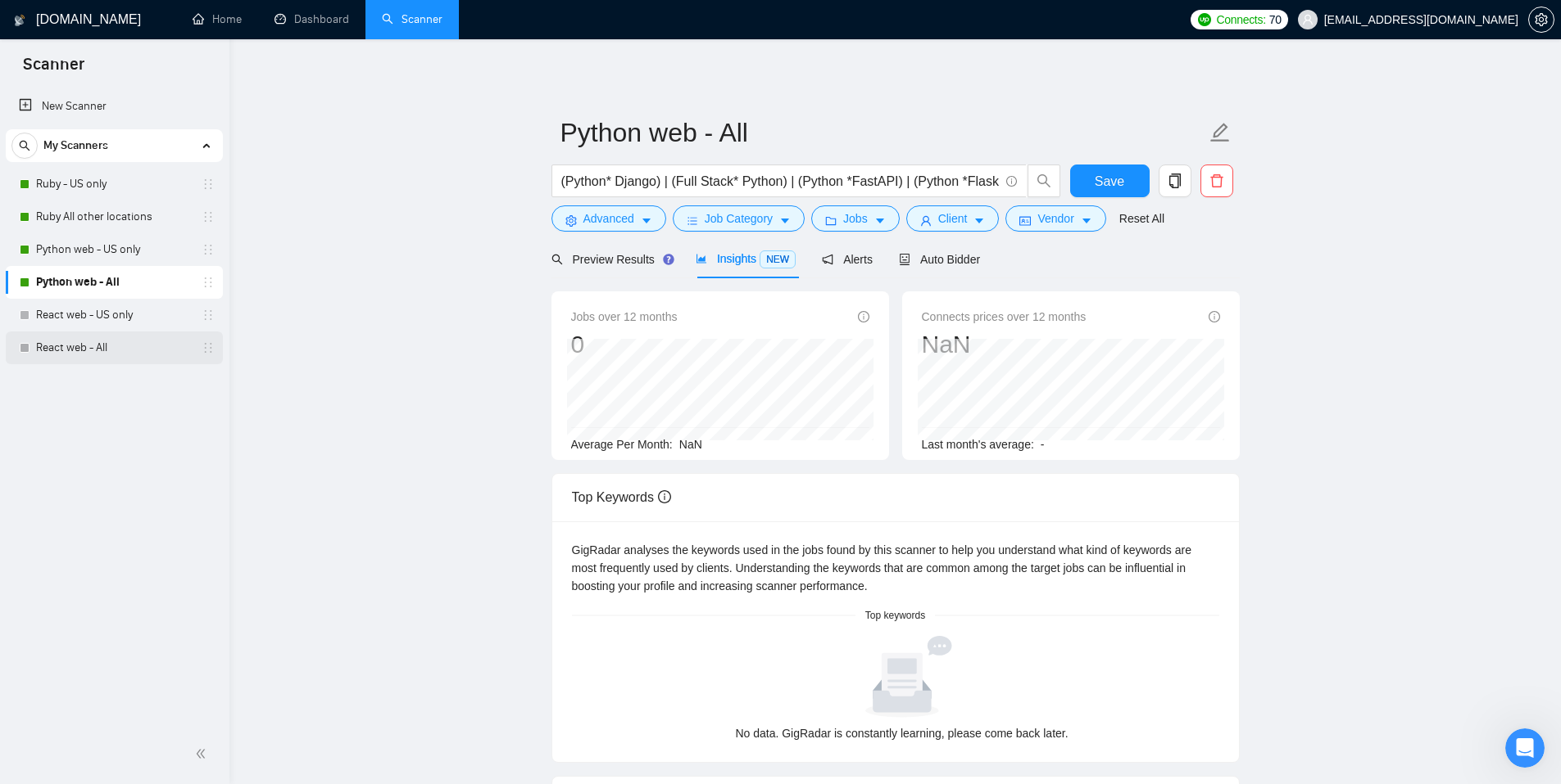
click at [106, 349] on link "React web - All" at bounding box center [114, 347] width 156 height 33
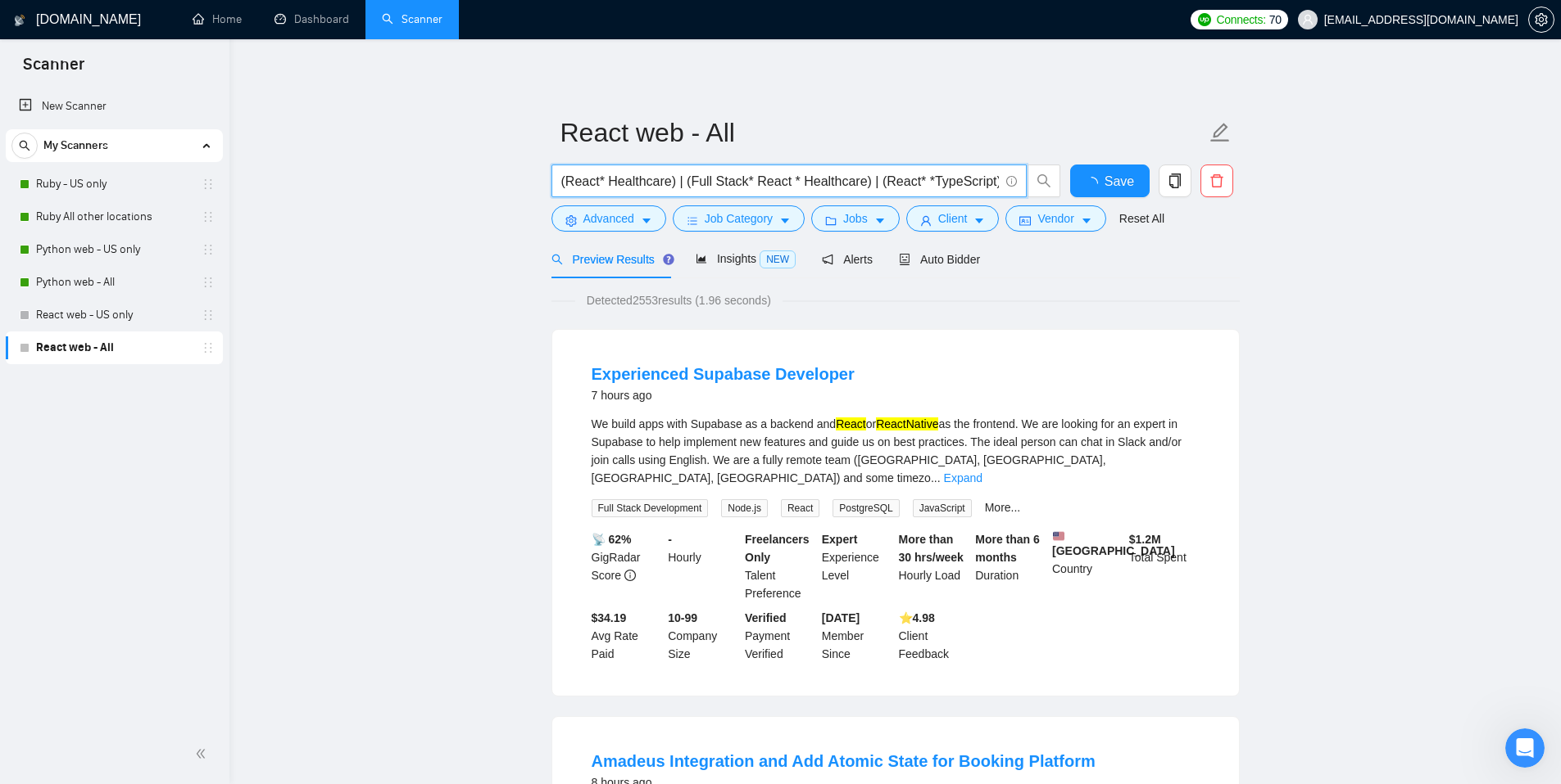
click at [881, 183] on input "(React* Healthcare) | (Full Stack* React * Healthcare) | (React* *TypeScript) |…" at bounding box center [779, 181] width 438 height 20
click at [880, 184] on input "(React* Healthcare) | (Full Stack* React * Healthcare) | (React* *TypeScript) |…" at bounding box center [779, 181] width 438 height 20
click at [730, 268] on div "Insights NEW" at bounding box center [745, 259] width 100 height 19
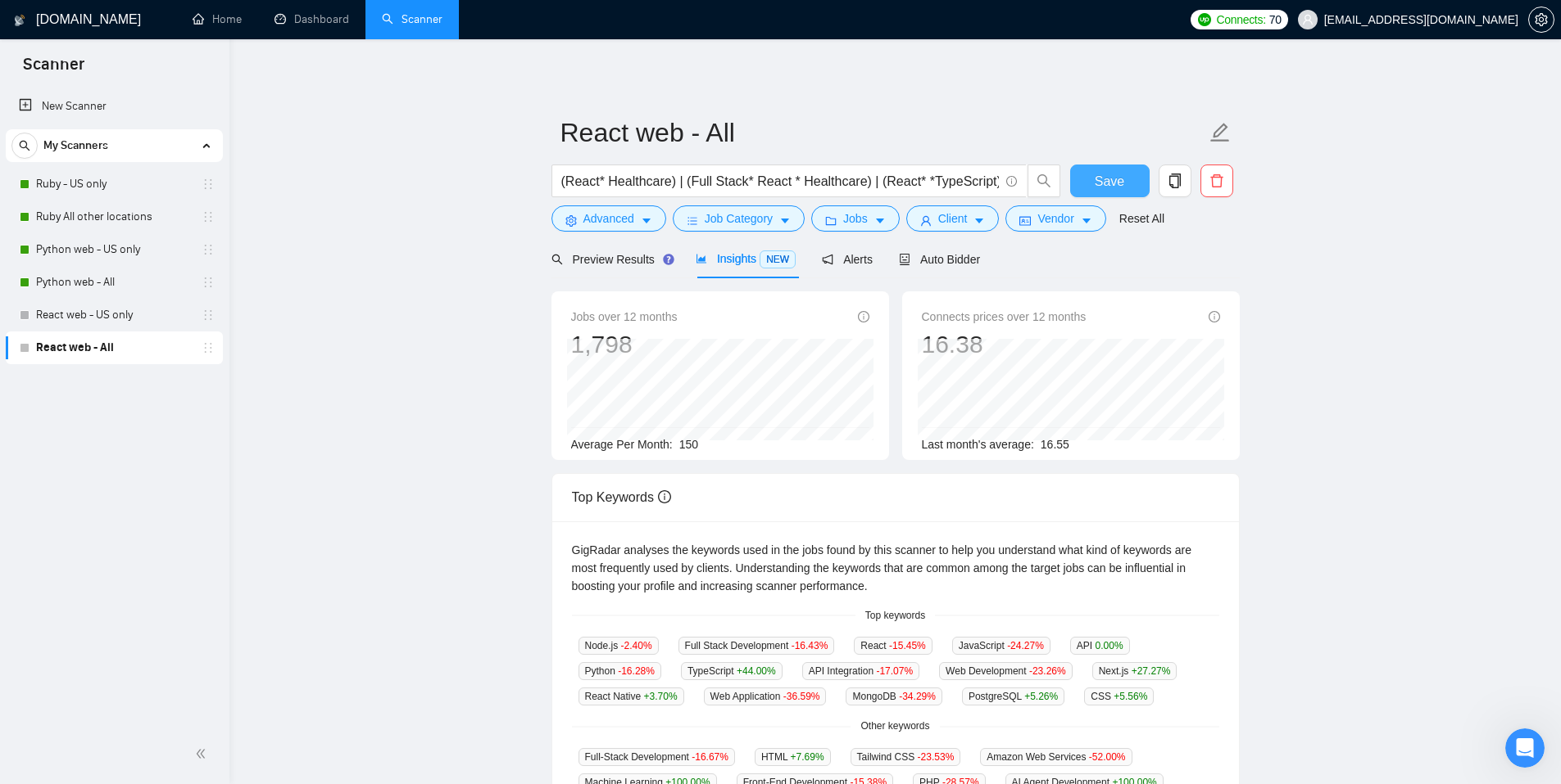
click at [1099, 183] on span "Save" at bounding box center [1109, 181] width 29 height 20
click at [185, 316] on link "React web - US only" at bounding box center [114, 315] width 156 height 33
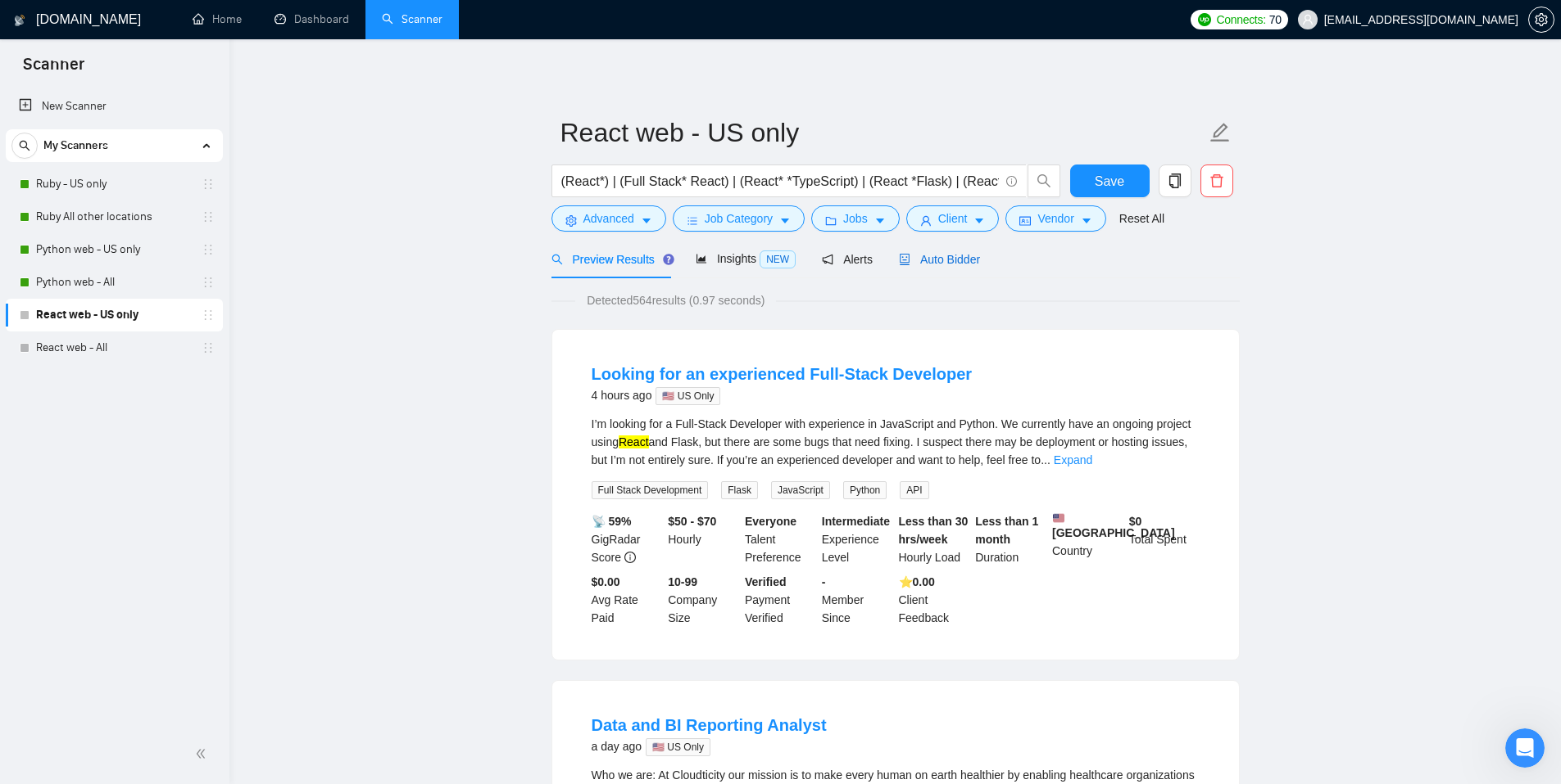
click at [939, 261] on span "Auto Bidder" at bounding box center [939, 259] width 81 height 13
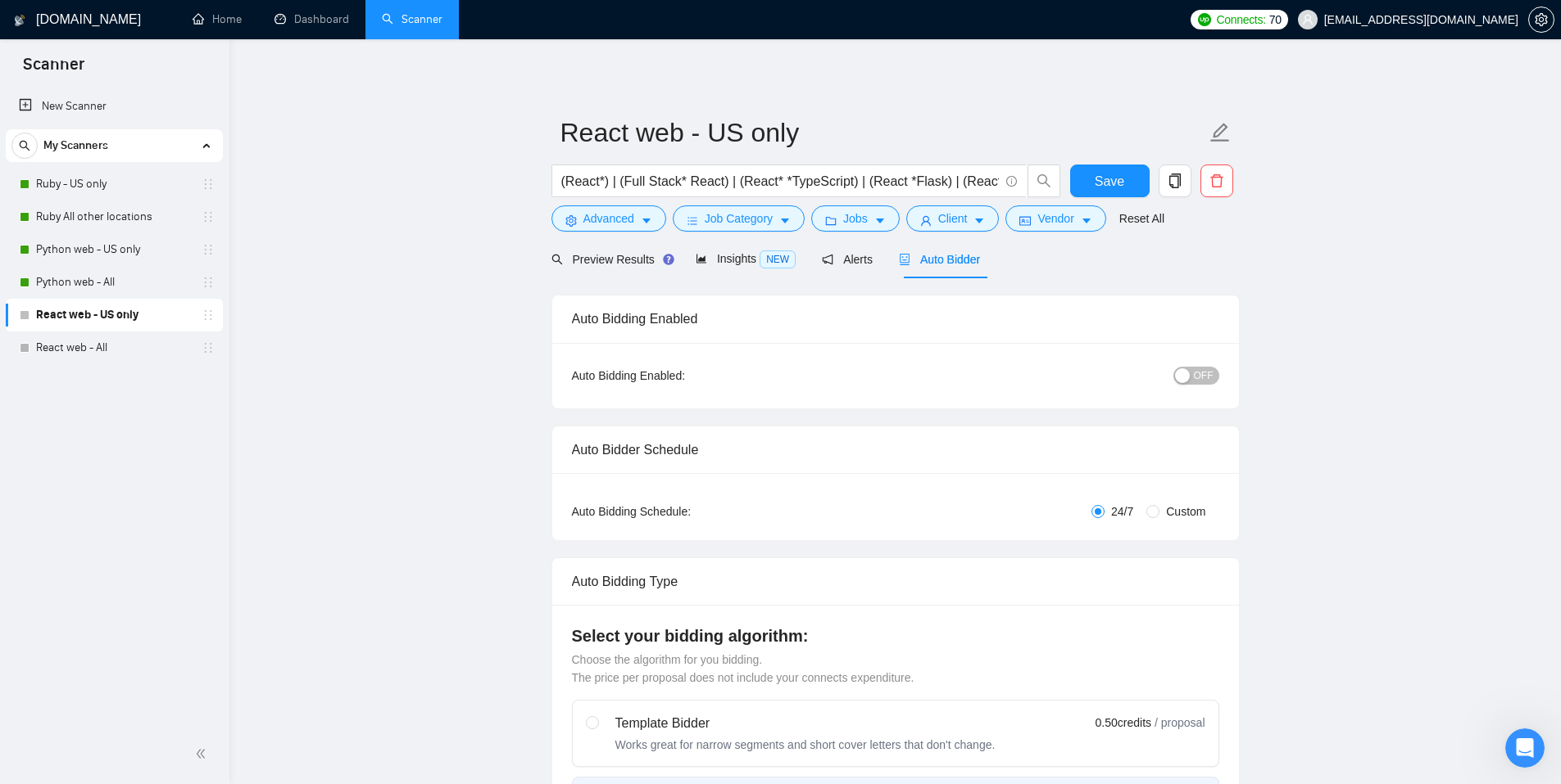
click at [1189, 374] on div "button" at bounding box center [1182, 376] width 15 height 15
click at [131, 339] on link "React web - All" at bounding box center [114, 347] width 156 height 33
drag, startPoint x: 1093, startPoint y: 186, endPoint x: 1064, endPoint y: 183, distance: 29.2
click at [1093, 186] on button "Save" at bounding box center [1110, 180] width 80 height 33
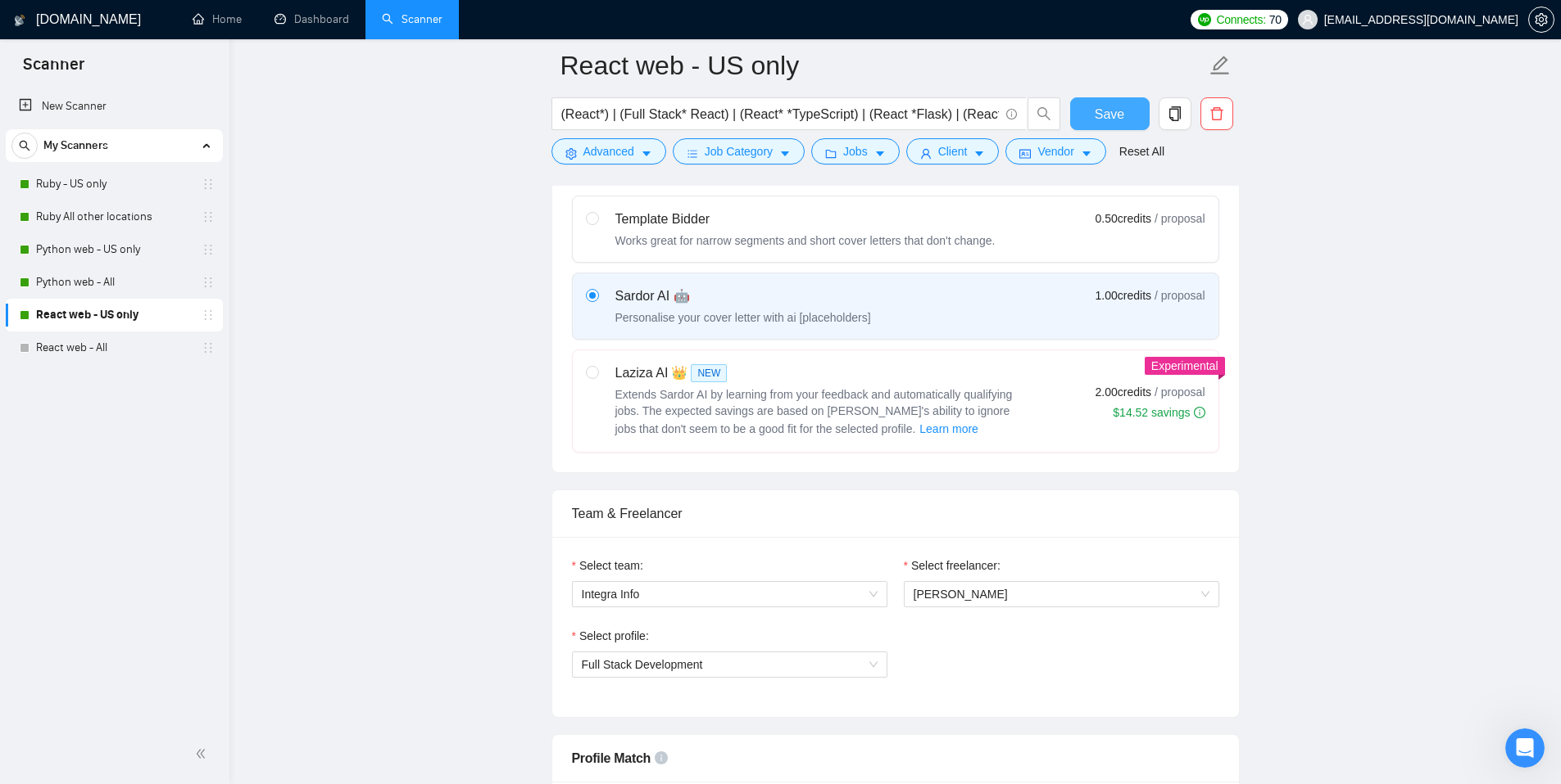
scroll to position [377, 0]
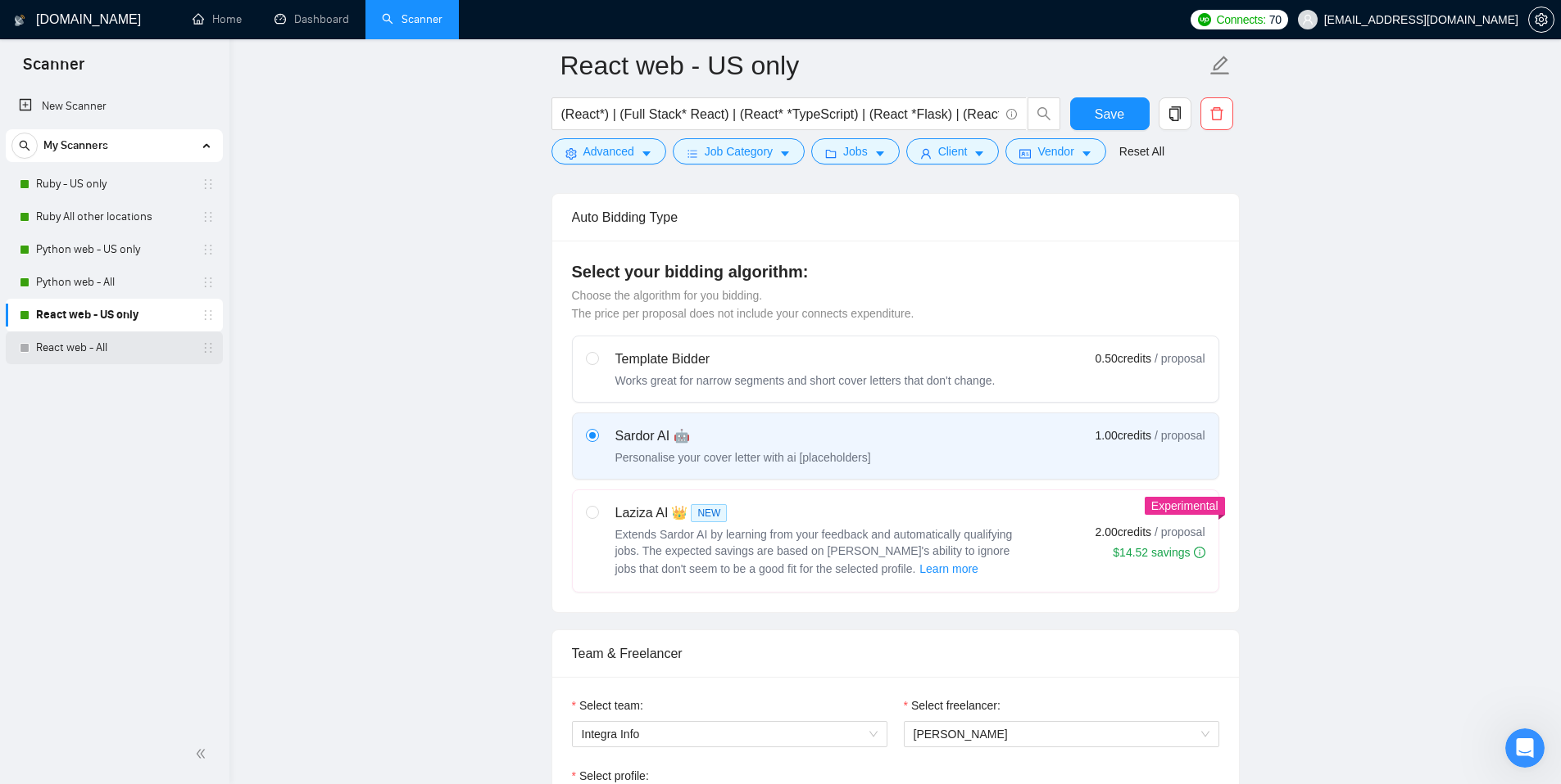
click at [88, 343] on link "React web - All" at bounding box center [114, 347] width 156 height 33
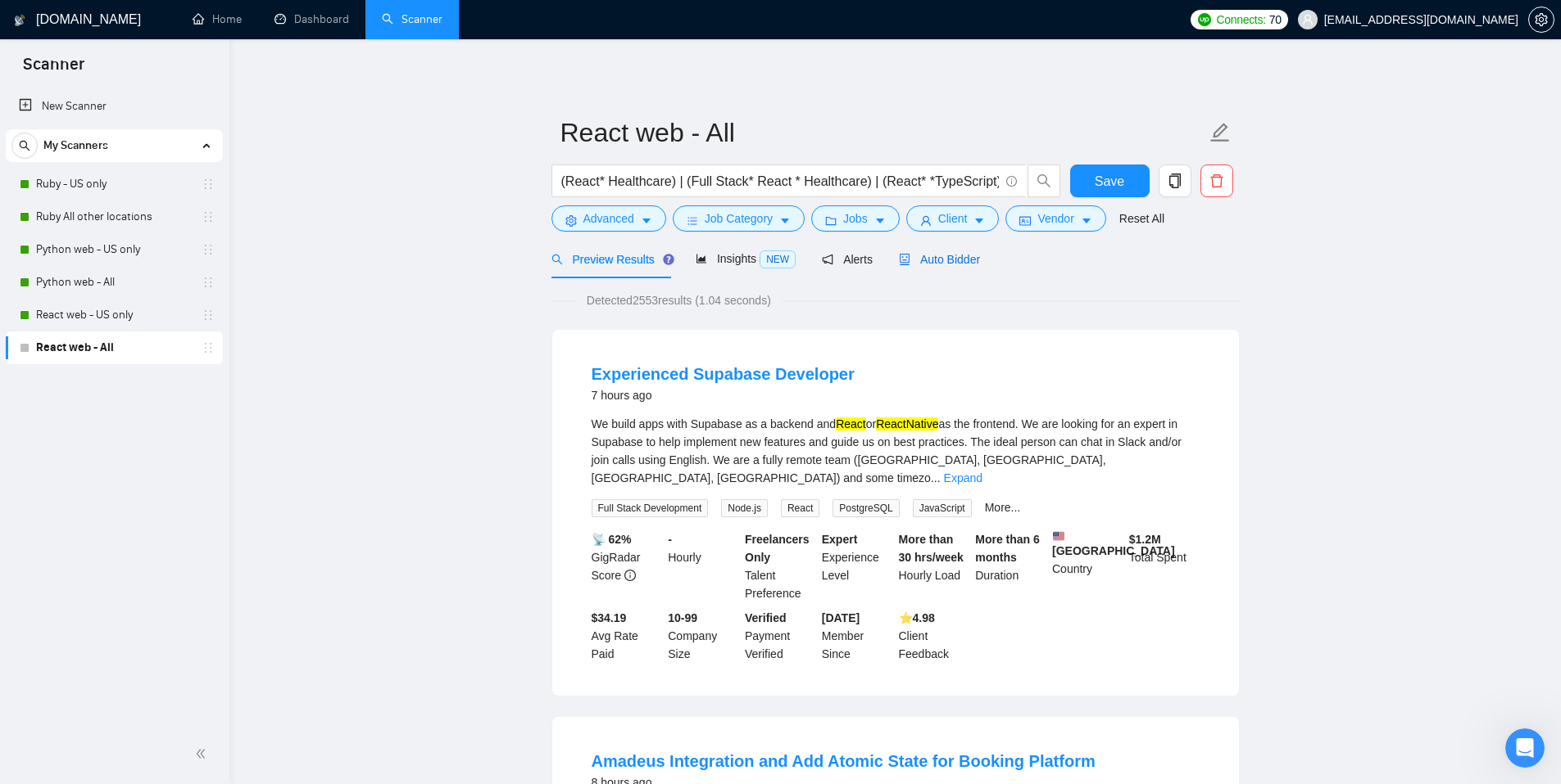
click at [964, 261] on span "Auto Bidder" at bounding box center [939, 259] width 81 height 13
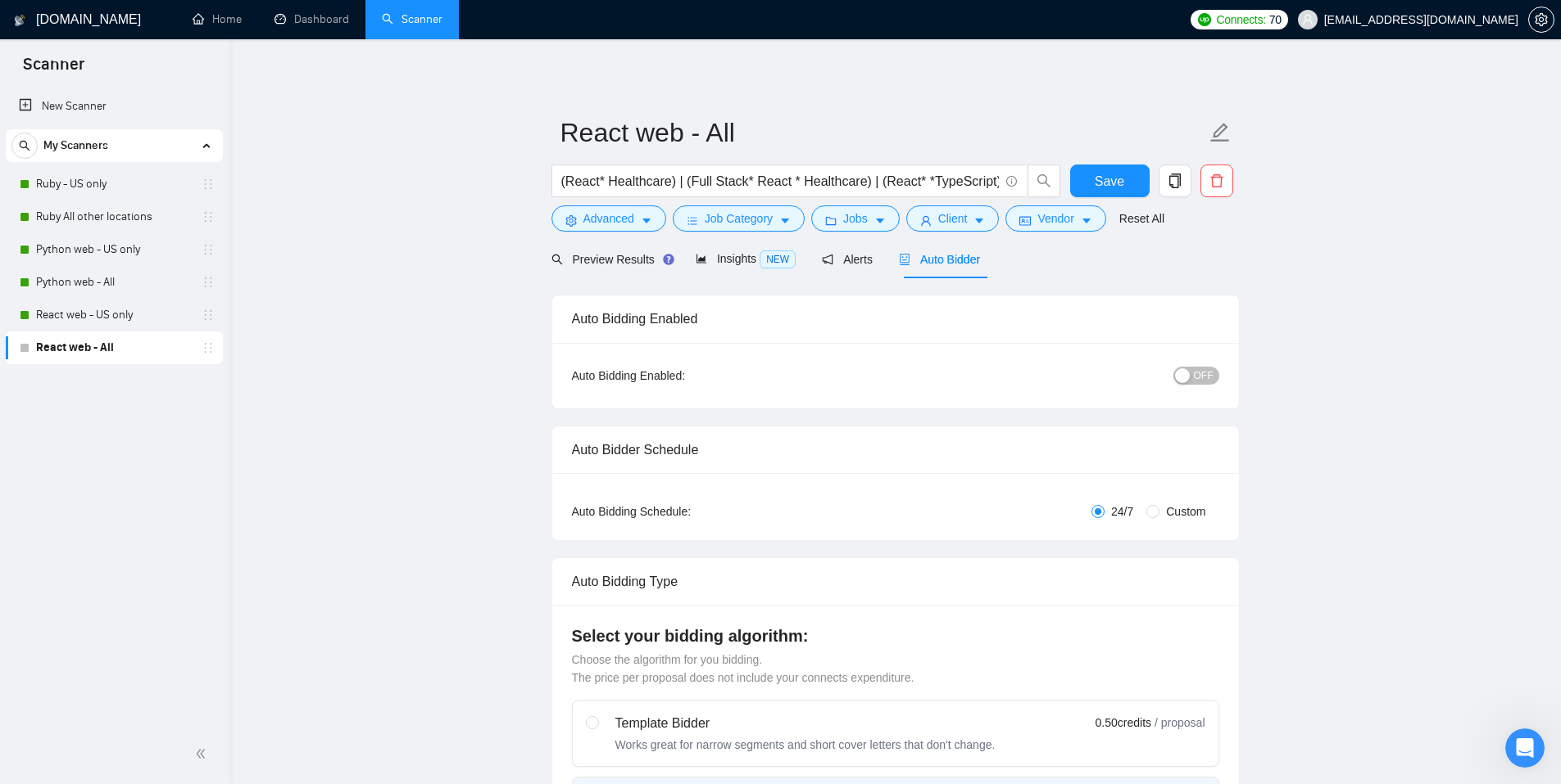
click at [1195, 371] on span "OFF" at bounding box center [1204, 376] width 19 height 18
drag, startPoint x: 1116, startPoint y: 186, endPoint x: 1109, endPoint y: 178, distance: 10.6
click at [1117, 187] on span "Save" at bounding box center [1109, 181] width 29 height 20
click at [310, 25] on link "Dashboard" at bounding box center [311, 19] width 74 height 14
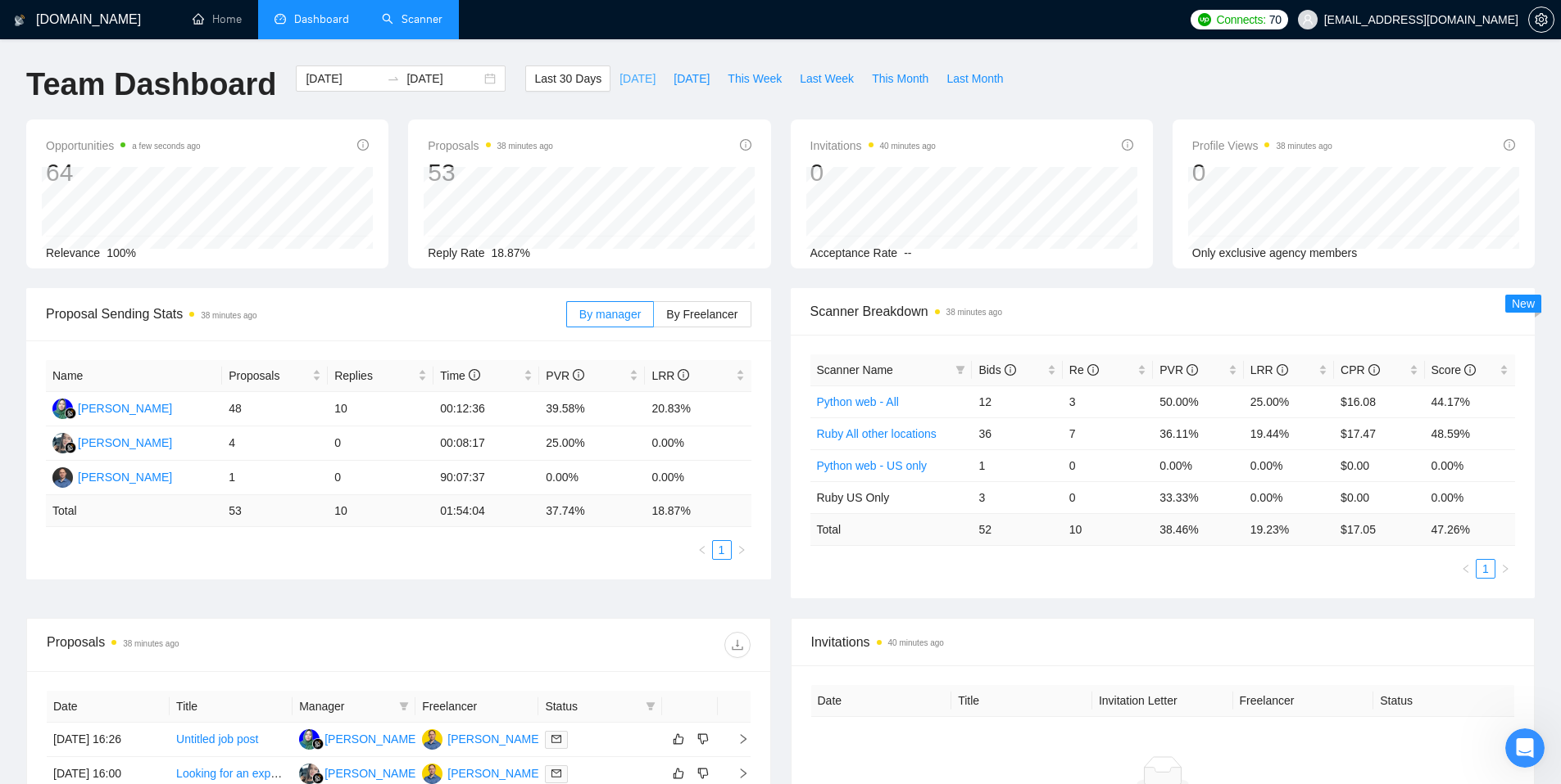
click at [624, 79] on span "[DATE]" at bounding box center [637, 79] width 36 height 18
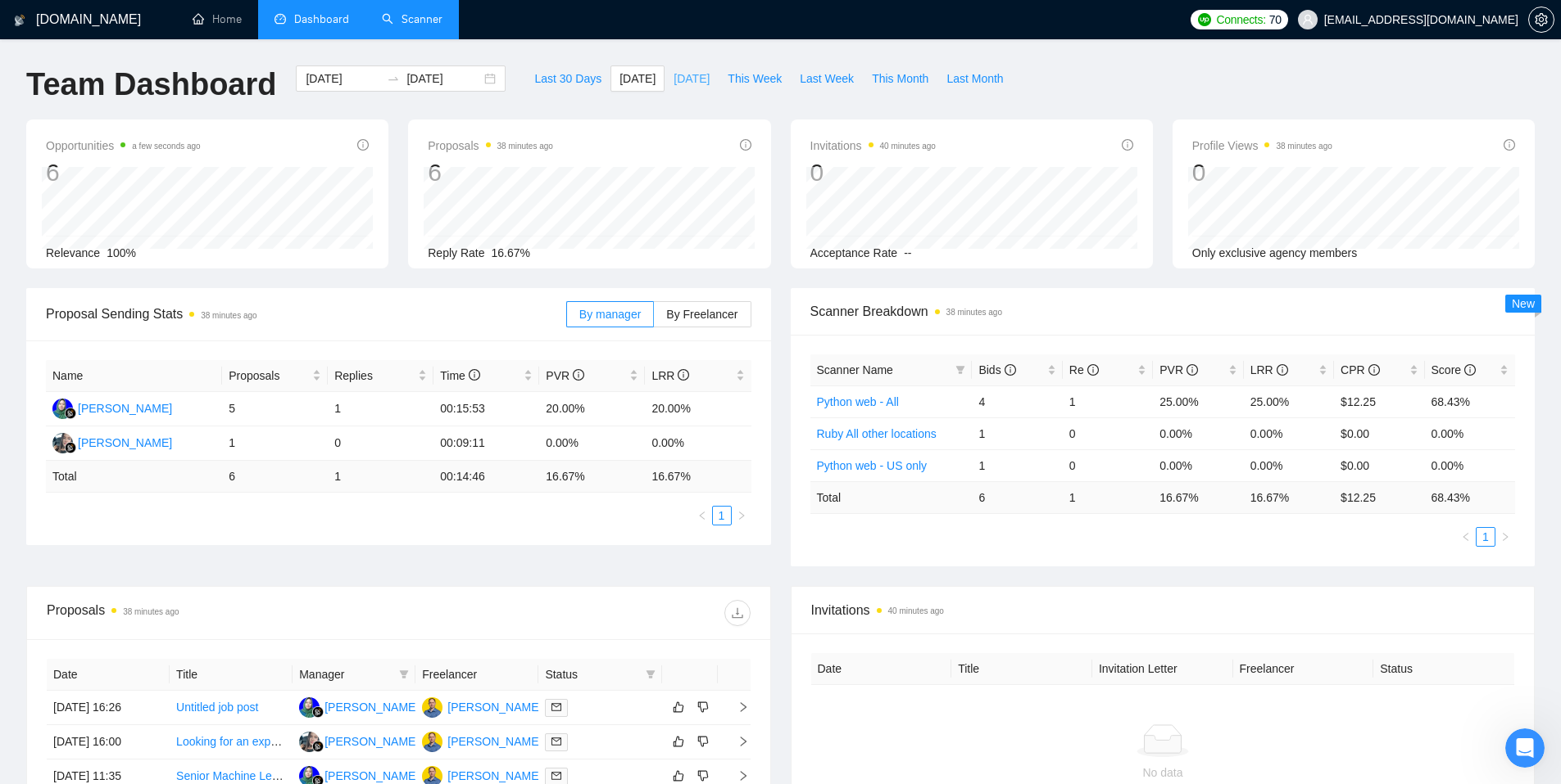
click at [689, 80] on span "[DATE]" at bounding box center [691, 79] width 36 height 18
type input "[DATE]"
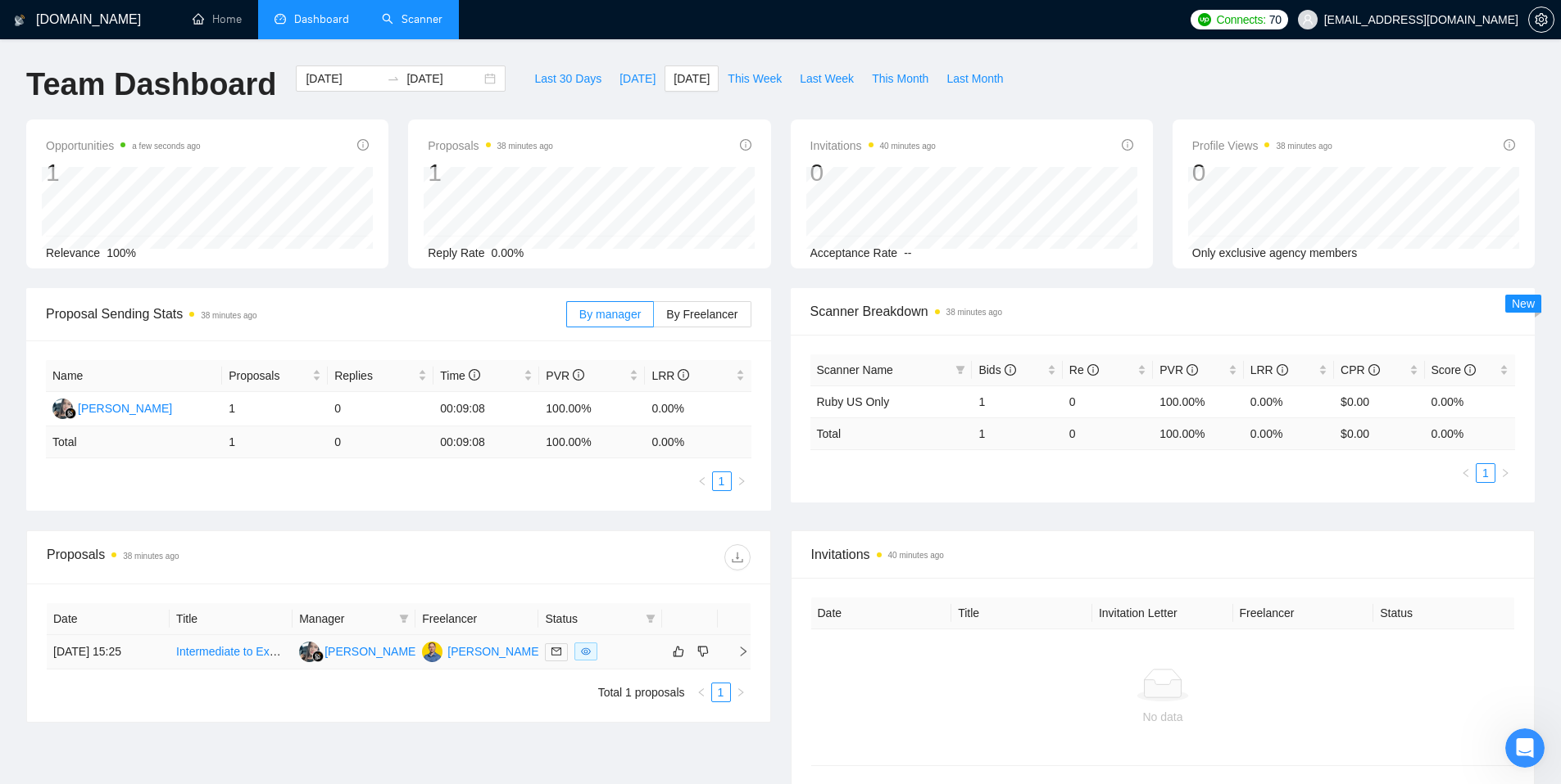
click at [231, 647] on link "Intermediate to Expert Level Developer - Full Stack" at bounding box center [306, 651] width 260 height 13
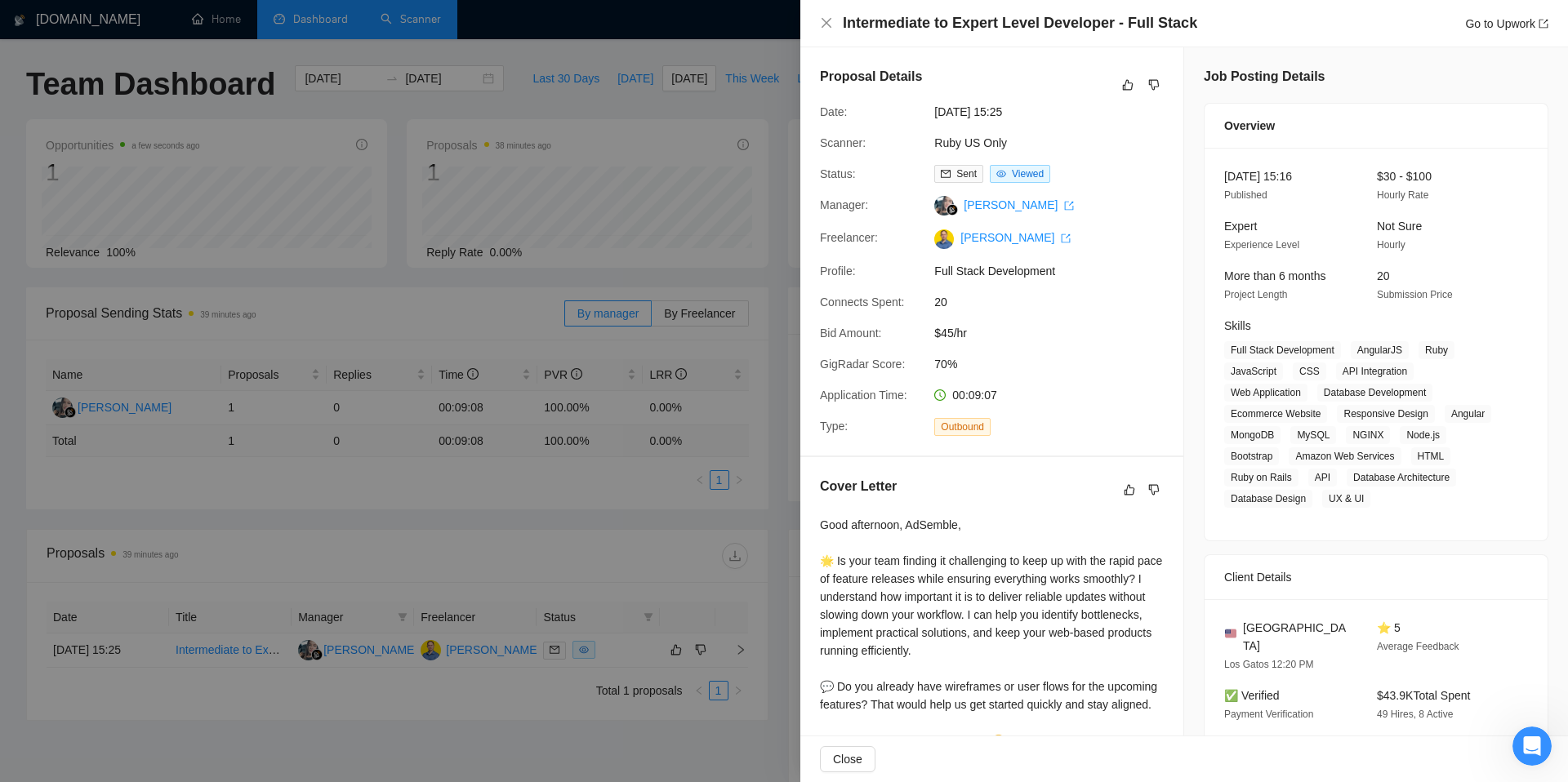
click at [708, 182] on div at bounding box center [784, 391] width 1568 height 782
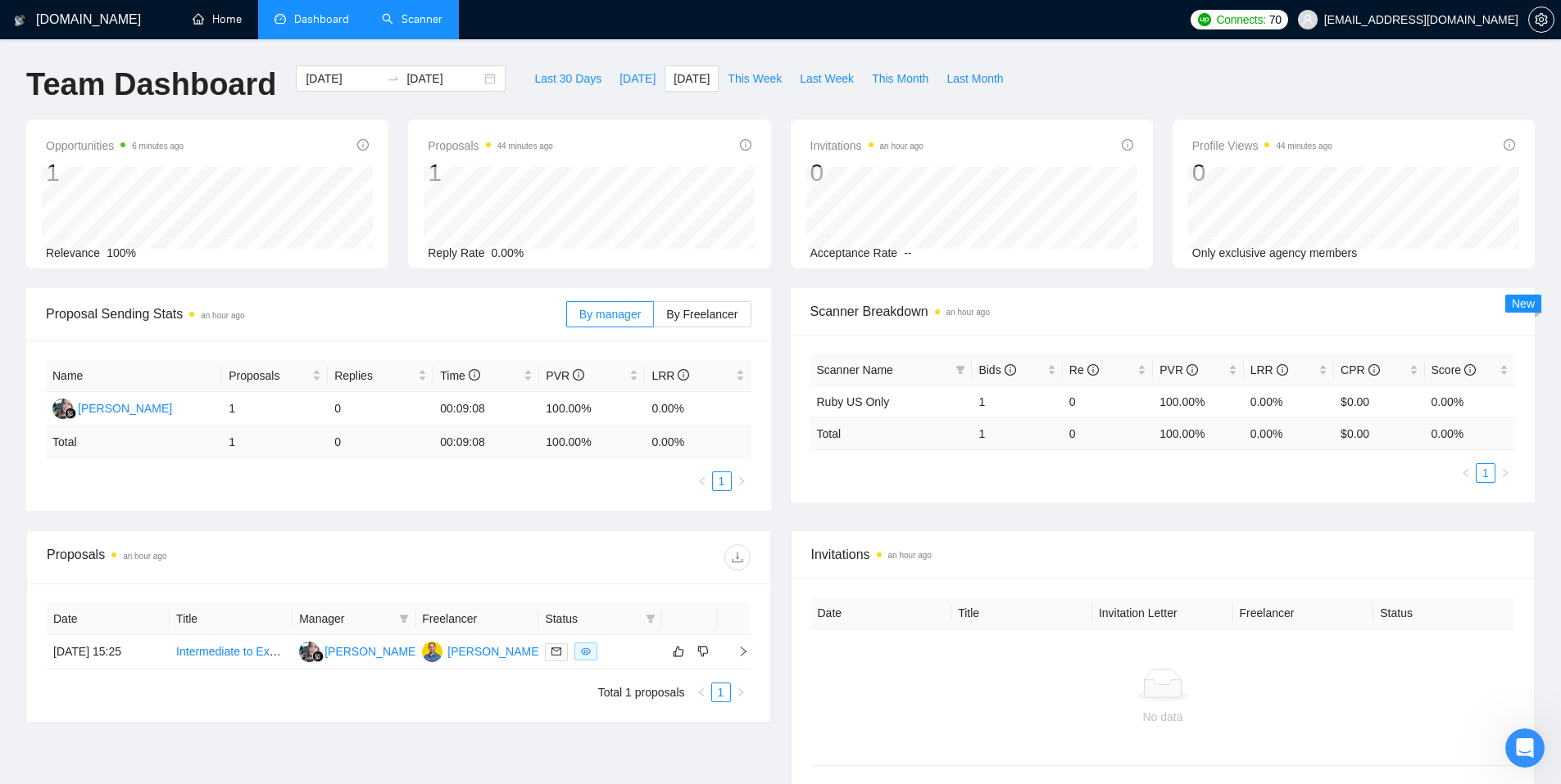
drag, startPoint x: 223, startPoint y: 26, endPoint x: 236, endPoint y: 49, distance: 26.4
click at [223, 26] on link "Home" at bounding box center [218, 19] width 50 height 14
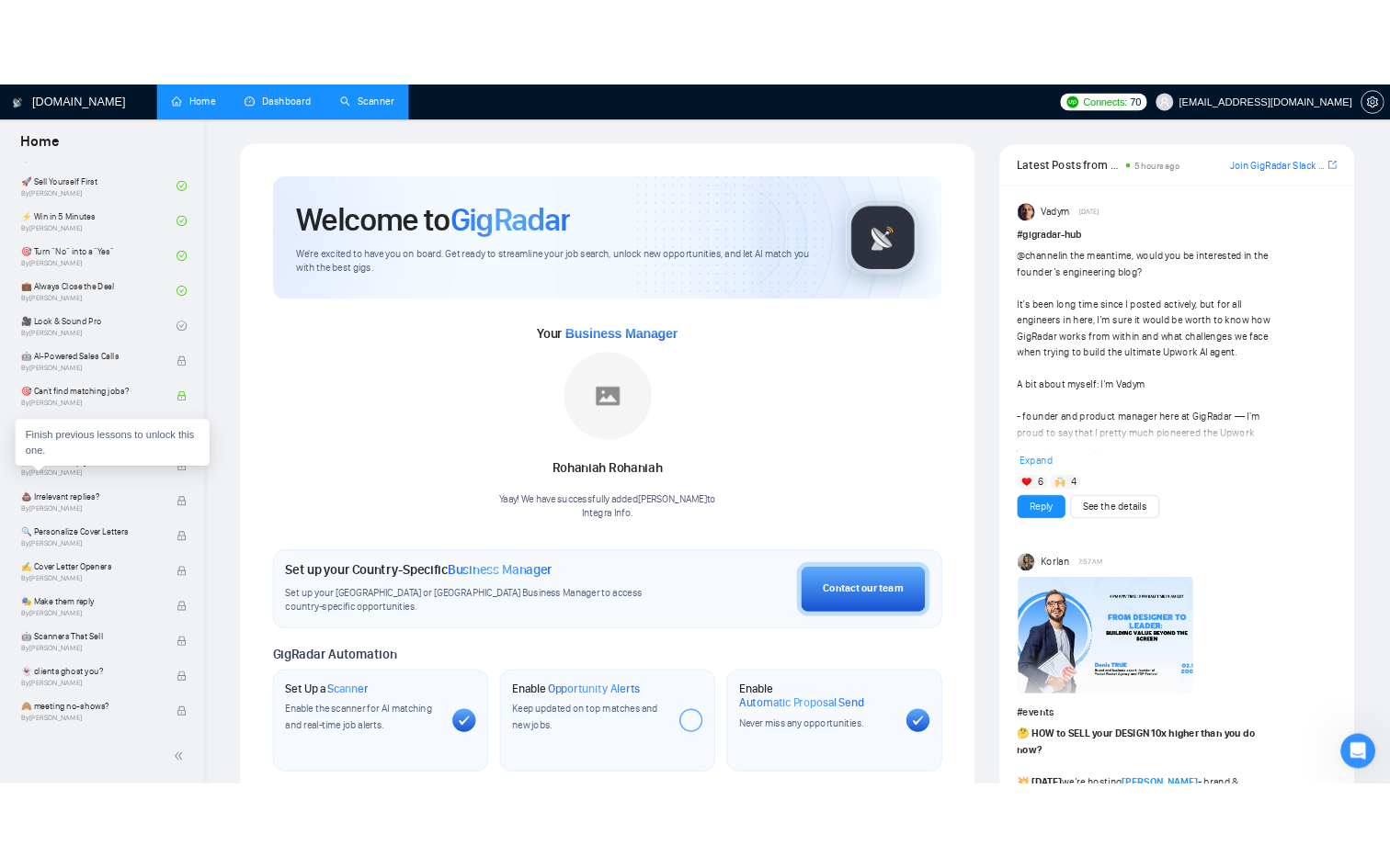
scroll to position [780, 0]
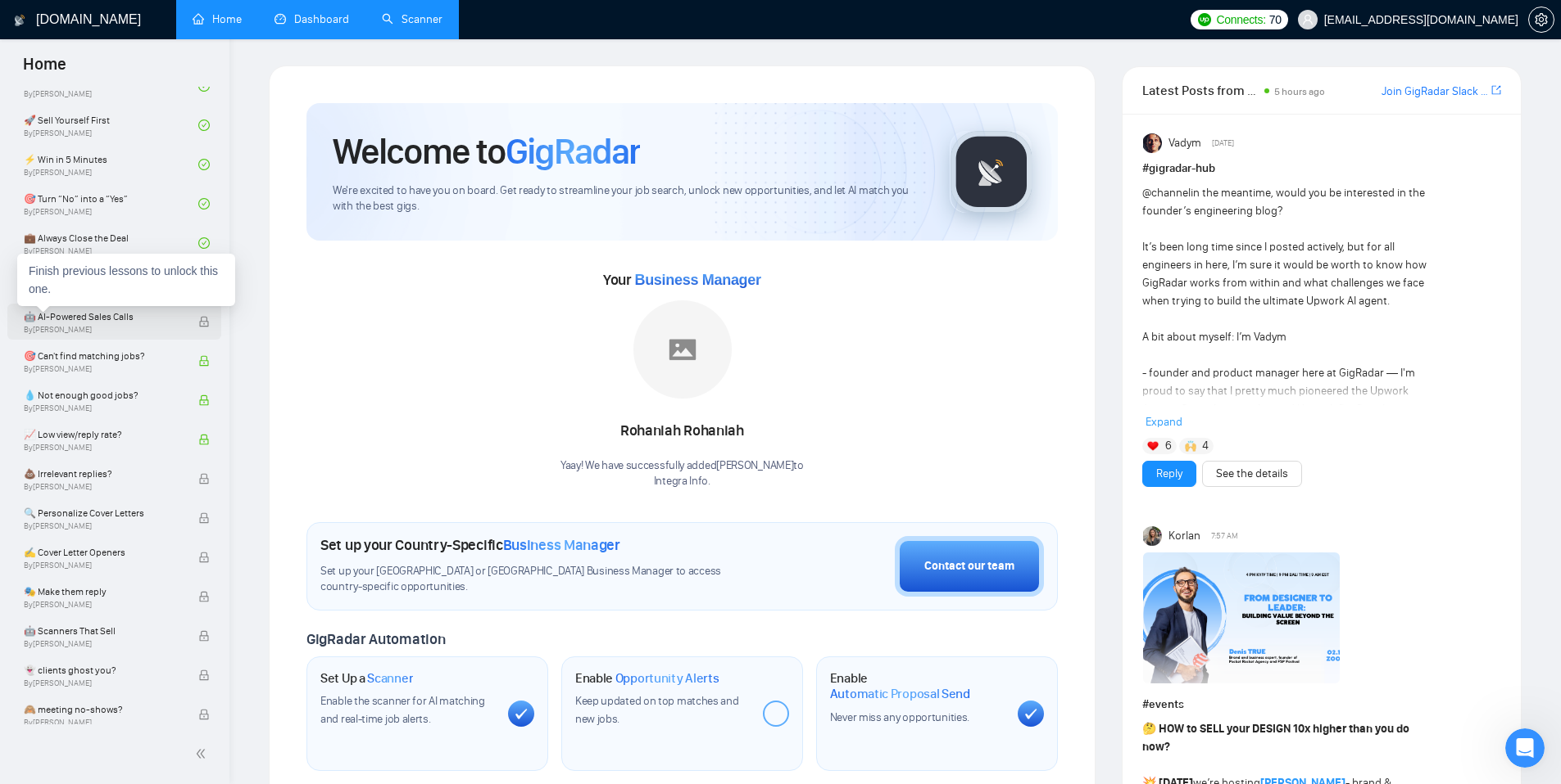
click at [139, 320] on span "🤖 AI-Powered Sales Calls" at bounding box center [103, 316] width 157 height 17
click at [161, 278] on link "🎥 Look & Sound Pro By [PERSON_NAME]" at bounding box center [111, 282] width 174 height 36
